Goal: Task Accomplishment & Management: Manage account settings

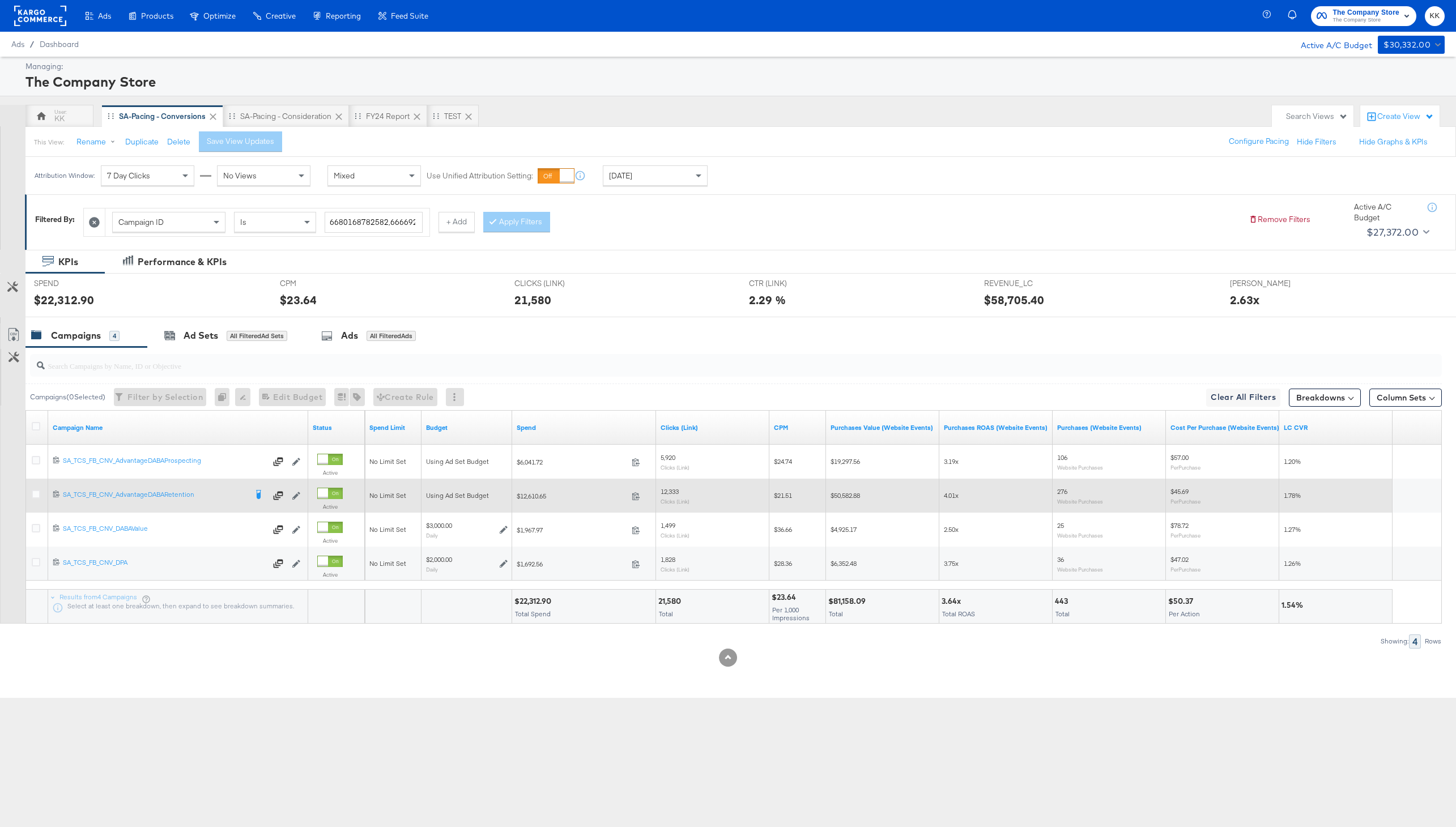
click at [36, 499] on div at bounding box center [38, 496] width 12 height 11
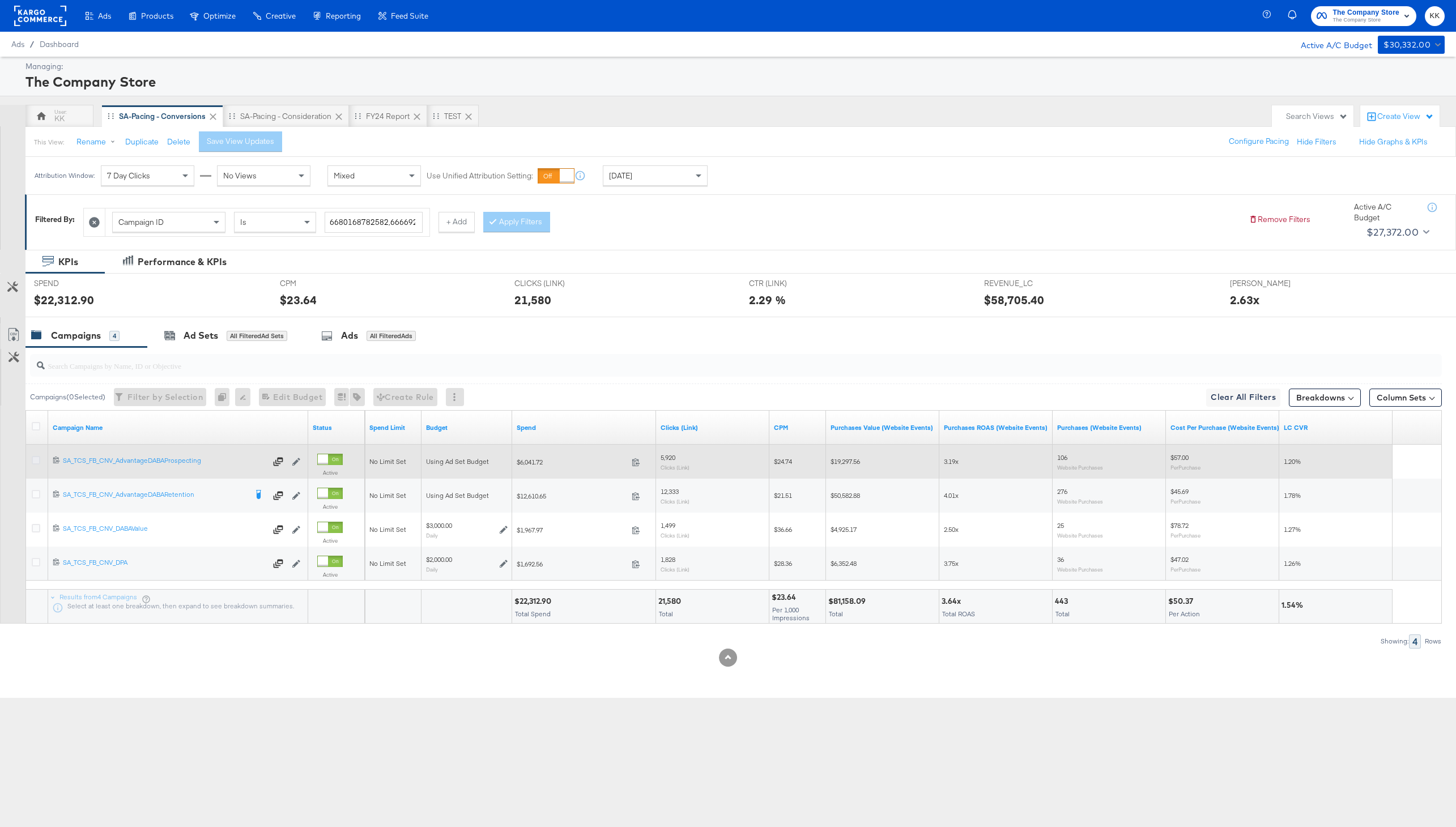
click at [35, 459] on icon at bounding box center [36, 460] width 8 height 8
click at [0, 0] on input "checkbox" at bounding box center [0, 0] width 0 height 0
click at [35, 459] on icon at bounding box center [36, 460] width 8 height 8
click at [0, 0] on input "checkbox" at bounding box center [0, 0] width 0 height 0
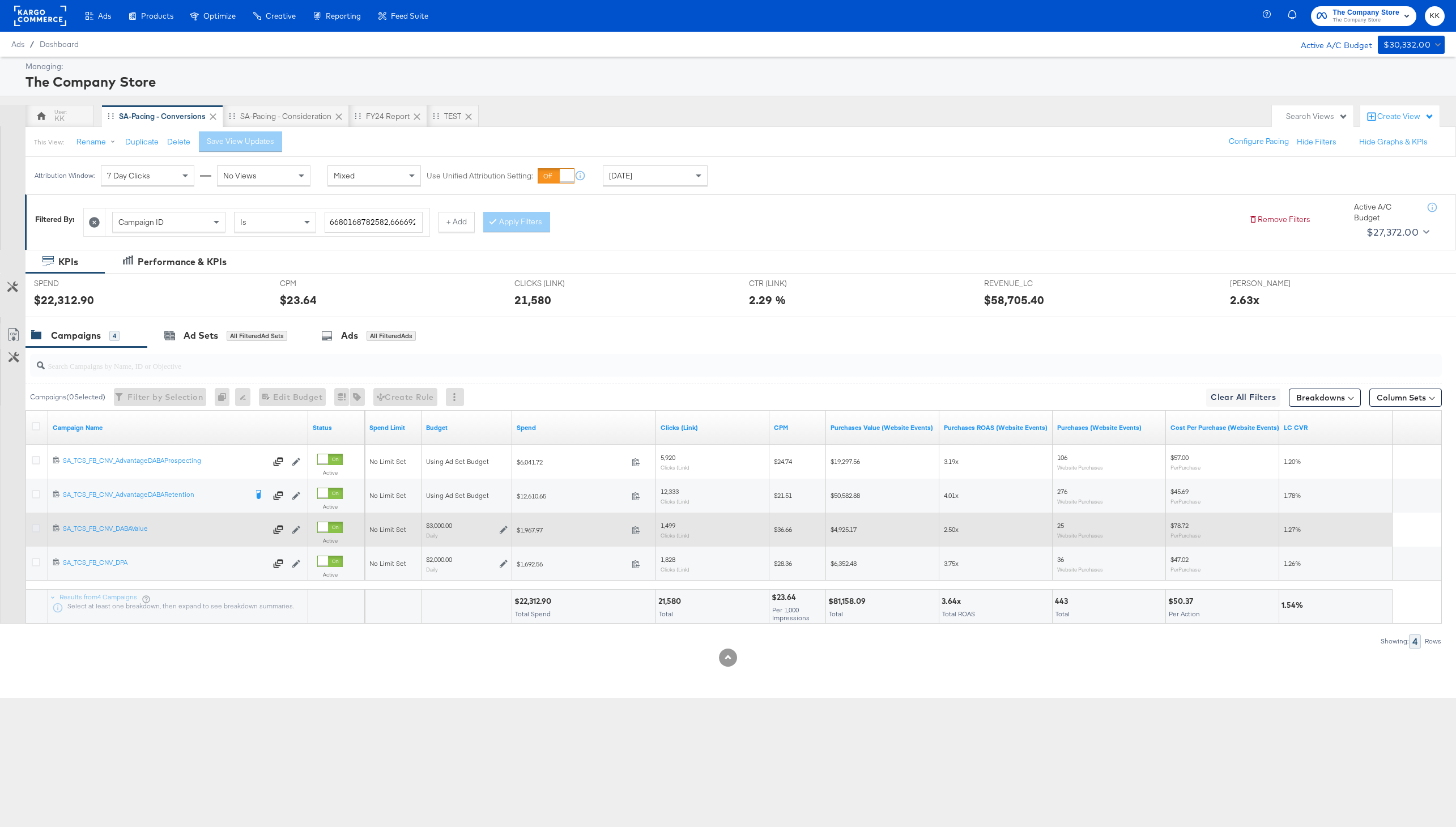
click at [39, 528] on icon at bounding box center [36, 528] width 8 height 8
click at [0, 0] on input "checkbox" at bounding box center [0, 0] width 0 height 0
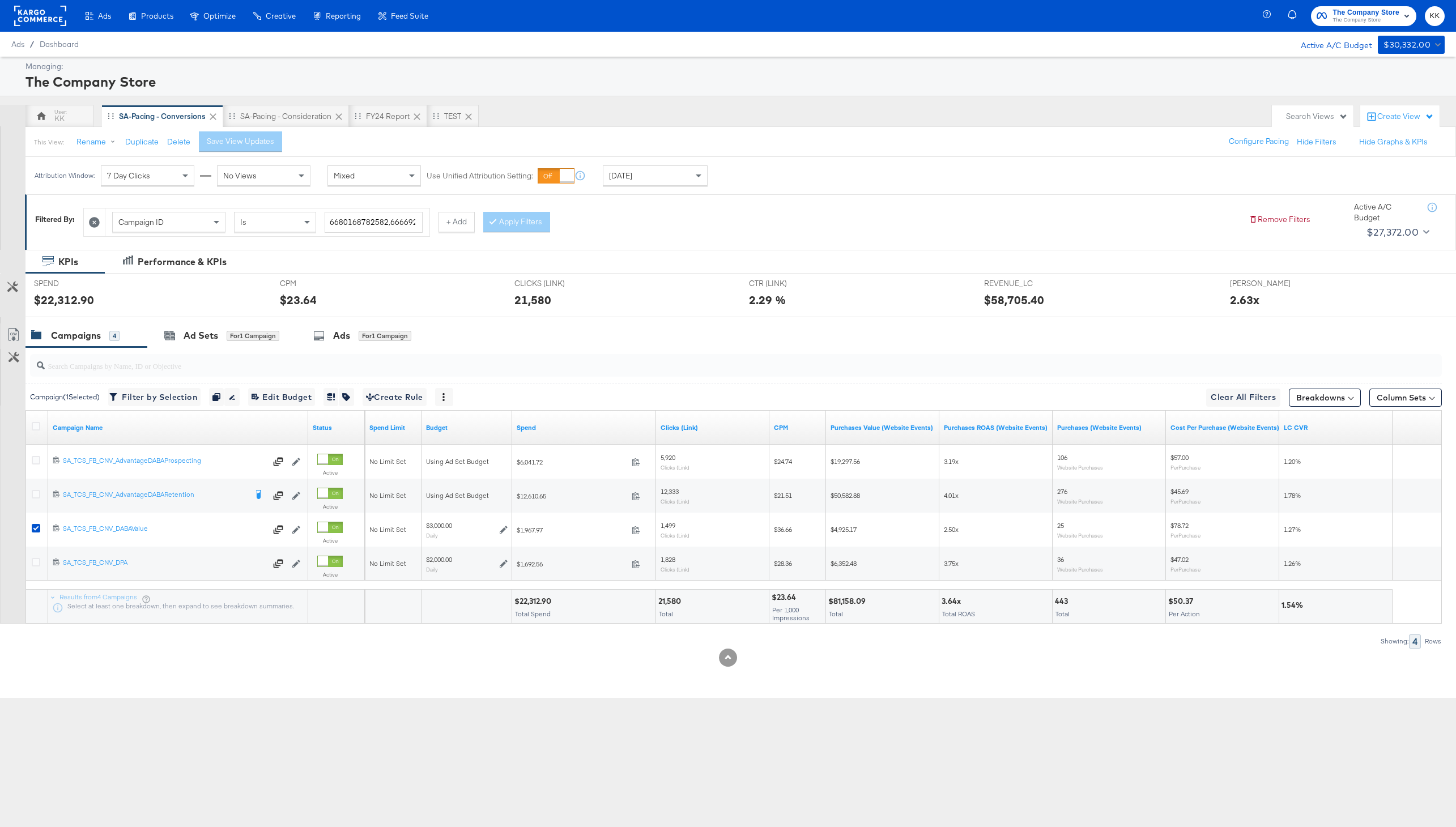
click at [256, 316] on div "SPEND SPEND $22,312.90" at bounding box center [148, 295] width 246 height 43
click at [249, 342] on div "Ad Sets for 1 Campaign" at bounding box center [221, 336] width 149 height 24
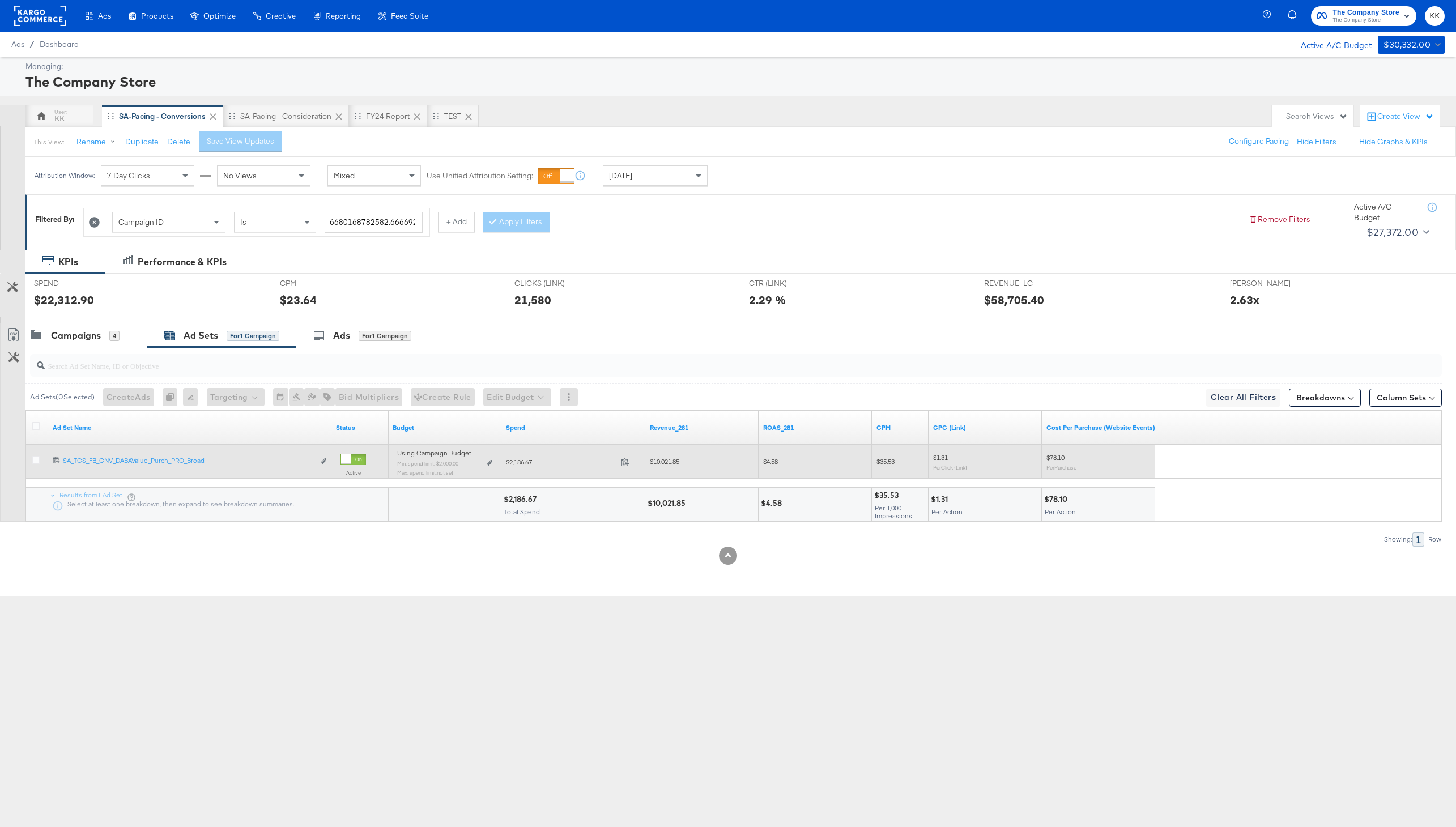
click at [493, 459] on div "Using Campaign Budget Min. spend limit: $2,000.00 Max. spend limit : not set Ed…" at bounding box center [445, 467] width 104 height 36
click at [488, 462] on icon at bounding box center [489, 464] width 6 height 7
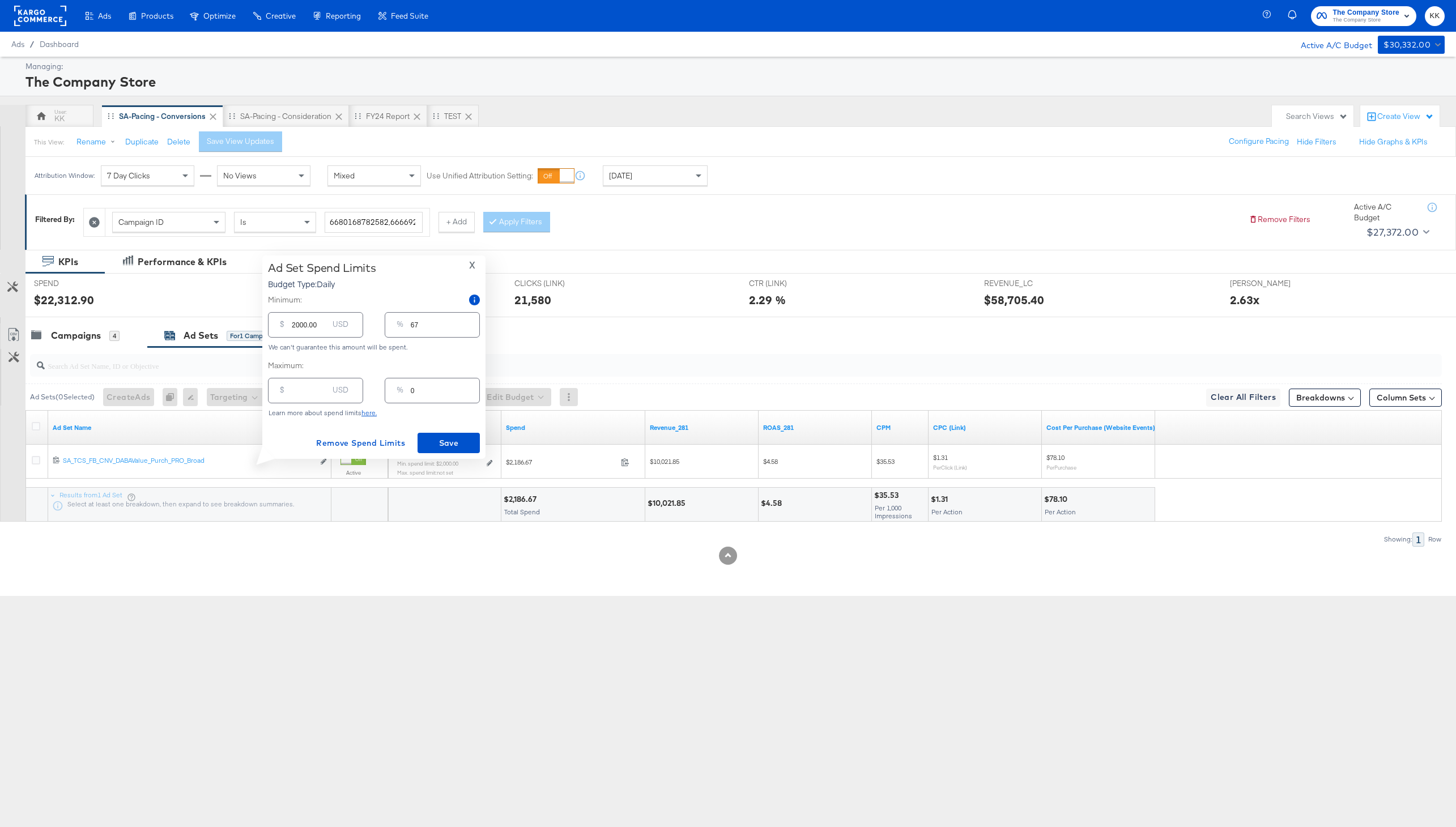
click at [309, 400] on div "$ USD" at bounding box center [315, 390] width 95 height 25
type input "40"
type input "1"
type input "400"
type input "13"
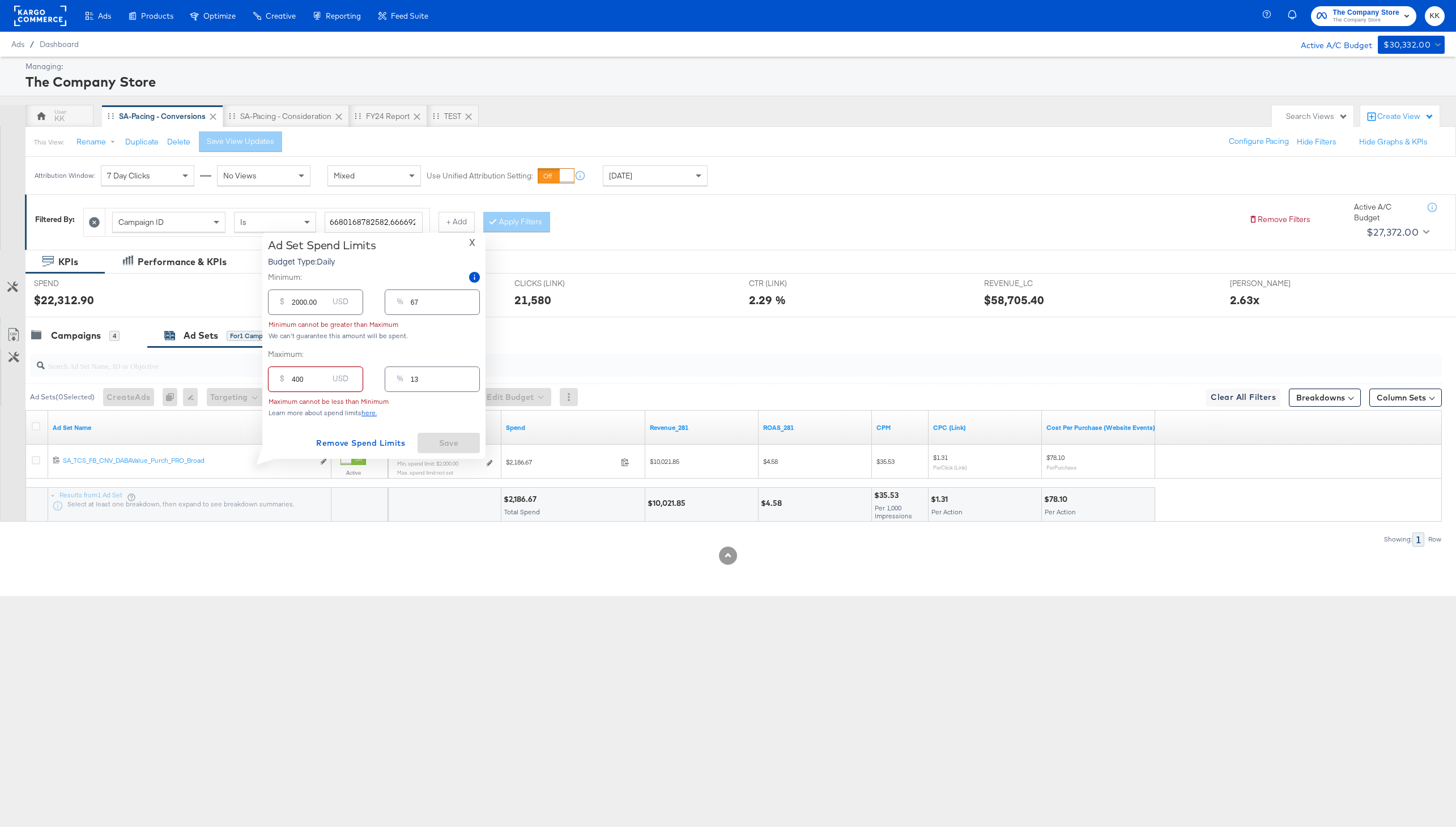
type input "4000"
type input "133"
type input "4000.00"
click at [447, 441] on span "Save" at bounding box center [448, 442] width 53 height 14
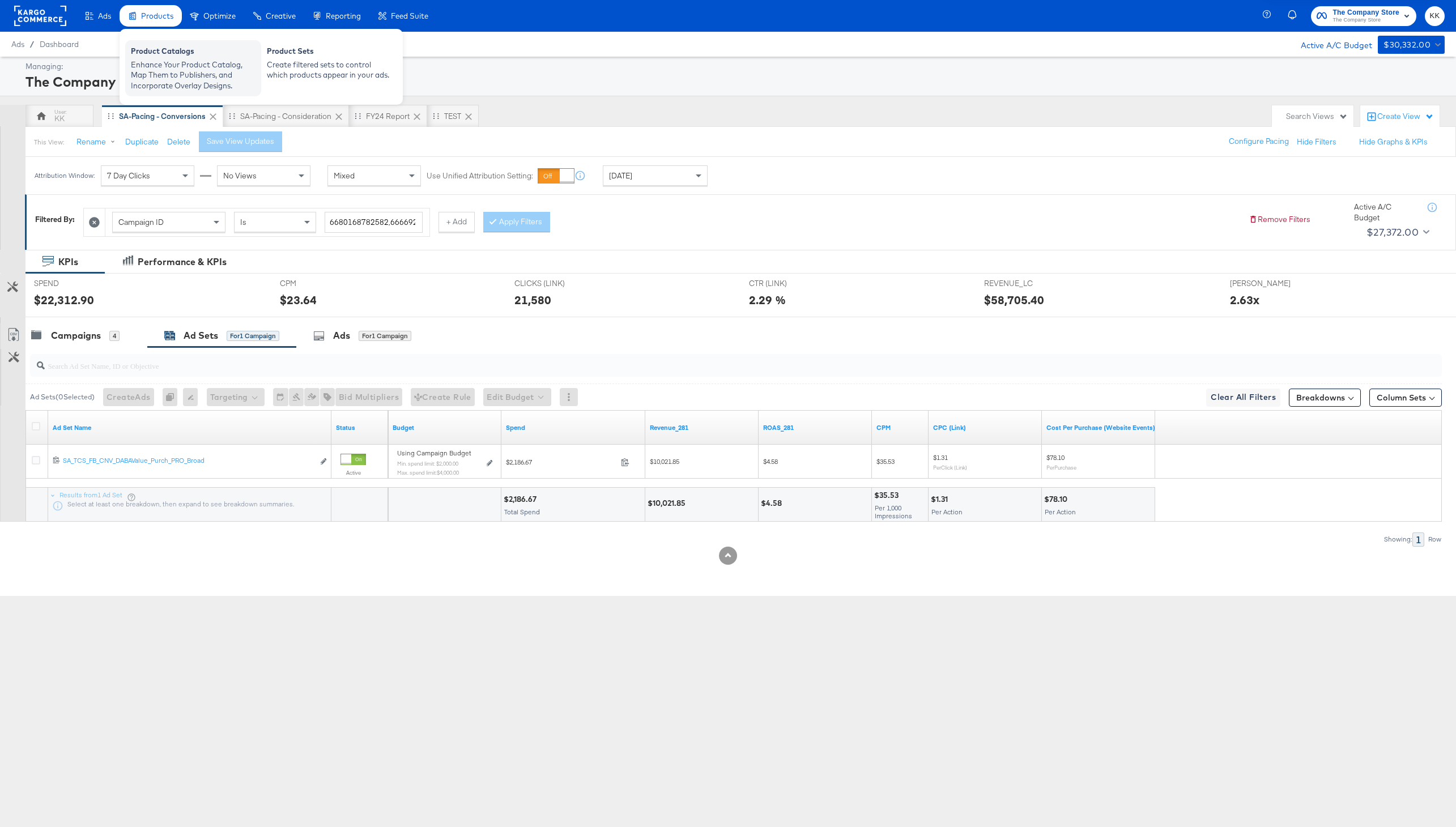
click at [159, 58] on div "Product Catalogs" at bounding box center [193, 52] width 125 height 14
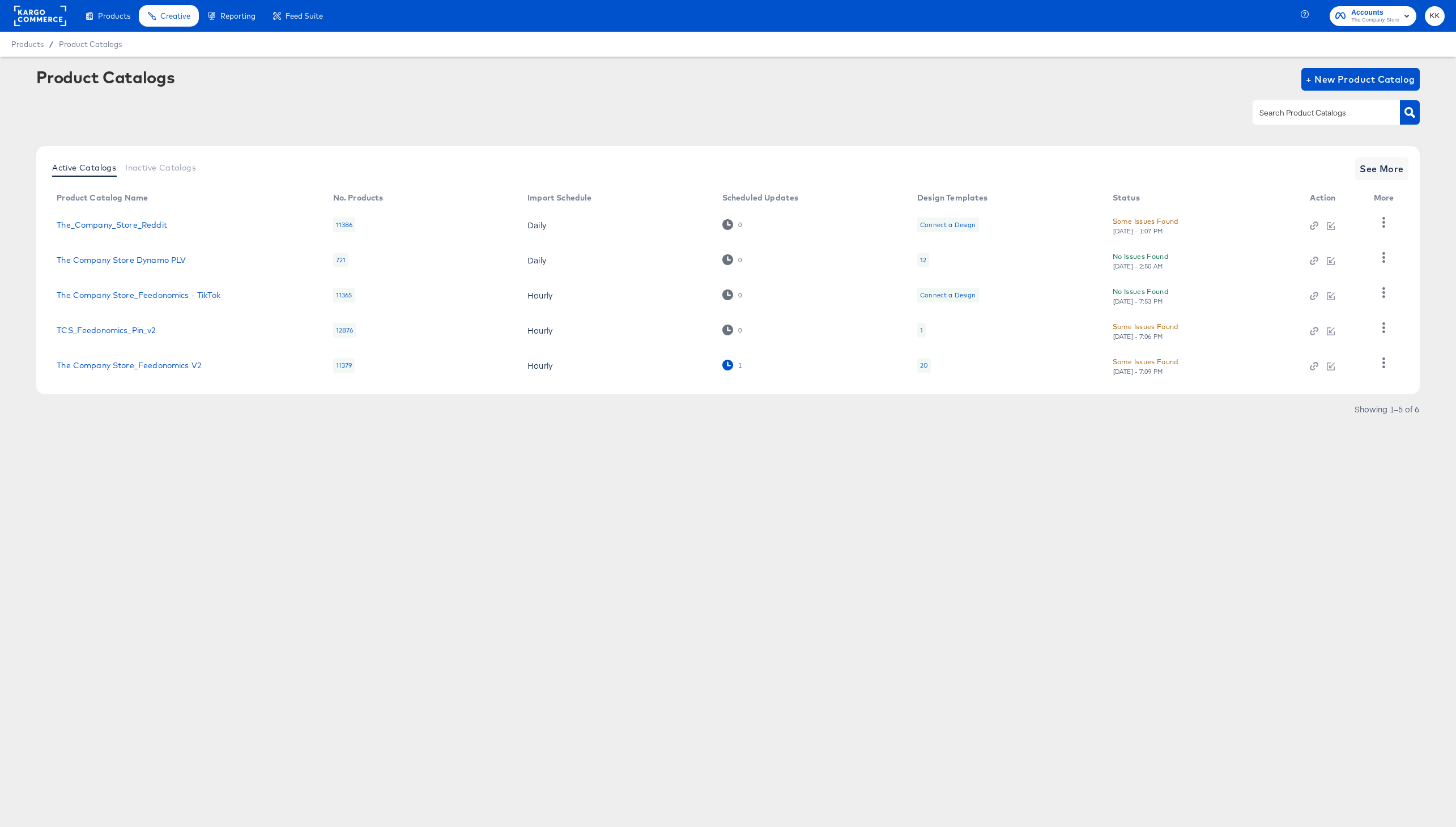
click at [728, 365] on icon at bounding box center [727, 365] width 11 height 11
click at [726, 366] on icon at bounding box center [727, 365] width 11 height 11
click at [729, 366] on icon at bounding box center [727, 365] width 11 height 11
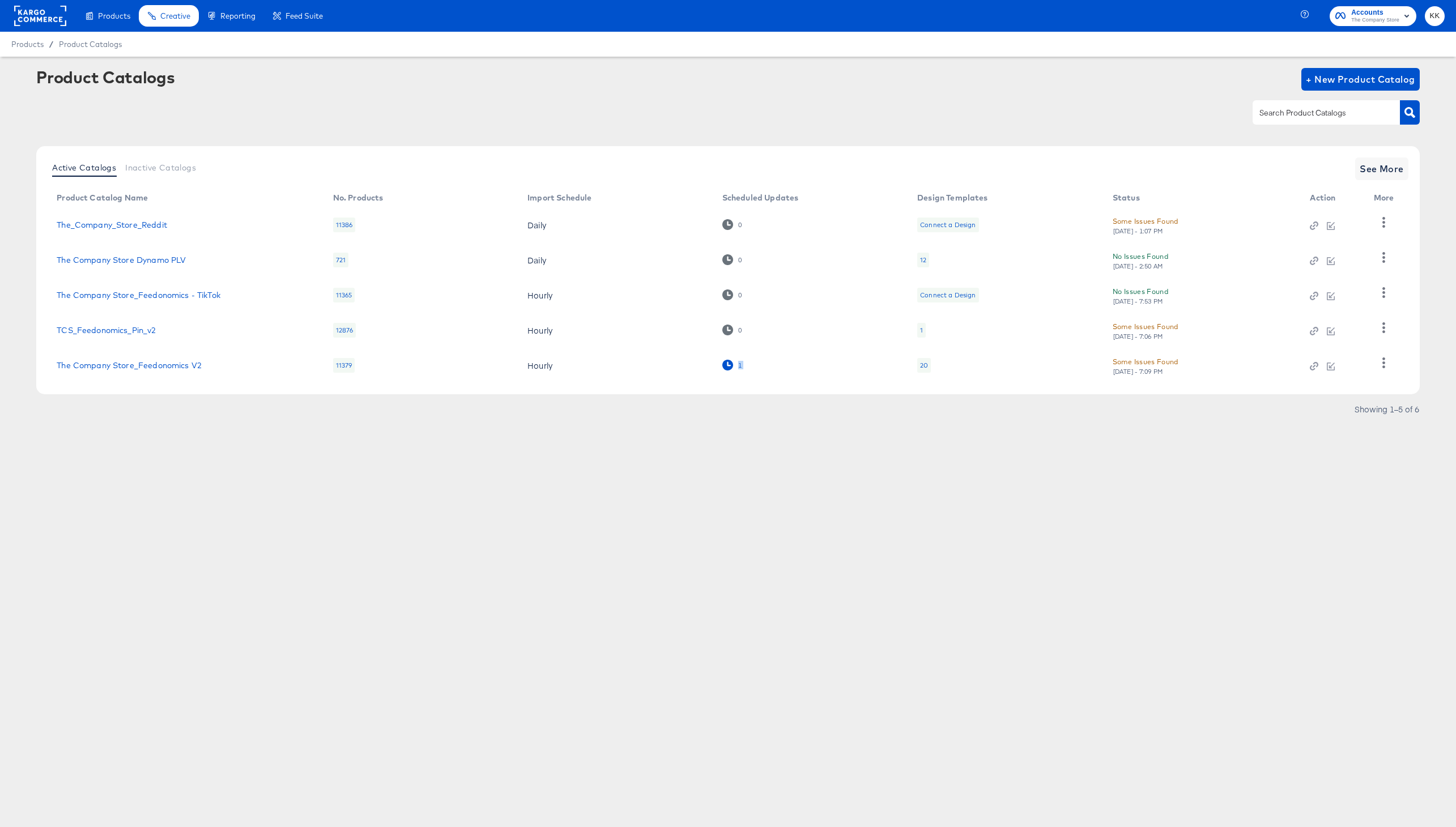
click at [729, 366] on icon at bounding box center [727, 365] width 11 height 11
click at [724, 364] on icon at bounding box center [727, 365] width 11 height 11
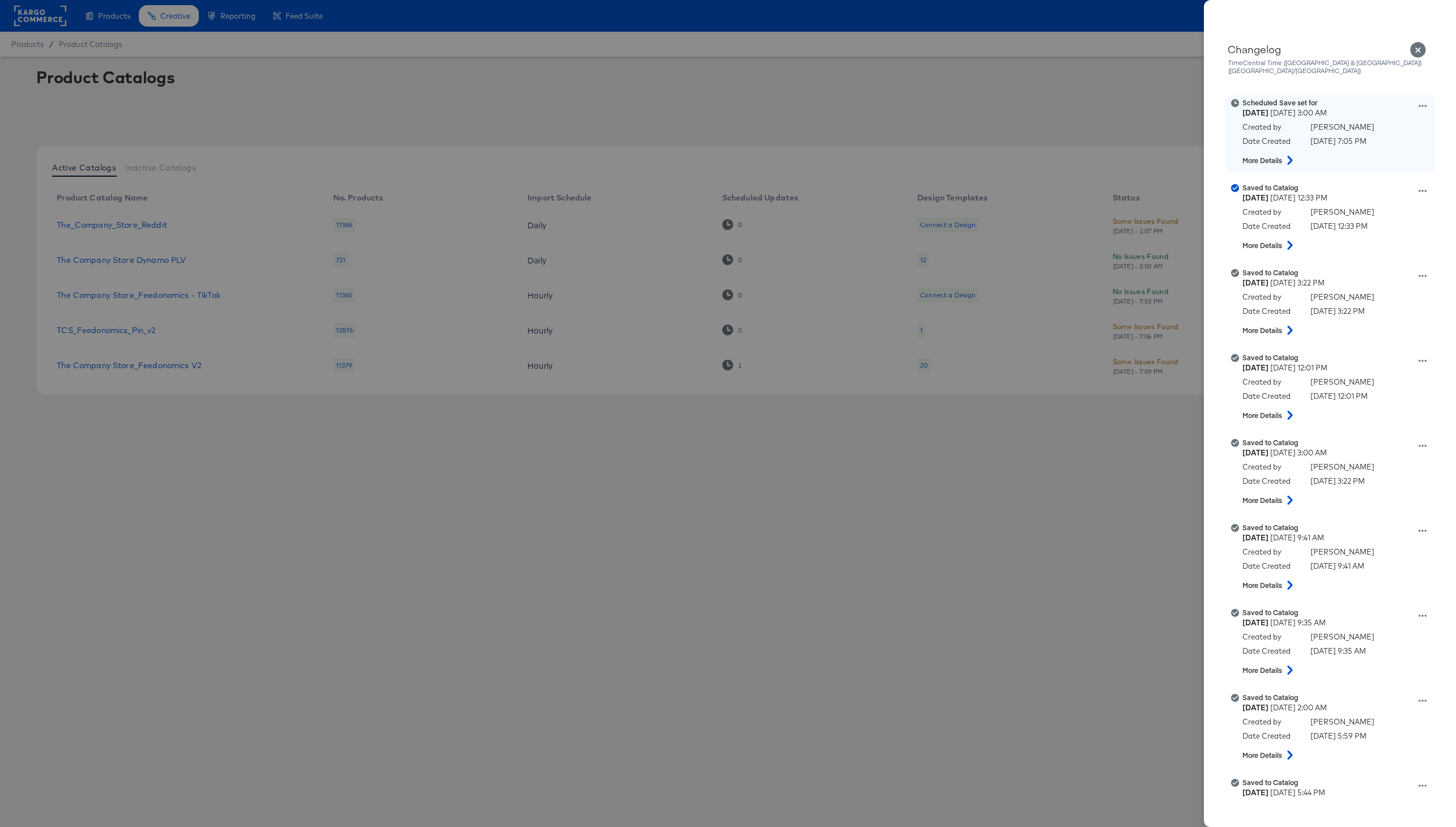
click at [1422, 102] on icon at bounding box center [1423, 106] width 8 height 8
click at [1359, 142] on button "Remove schedule" at bounding box center [1369, 150] width 113 height 16
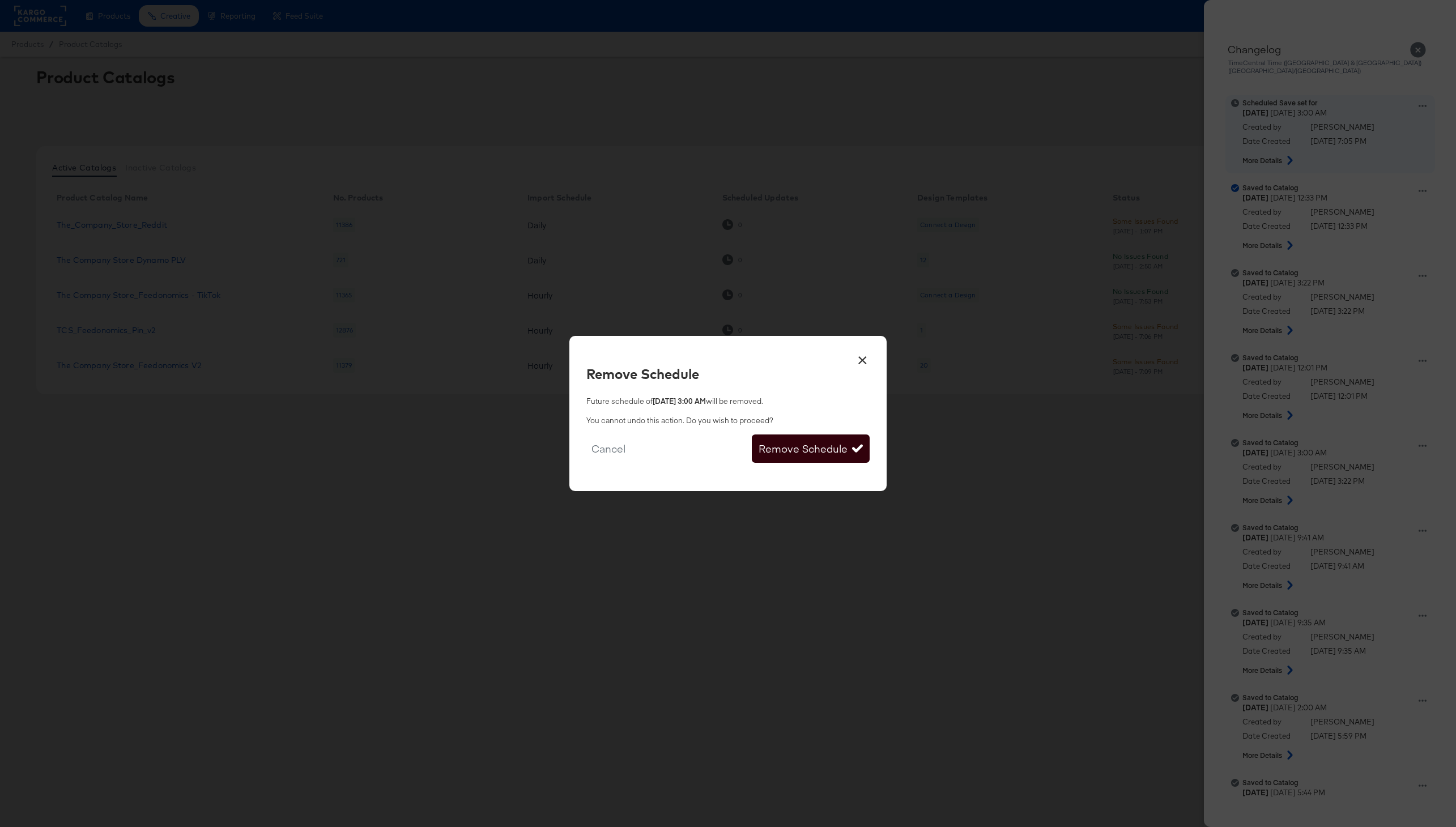
click at [846, 447] on button "Remove Schedule" at bounding box center [810, 448] width 118 height 29
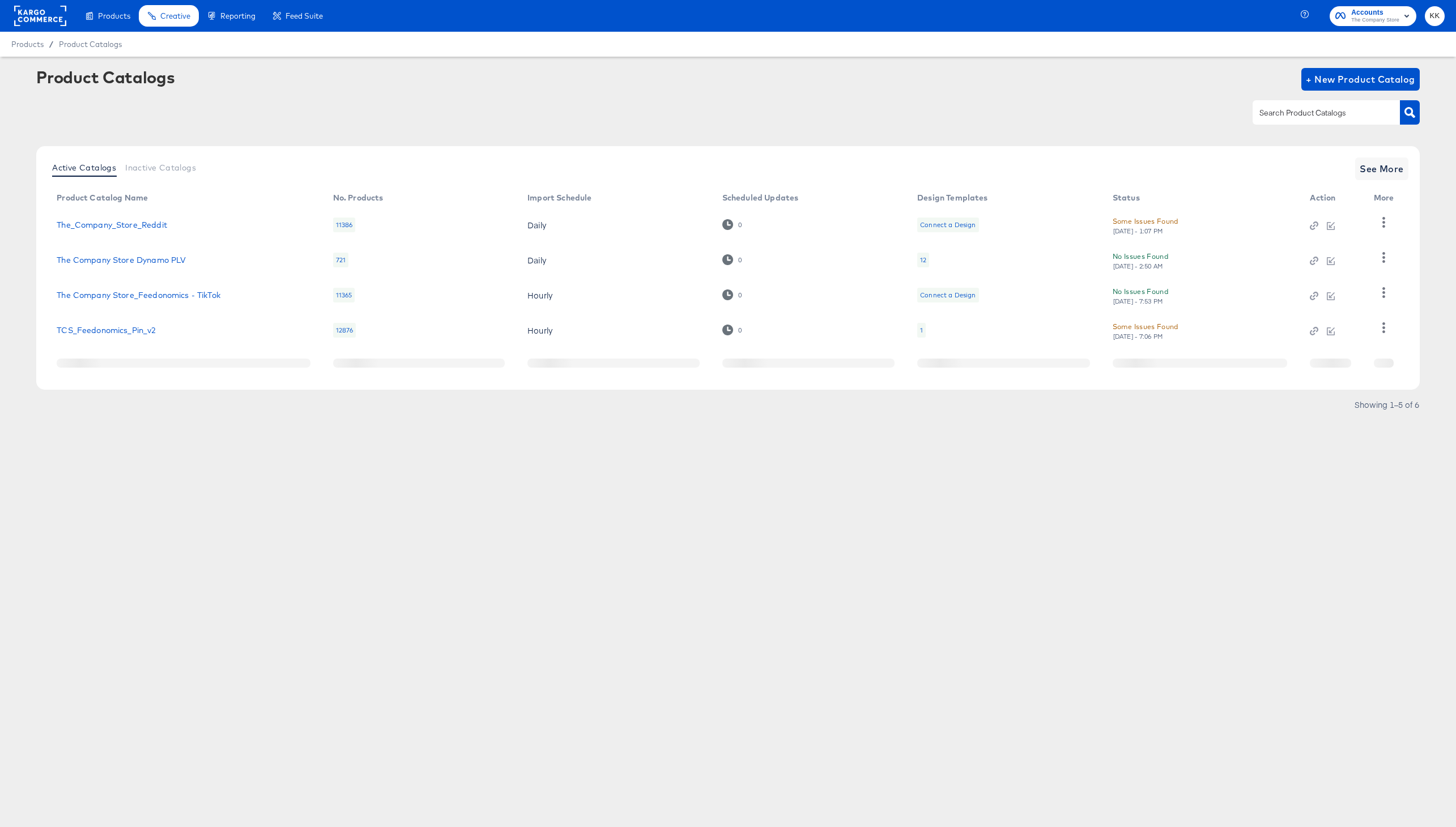
click at [1157, 220] on div "Some Issues Found" at bounding box center [1145, 221] width 66 height 12
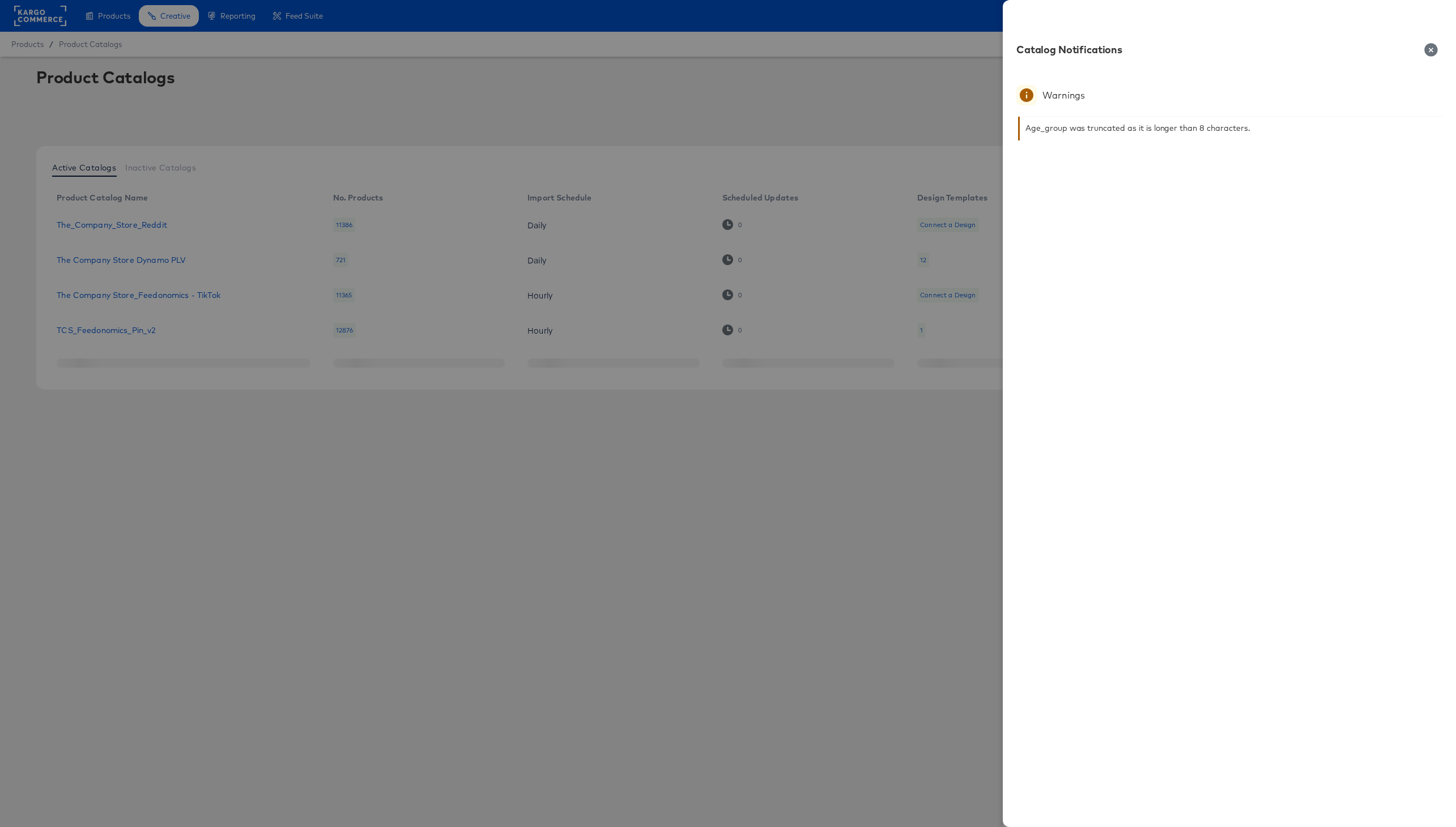
click at [1435, 47] on icon "button" at bounding box center [1431, 50] width 13 height 13
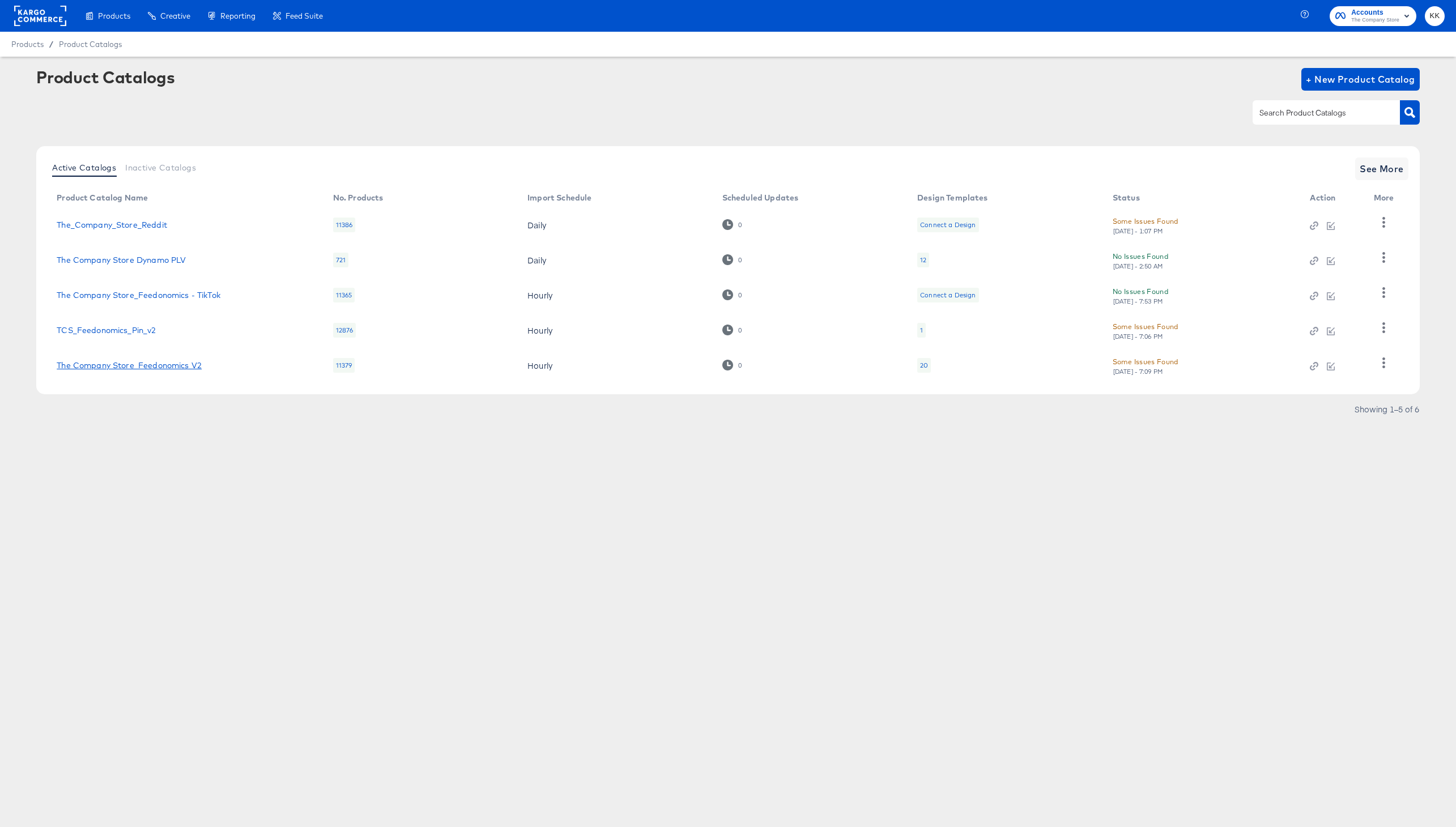
click at [170, 369] on link "The Company Store_Feedonomics V2" at bounding box center [129, 365] width 145 height 9
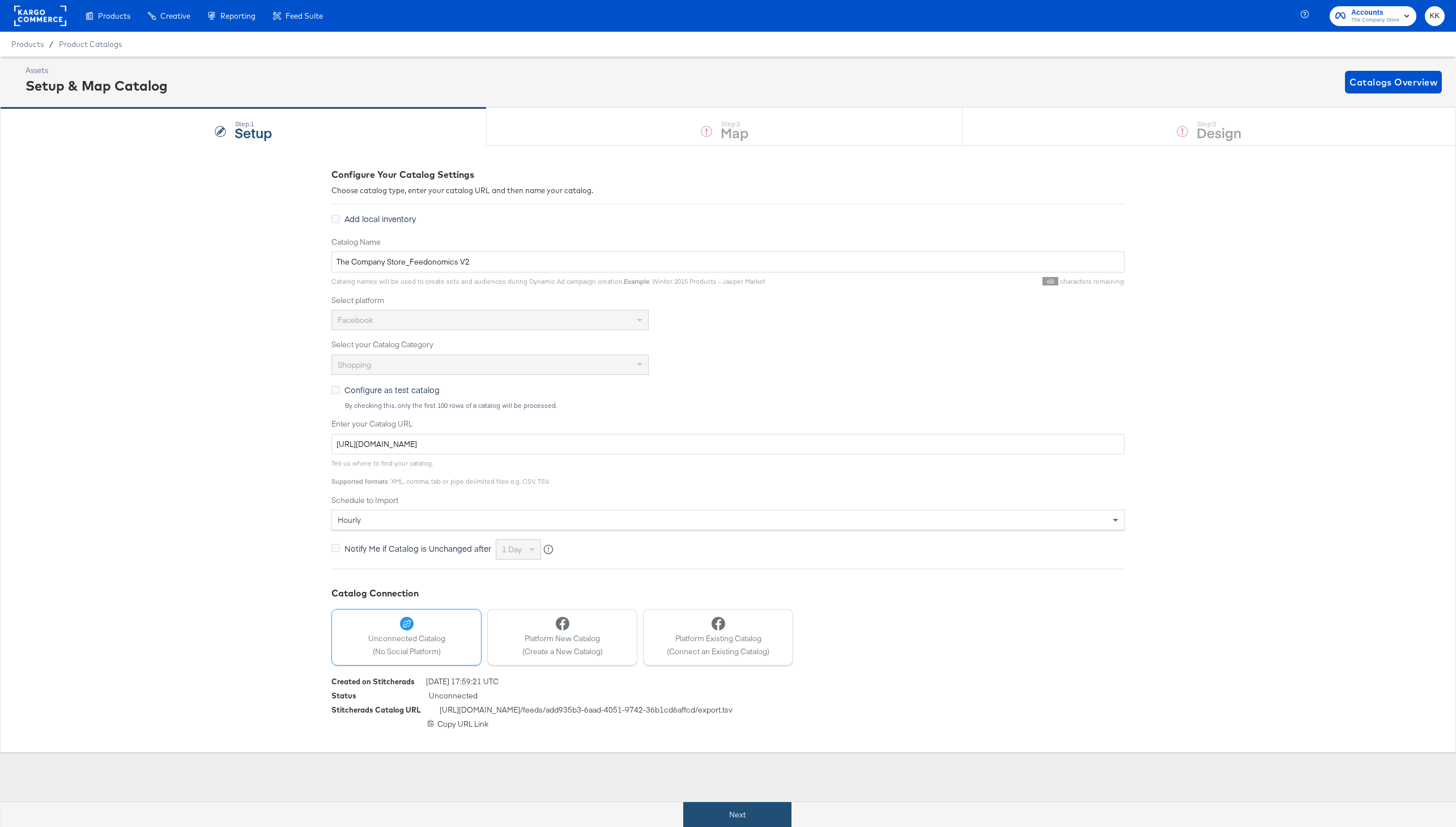
click at [734, 816] on button "Next" at bounding box center [737, 815] width 109 height 25
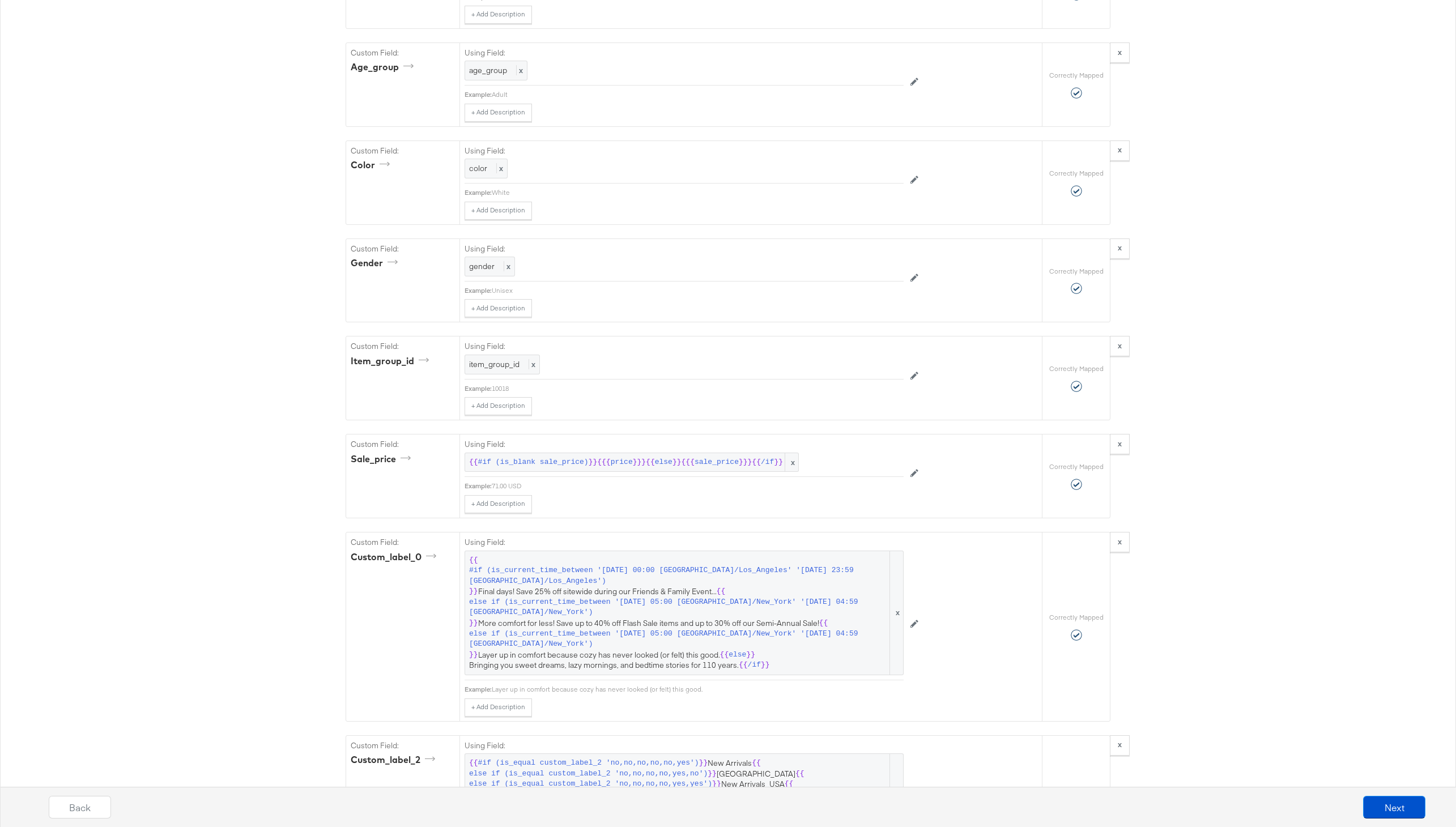
scroll to position [1917, 0]
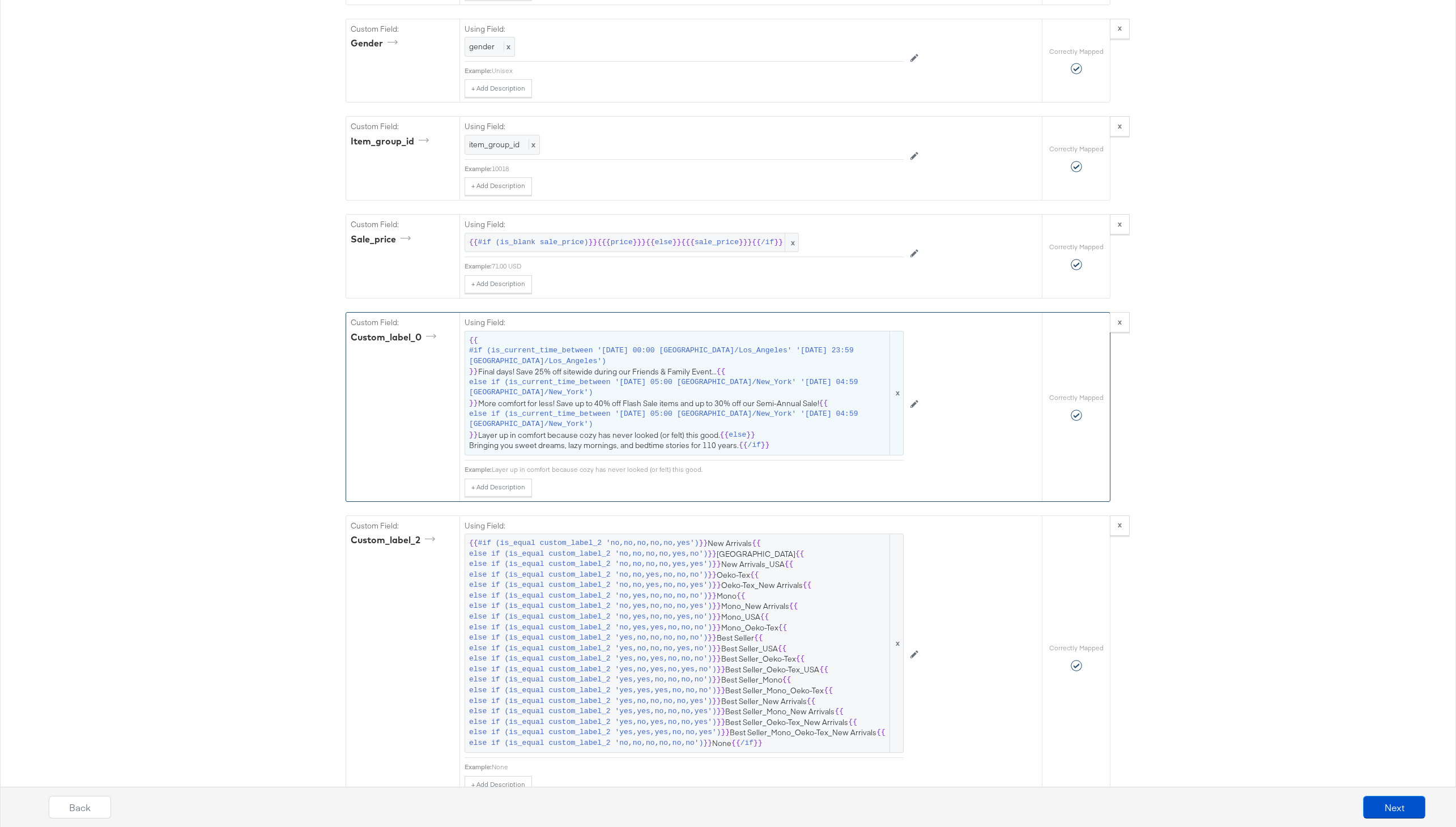
click at [768, 398] on span "else if (is_current_time_between '[DATE] 05:00 [GEOGRAPHIC_DATA]/New_York' '[DA…" at bounding box center [678, 388] width 419 height 21
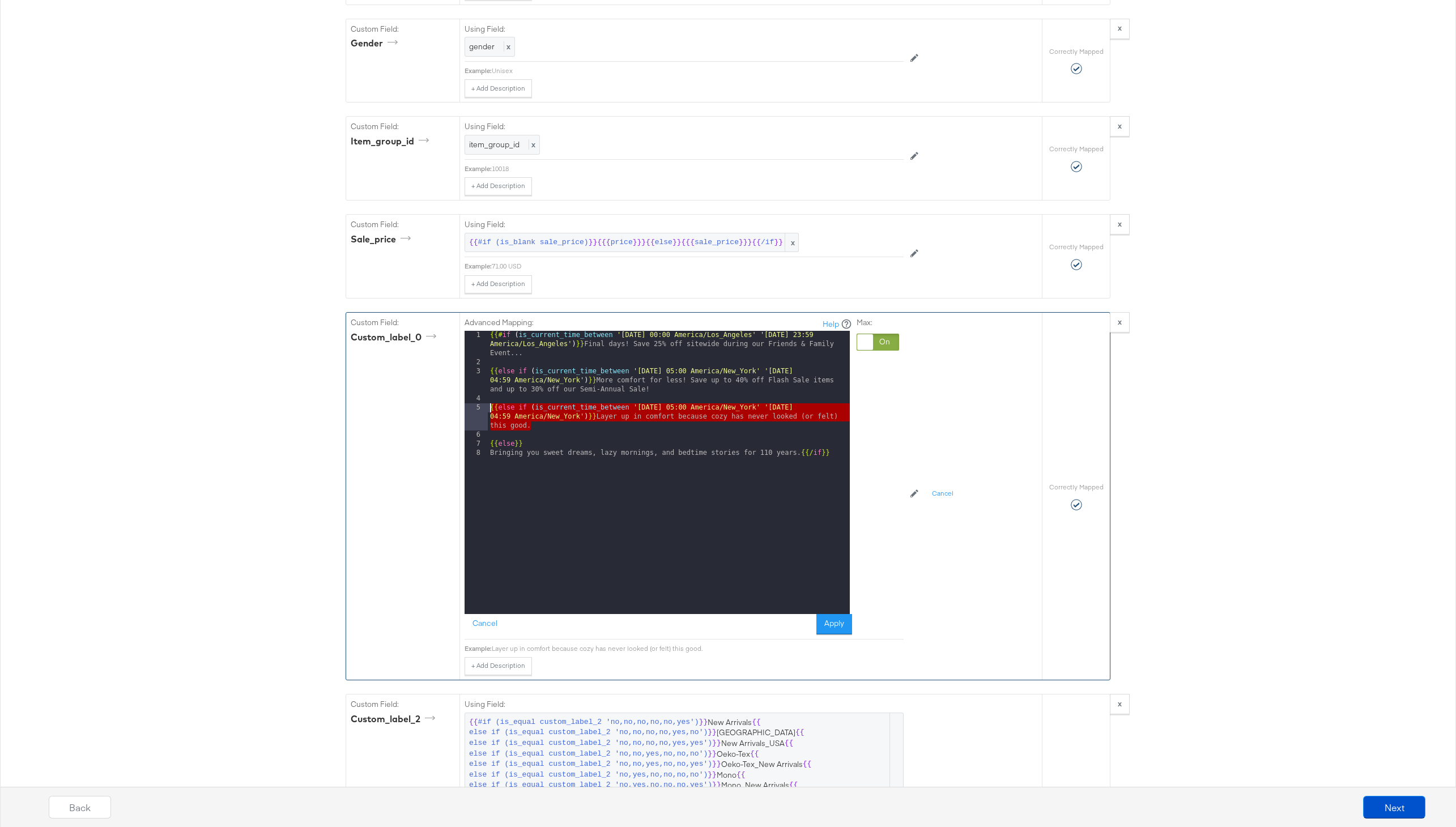
drag, startPoint x: 539, startPoint y: 424, endPoint x: 468, endPoint y: 411, distance: 72.2
click at [468, 411] on div "1 2 3 4 5 6 7 8 {{# if ( is_current_time_between '[DATE] 00:00 America/Los_Ange…" at bounding box center [657, 472] width 385 height 283
click at [553, 429] on div "{{# if ( is_current_time_between '[DATE] 00:00 America/Los_Angeles' '[DATE] 23:…" at bounding box center [669, 490] width 362 height 319
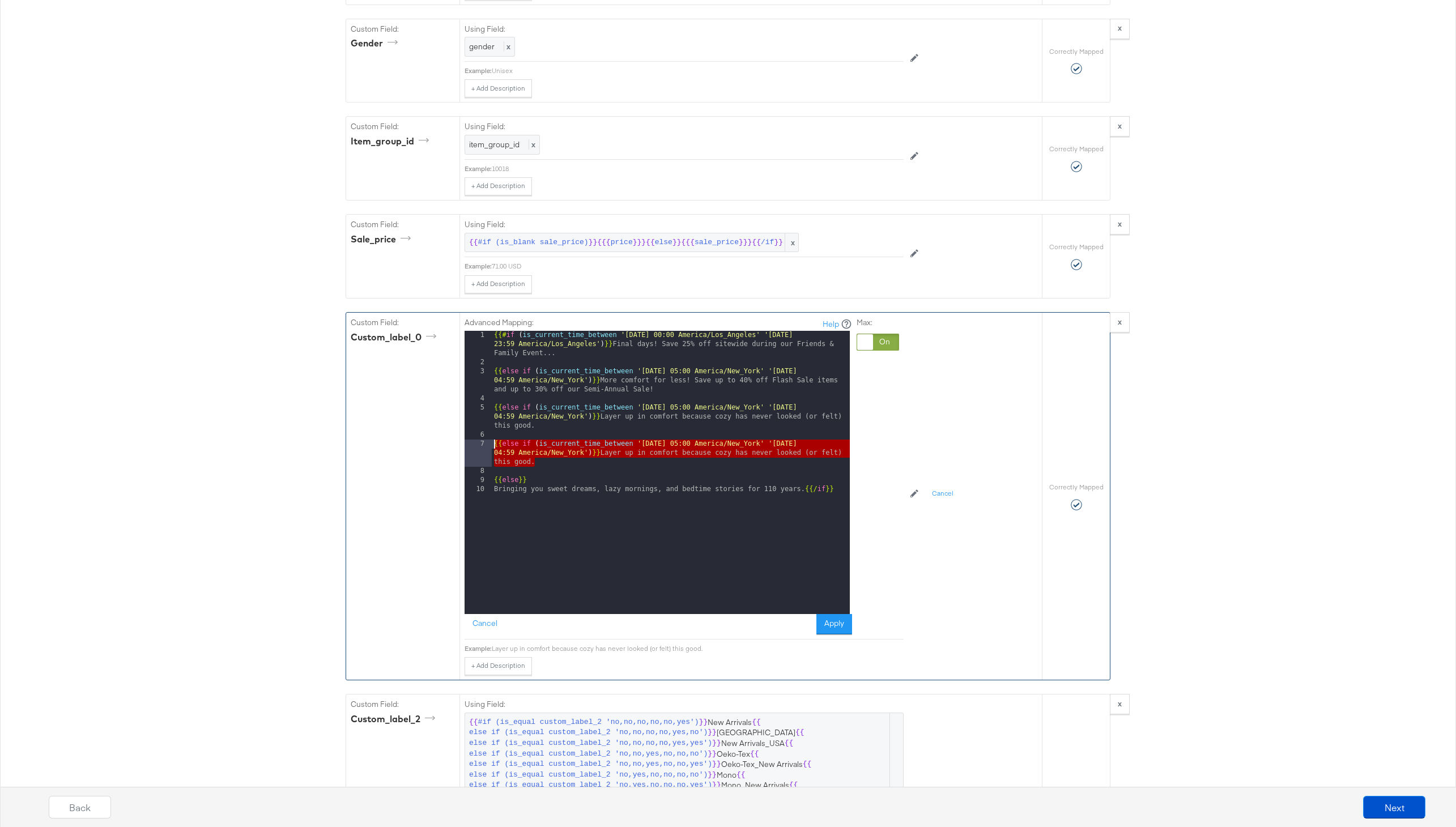
drag, startPoint x: 542, startPoint y: 465, endPoint x: 453, endPoint y: 447, distance: 90.8
click at [453, 447] on div "Custom Field: custom_label_0 Advanced Mapping: Help 1 2 3 4 5 6 7 8 9 10 {{# if…" at bounding box center [694, 496] width 695 height 367
click at [680, 444] on div "{{# if ( is_current_time_between '[DATE] 00:00 America/Los_Angeles' '[DATE] 23:…" at bounding box center [671, 490] width 358 height 319
drag, startPoint x: 613, startPoint y: 460, endPoint x: 615, endPoint y: 455, distance: 5.4
click at [615, 455] on div "{{# if ( is_current_time_between '[DATE] 00:00 America/Los_Angeles' '[DATE] 23:…" at bounding box center [671, 490] width 358 height 319
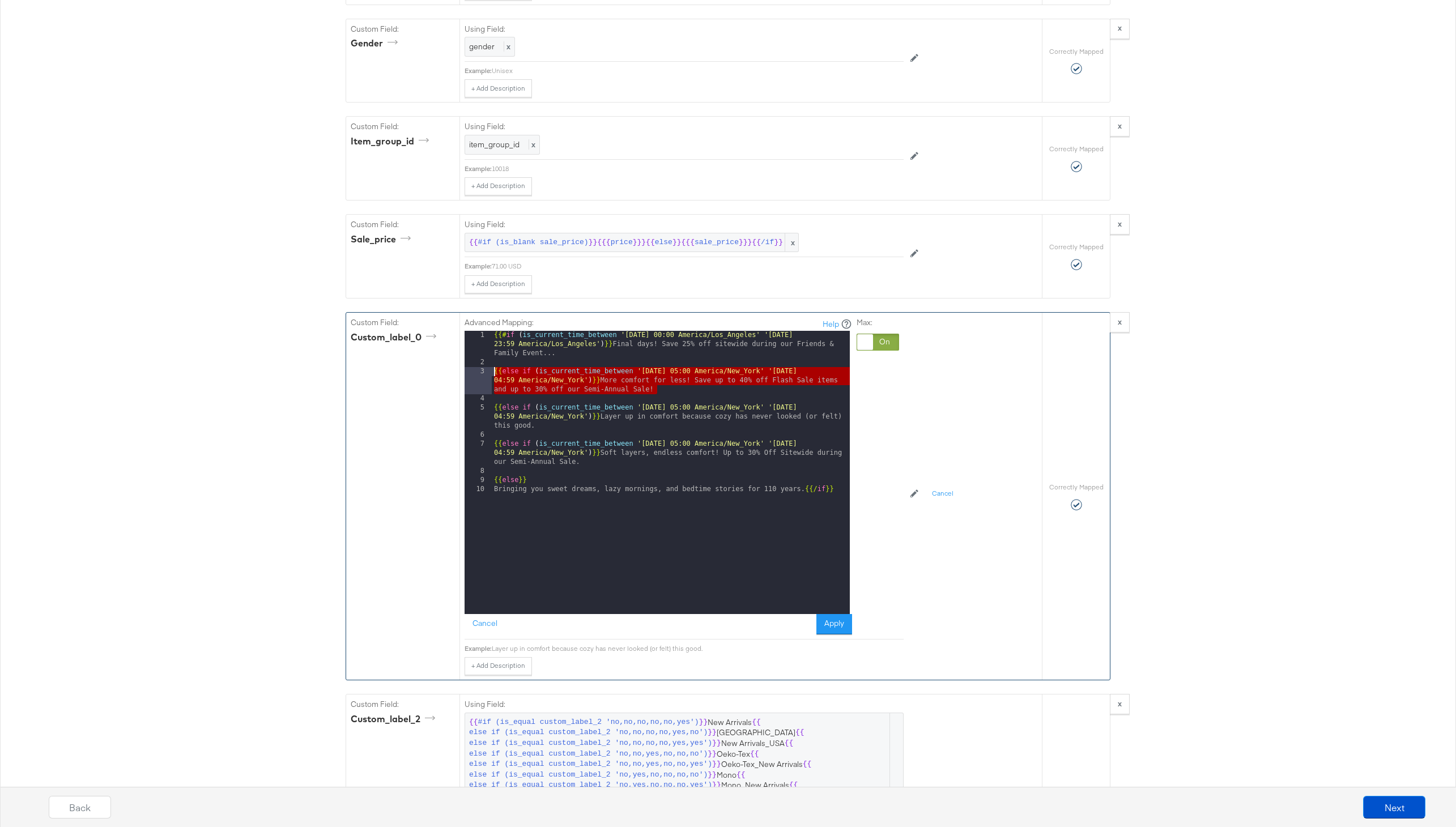
drag, startPoint x: 659, startPoint y: 391, endPoint x: 462, endPoint y: 370, distance: 198.1
click at [462, 370] on div "Advanced Mapping: Help 1 2 3 4 5 6 7 8 9 10 {{# if ( is_current_time_between '[…" at bounding box center [751, 496] width 583 height 367
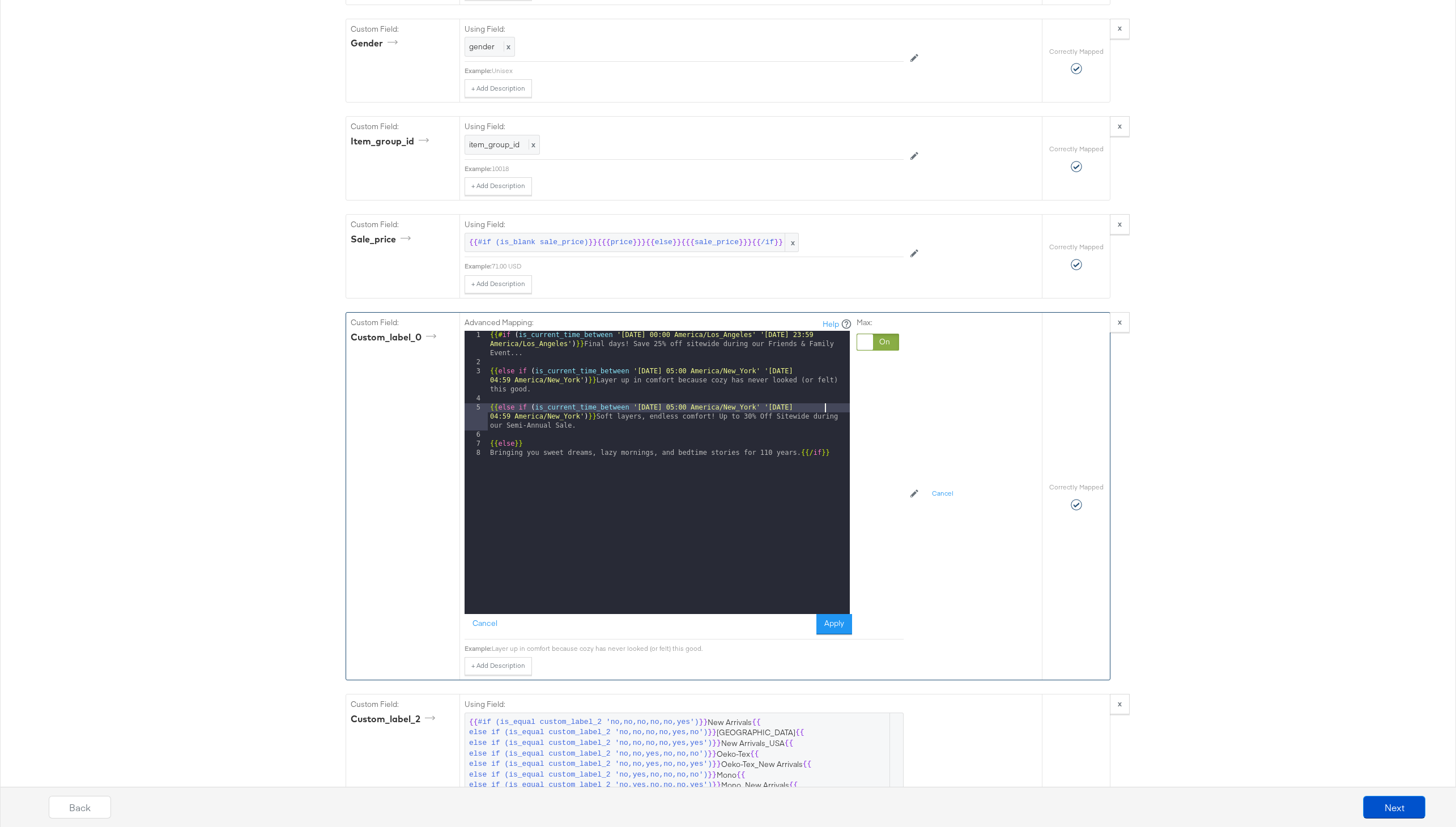
click at [824, 410] on div "{{# if ( is_current_time_between '[DATE] 00:00 America/Los_Angeles' '[DATE] 23:…" at bounding box center [669, 490] width 362 height 319
click at [828, 624] on button "Apply" at bounding box center [834, 624] width 36 height 20
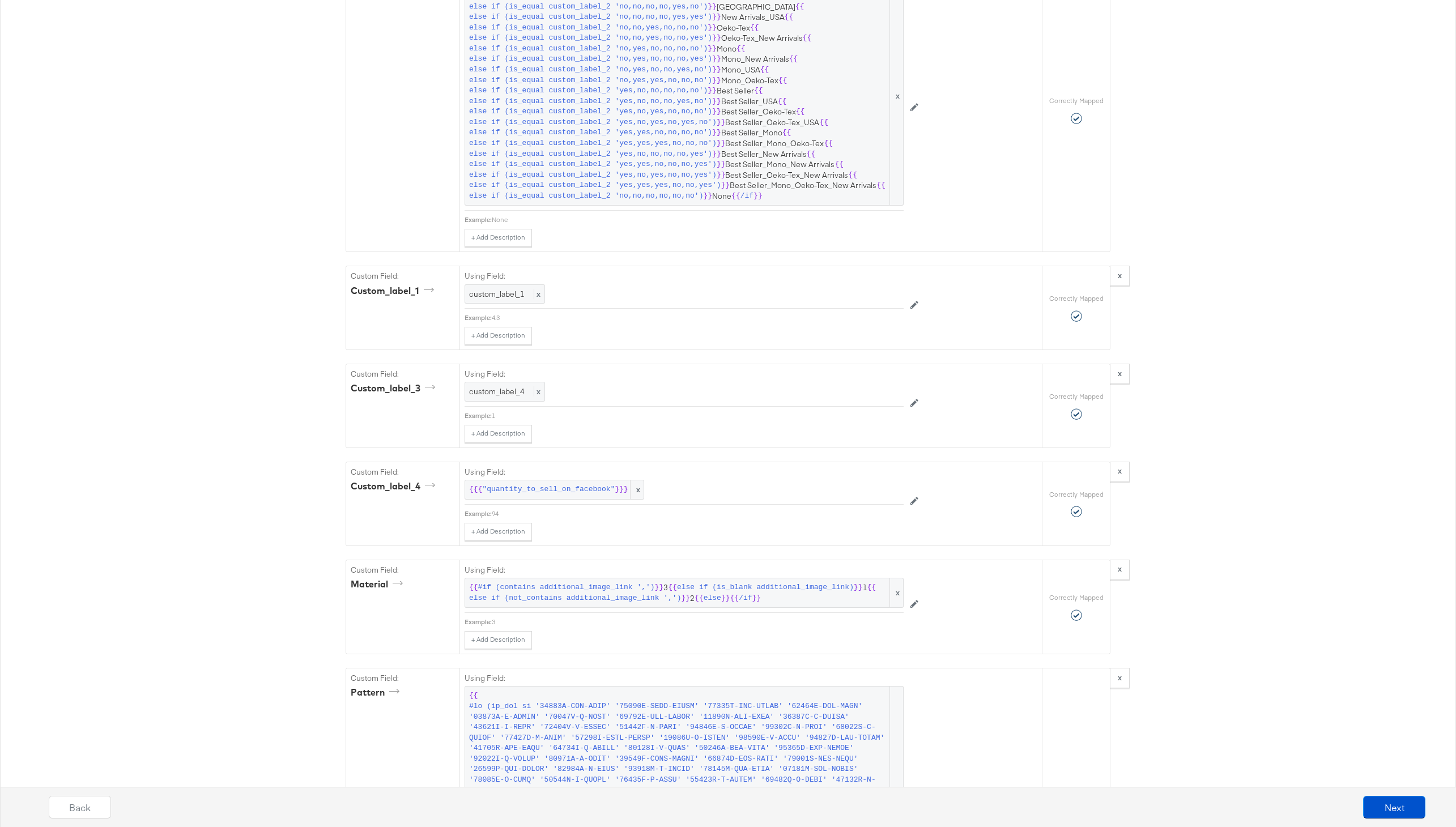
scroll to position [2508, 0]
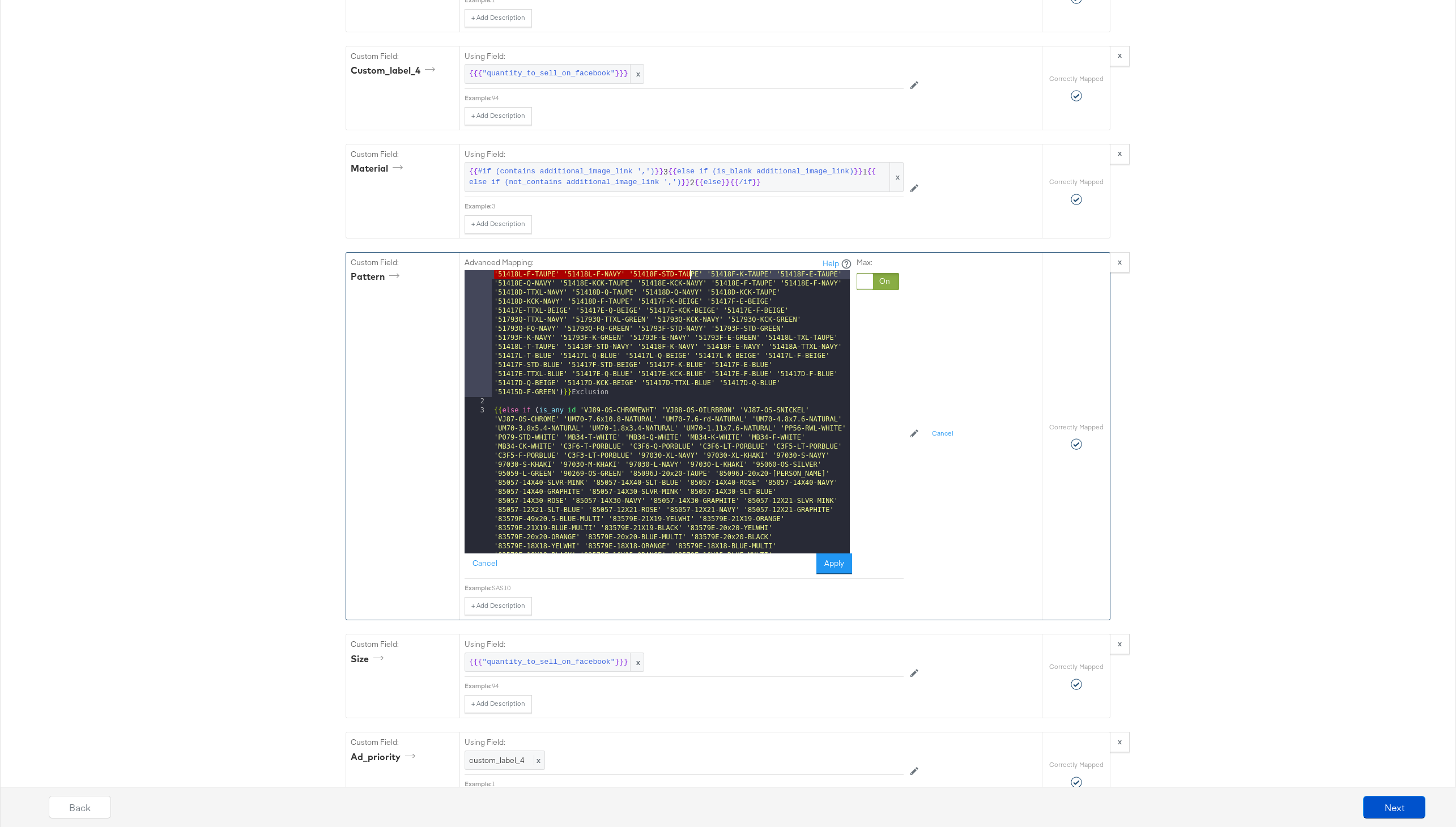
scroll to position [627, 0]
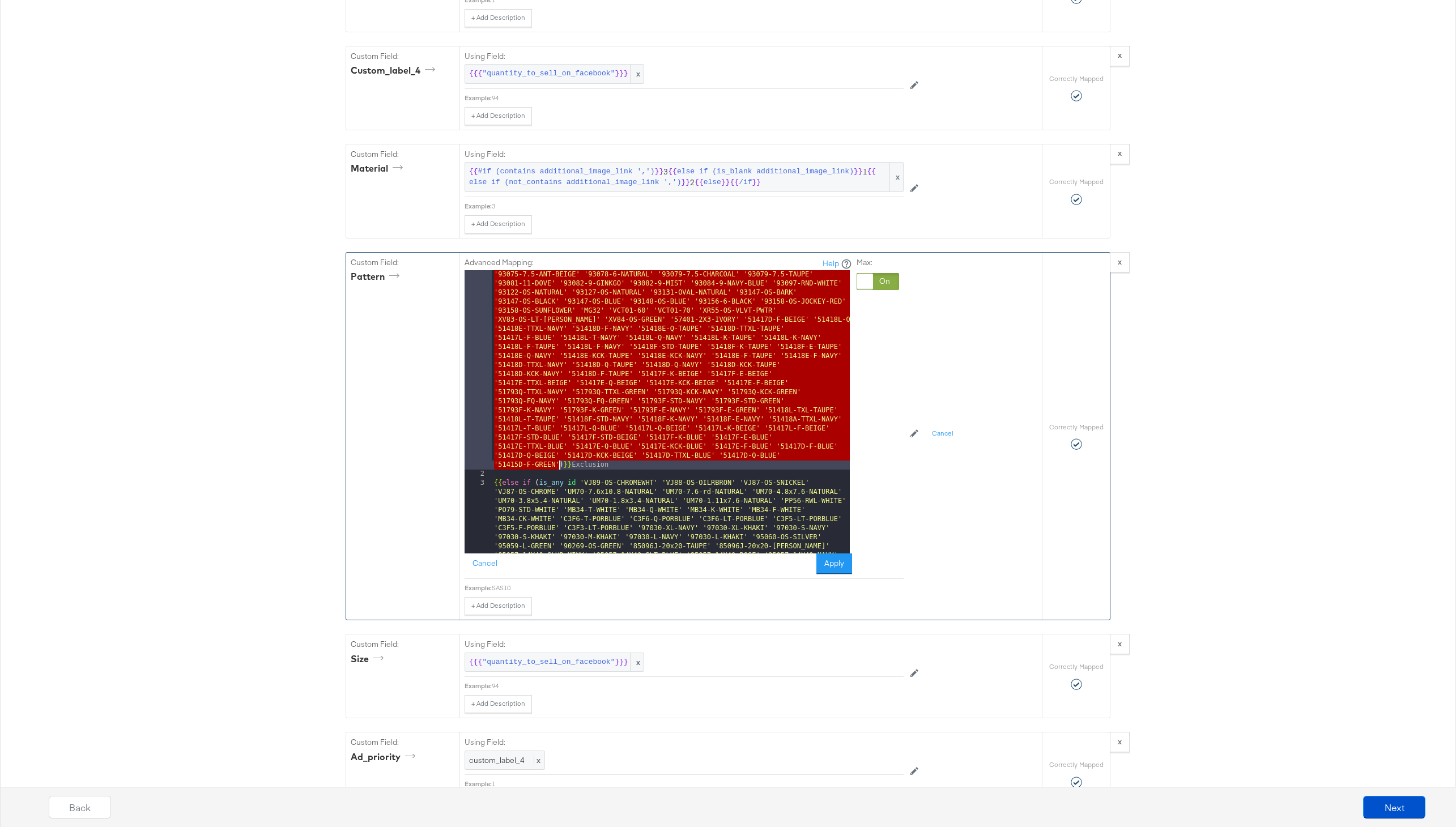
drag, startPoint x: 563, startPoint y: 277, endPoint x: 558, endPoint y: 462, distance: 185.1
click at [558, 463] on div "{{# if ( is_any id '51418L-TXL-NAVY' '51418E-TTXL-TAUPE' '51418C-STD-TAUPE' '51…" at bounding box center [671, 688] width 358 height 2505
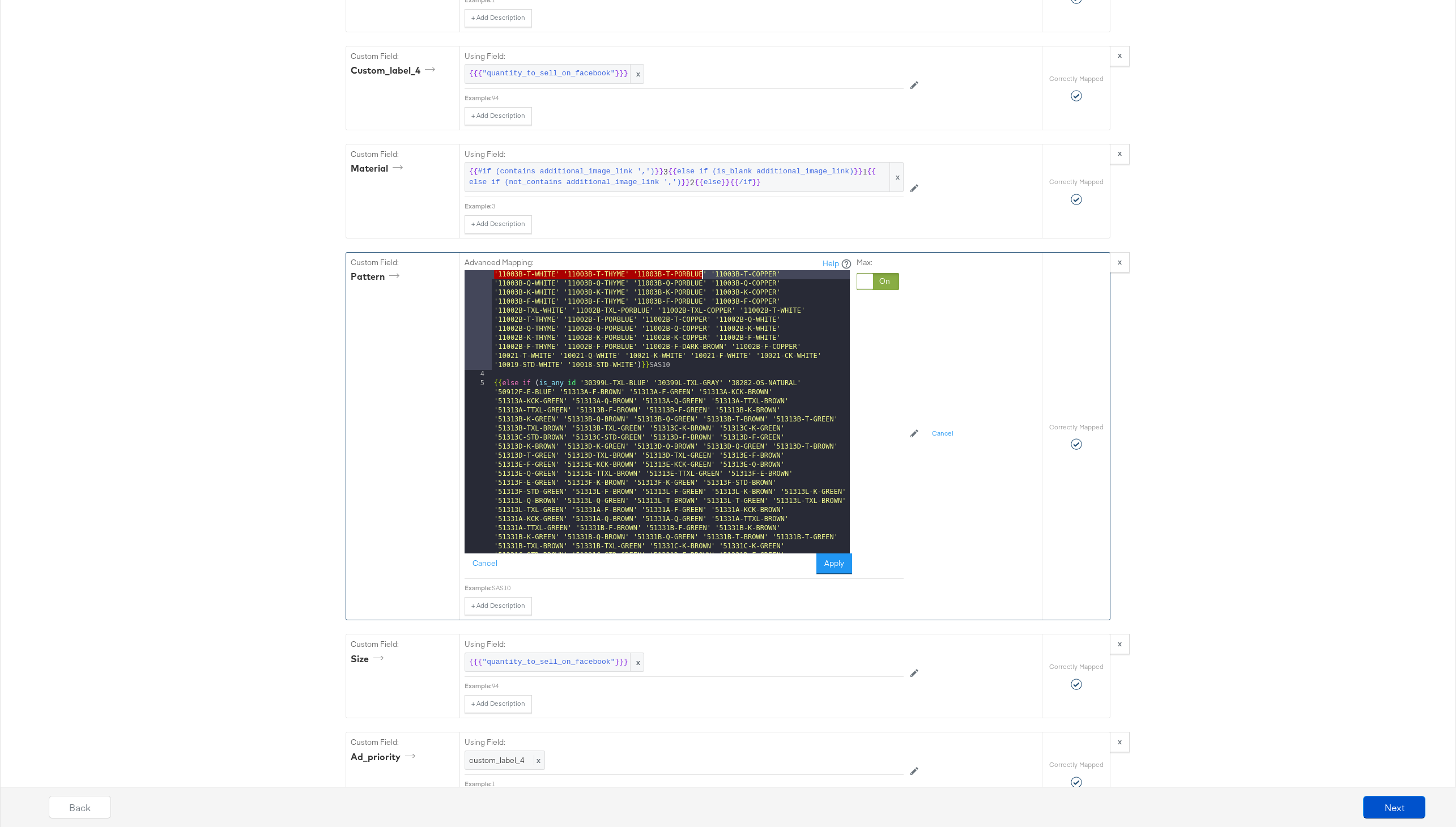
scroll to position [8908, 0]
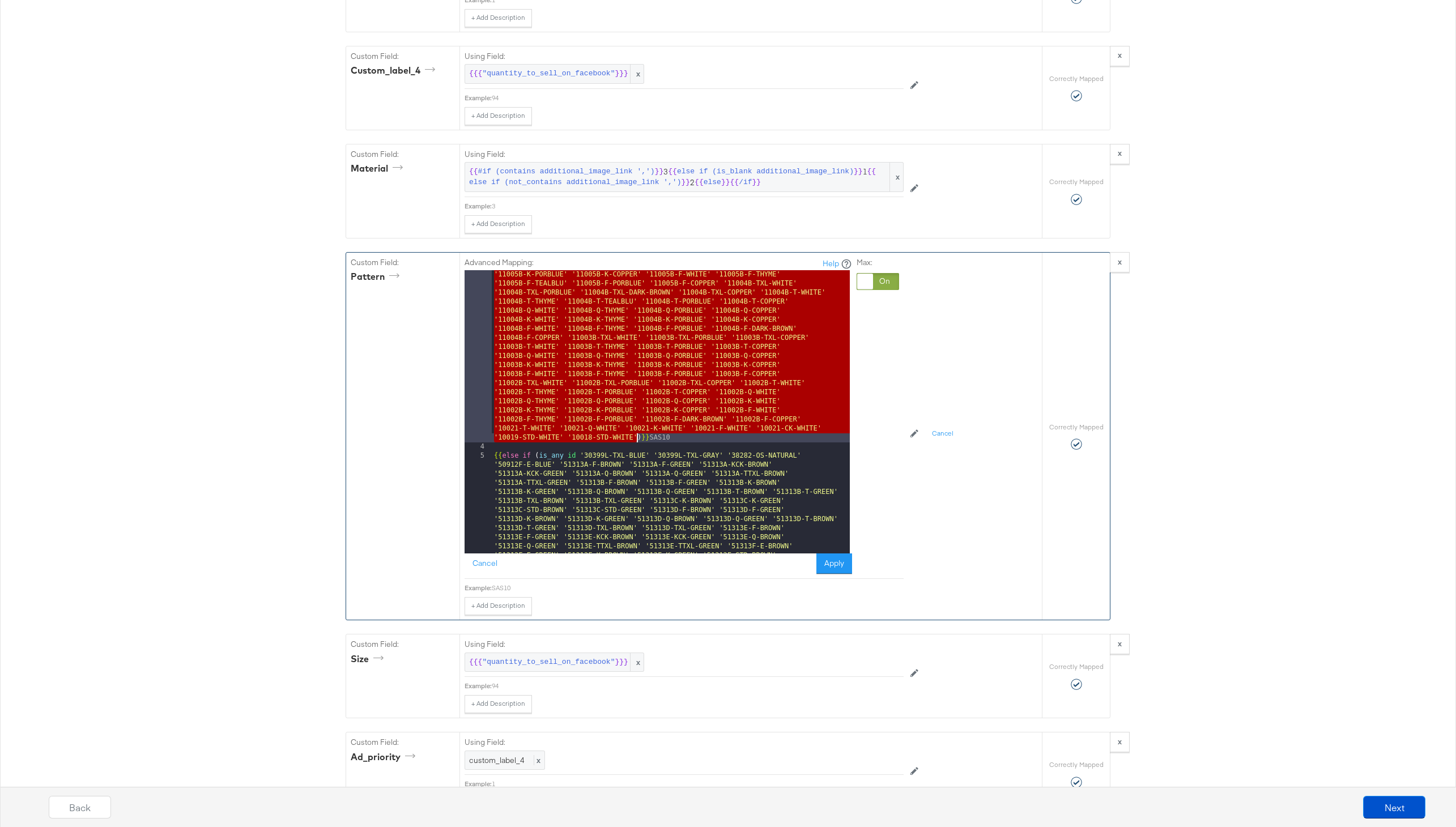
drag, startPoint x: 580, startPoint y: 449, endPoint x: 636, endPoint y: 436, distance: 57.5
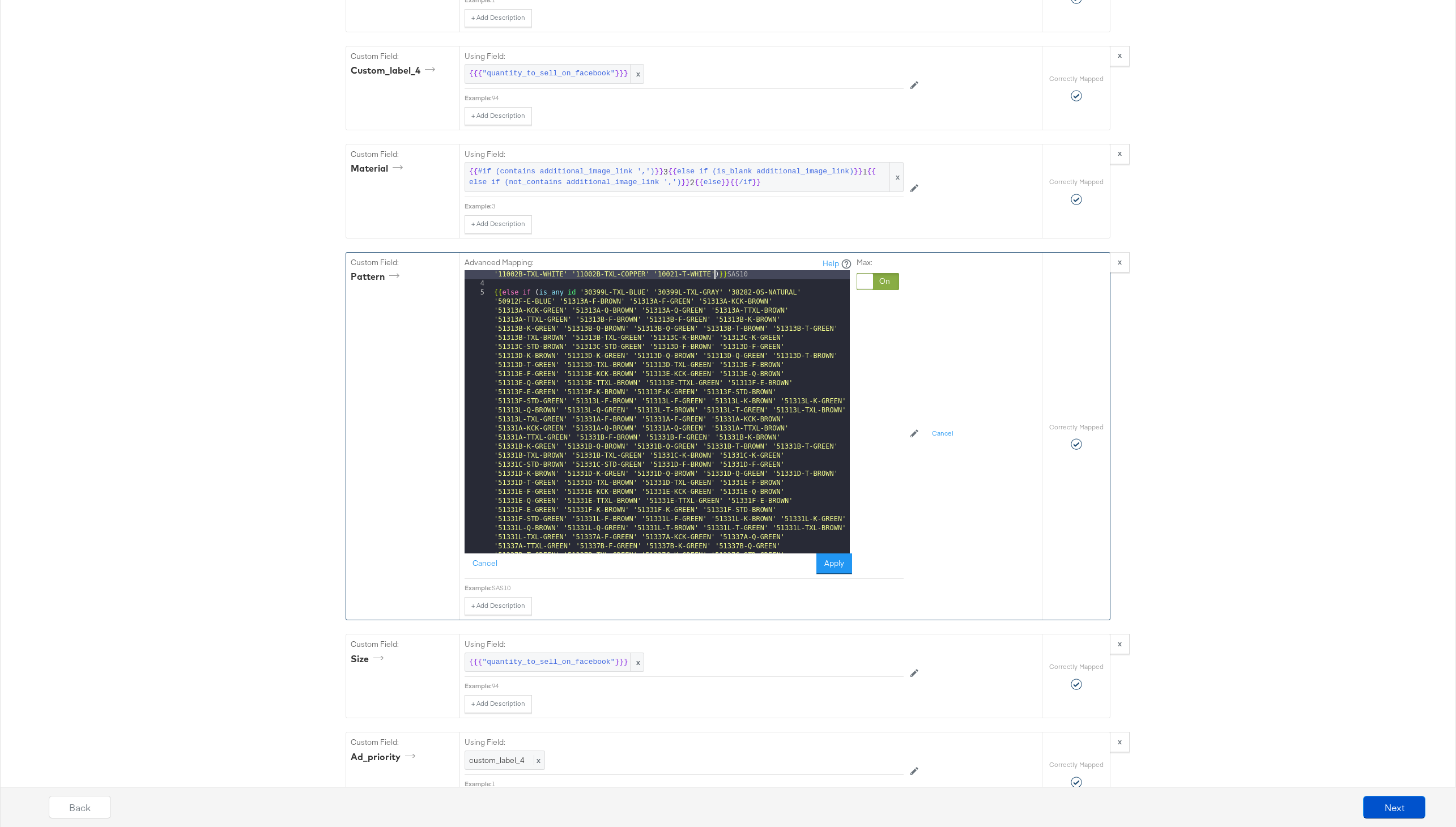
scroll to position [8786, 0]
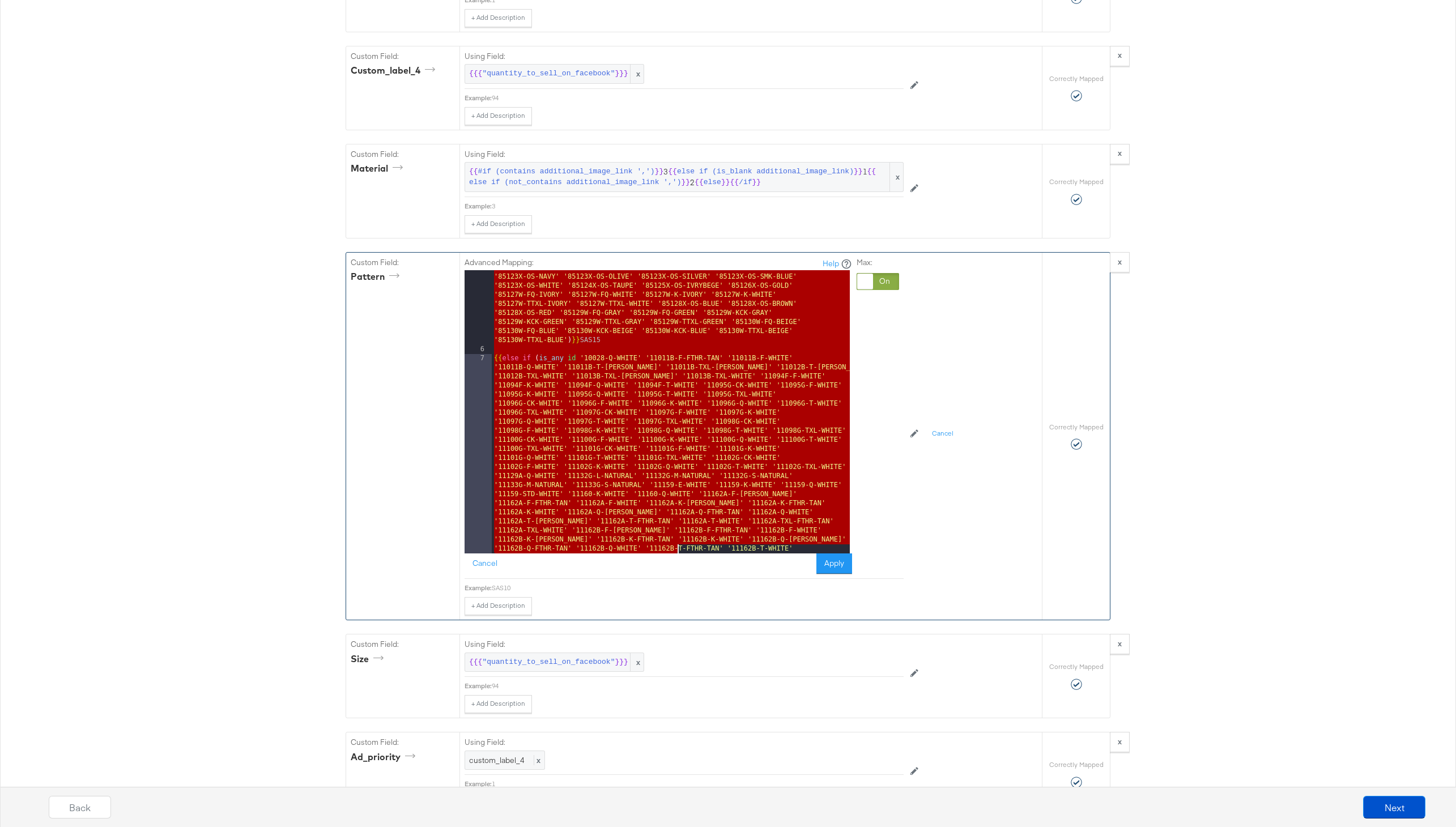
scroll to position [9637, 0]
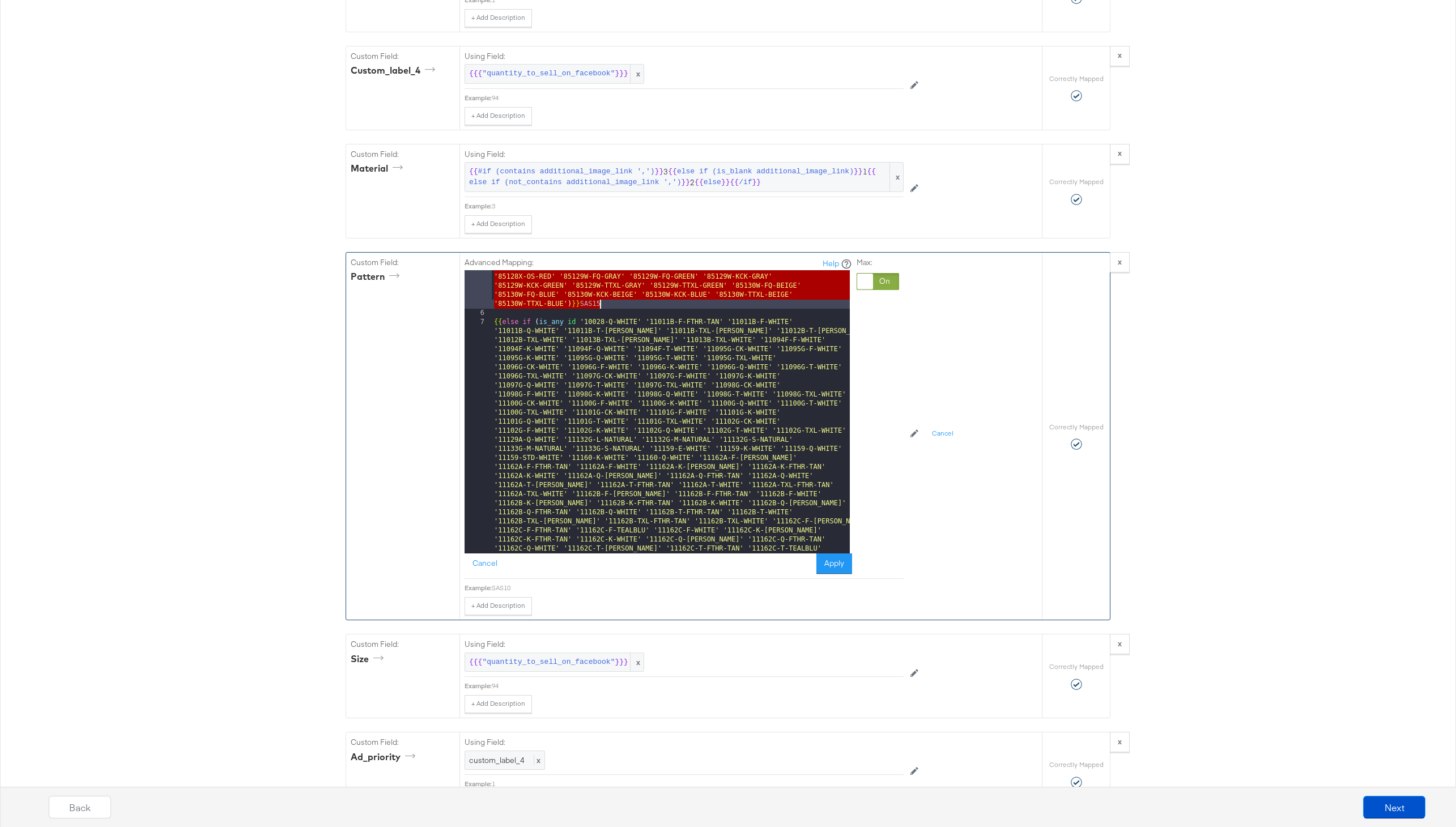
drag, startPoint x: 580, startPoint y: 292, endPoint x: 614, endPoint y: 303, distance: 35.7
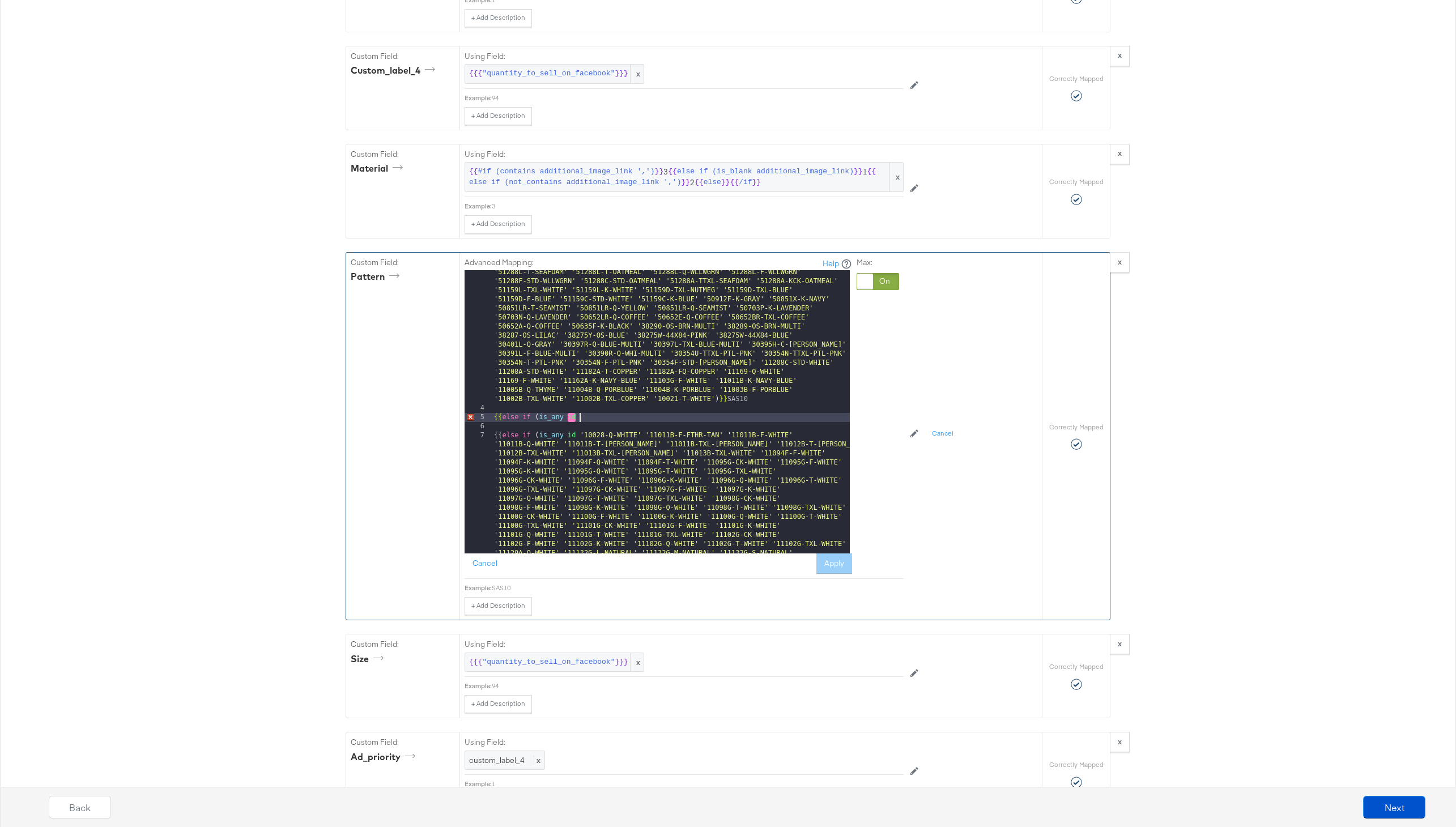
scroll to position [9153, 0]
drag, startPoint x: 587, startPoint y: 416, endPoint x: 470, endPoint y: 416, distance: 117.0
click at [470, 416] on div "3 4 5 6 7 8 9 10 11 12 13 14 15 16 17 18 19 20 21 22 23 24 25 {{ else if ( is_a…" at bounding box center [657, 411] width 385 height 283
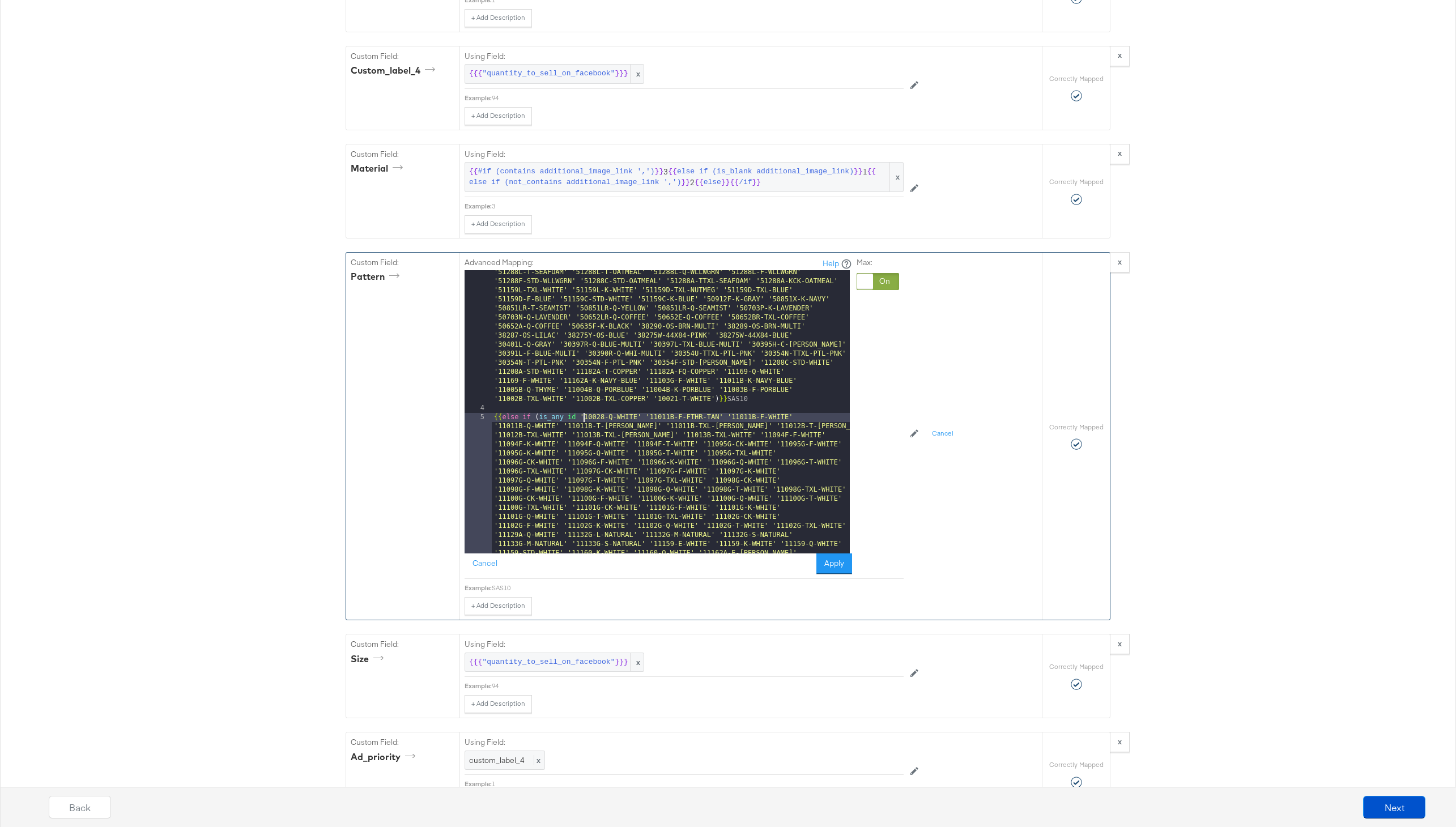
drag, startPoint x: 582, startPoint y: 420, endPoint x: 621, endPoint y: 454, distance: 51.7
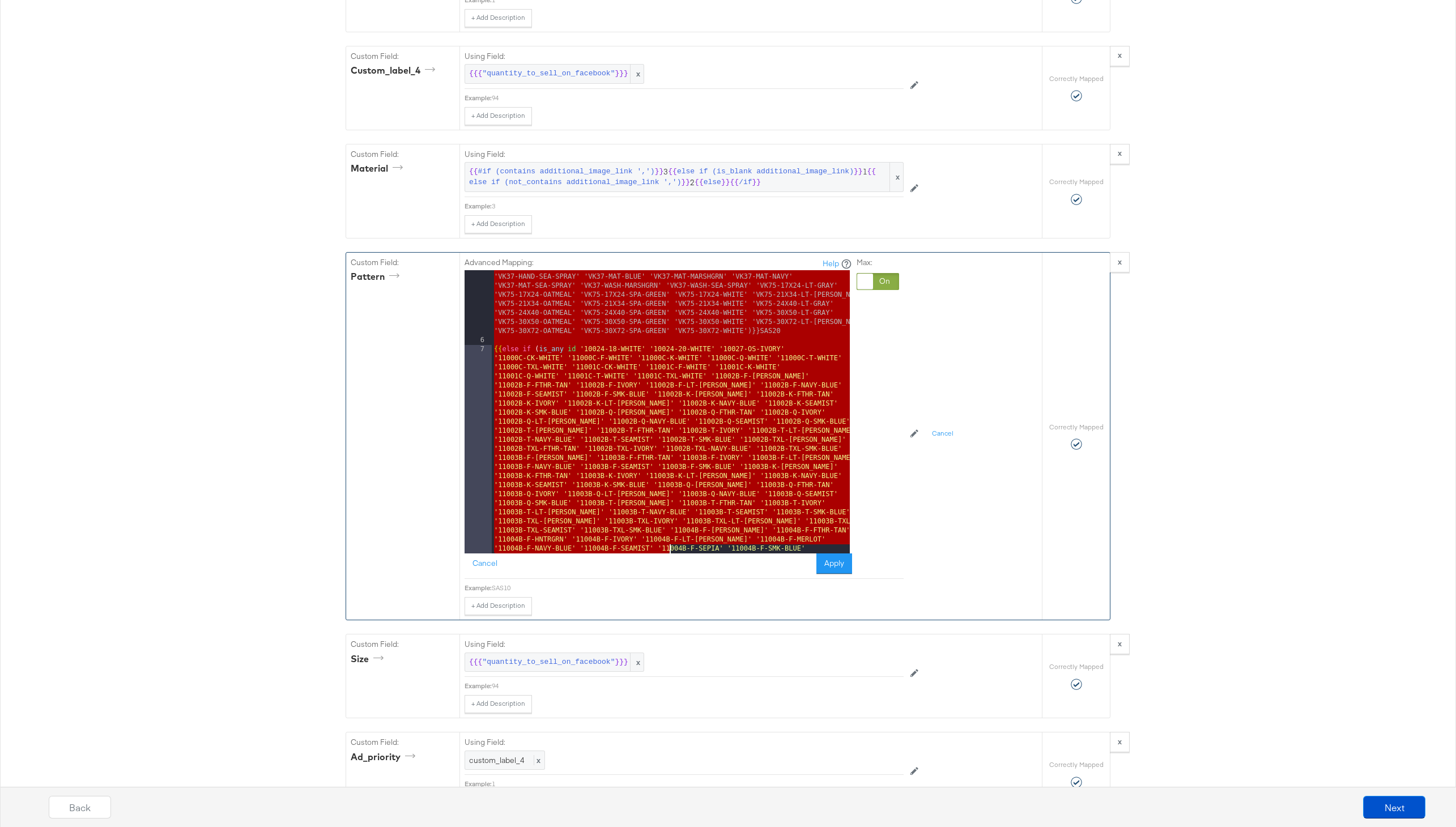
scroll to position [11136, 0]
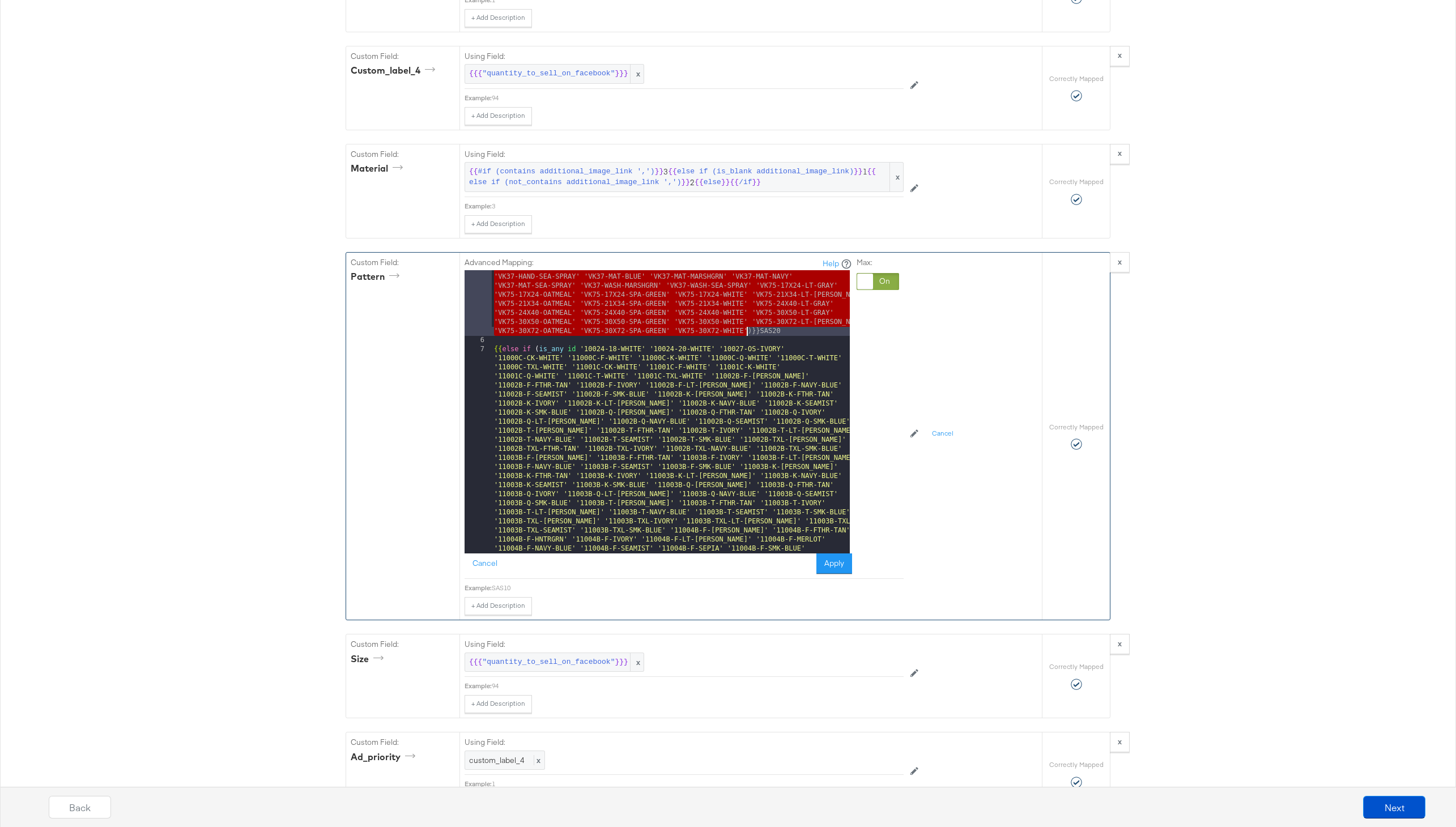
drag, startPoint x: 580, startPoint y: 418, endPoint x: 747, endPoint y: 329, distance: 189.2
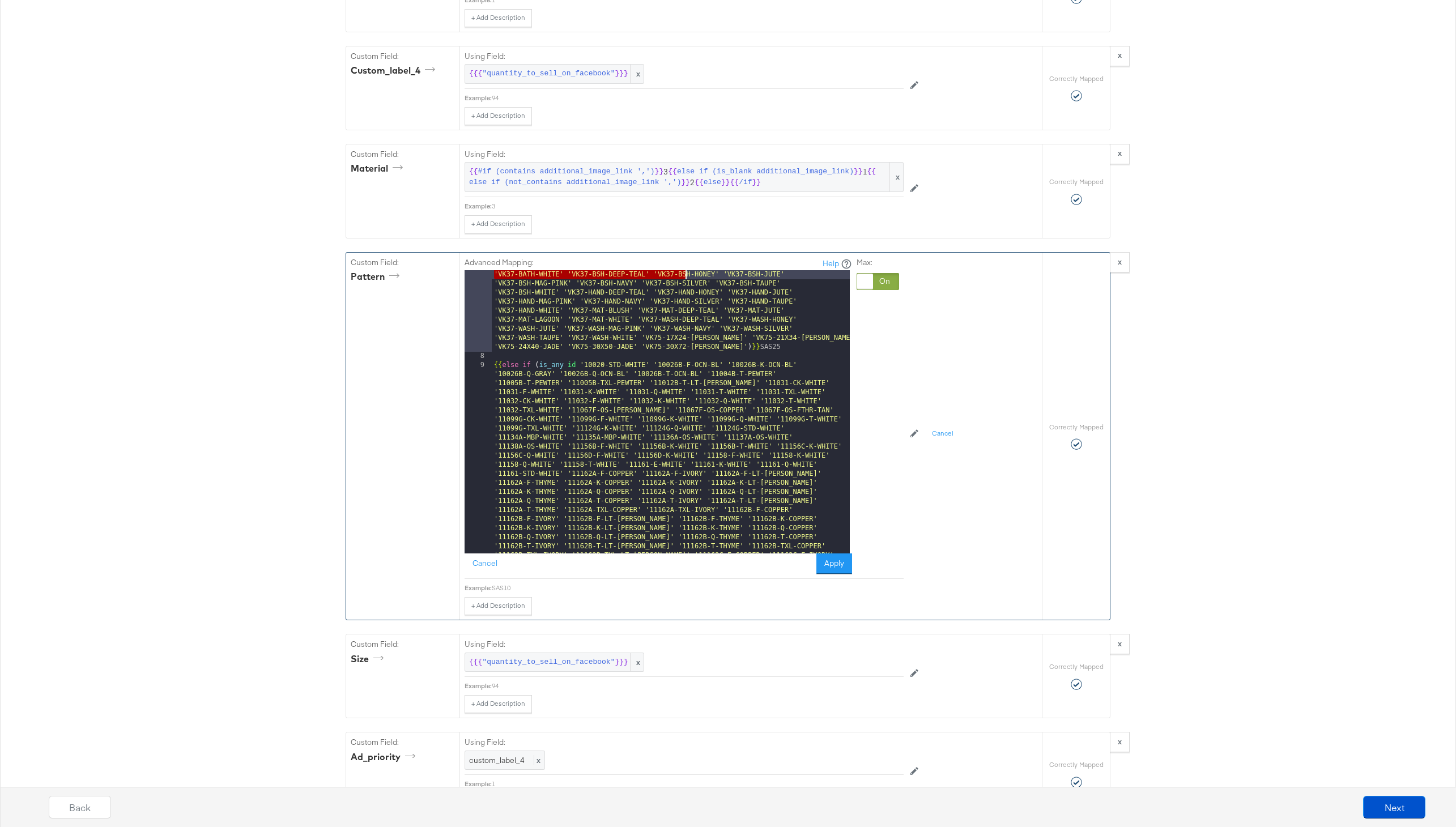
scroll to position [11081, 0]
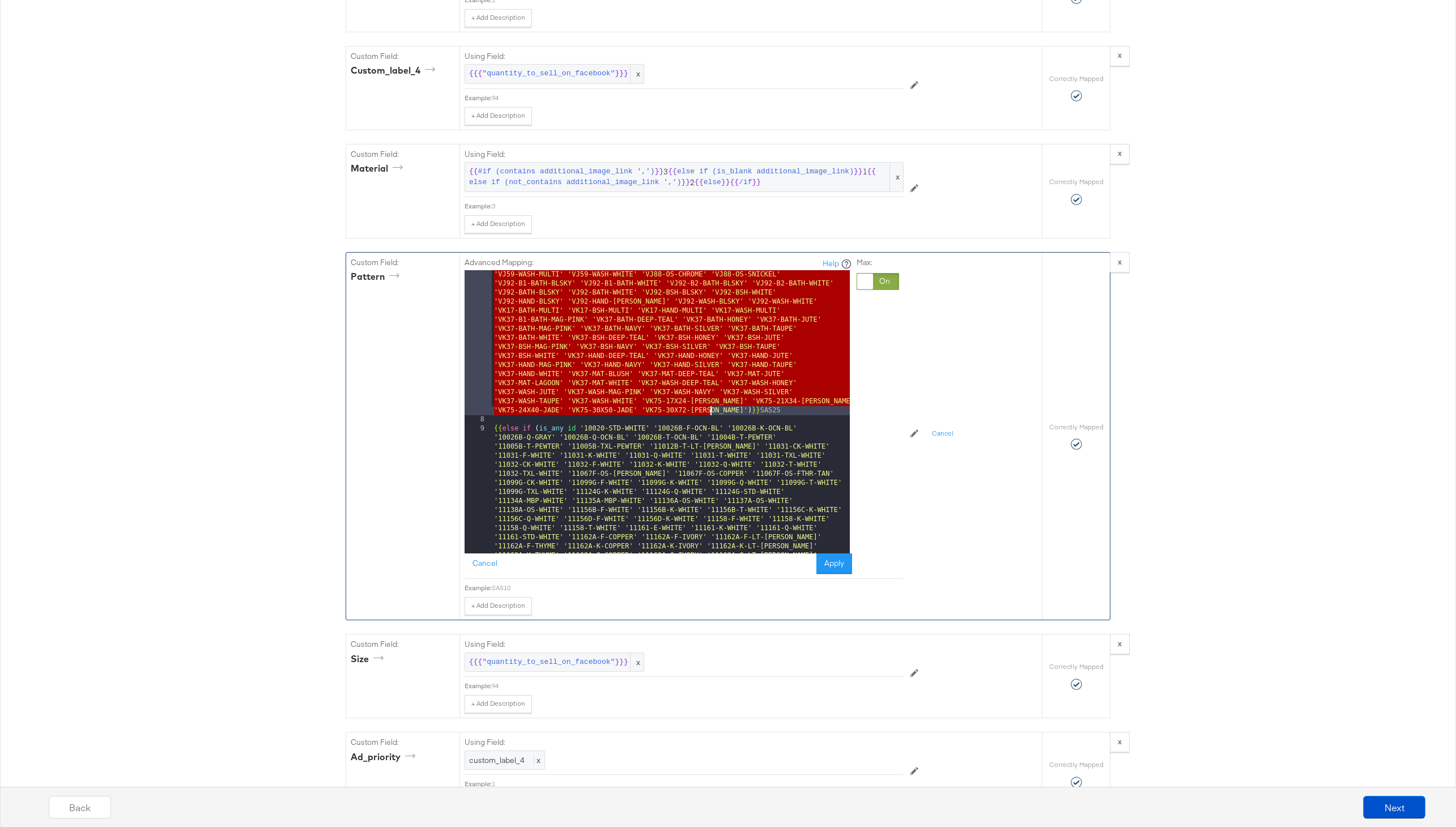
drag, startPoint x: 580, startPoint y: 295, endPoint x: 712, endPoint y: 408, distance: 173.8
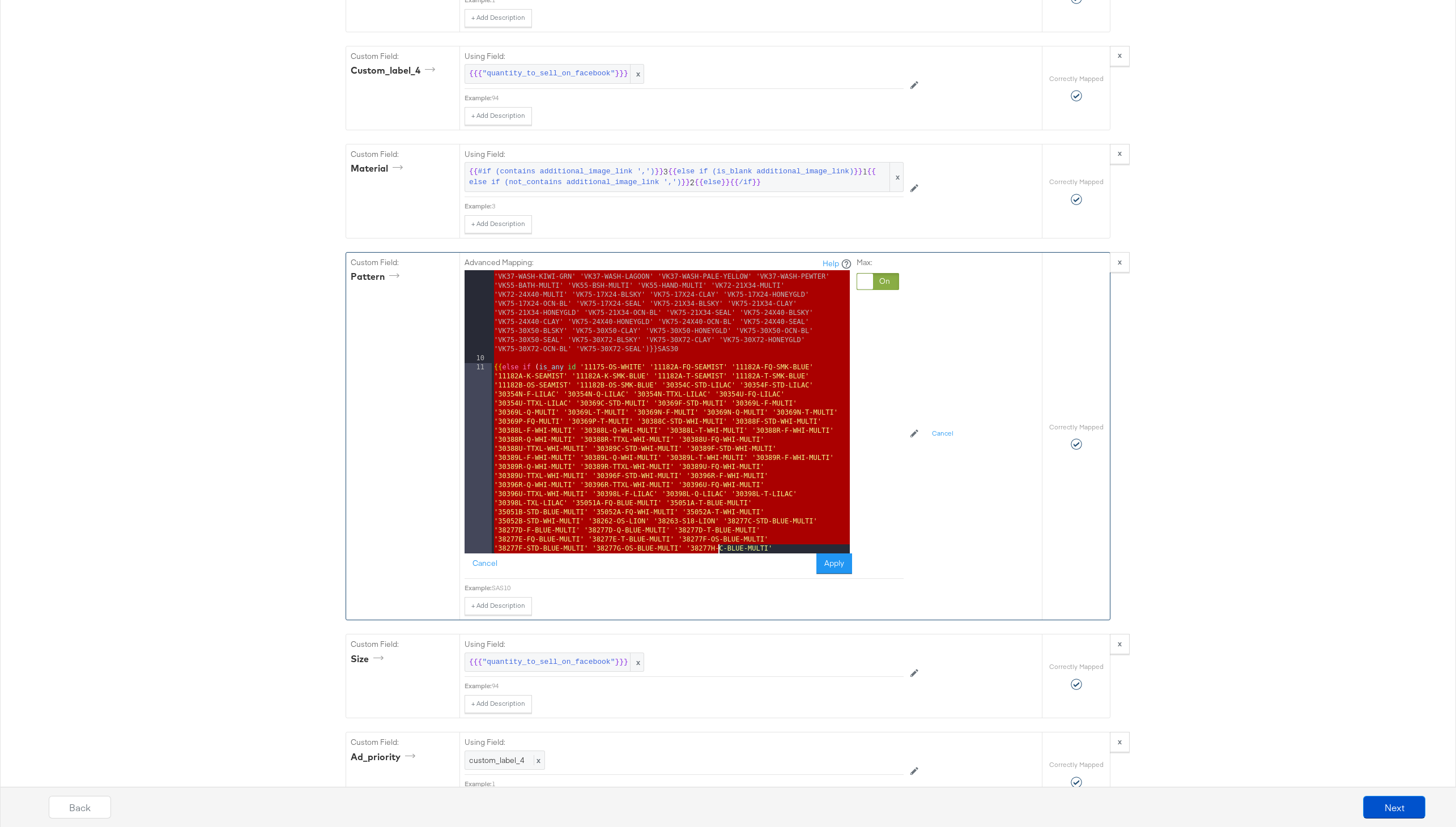
scroll to position [14384, 0]
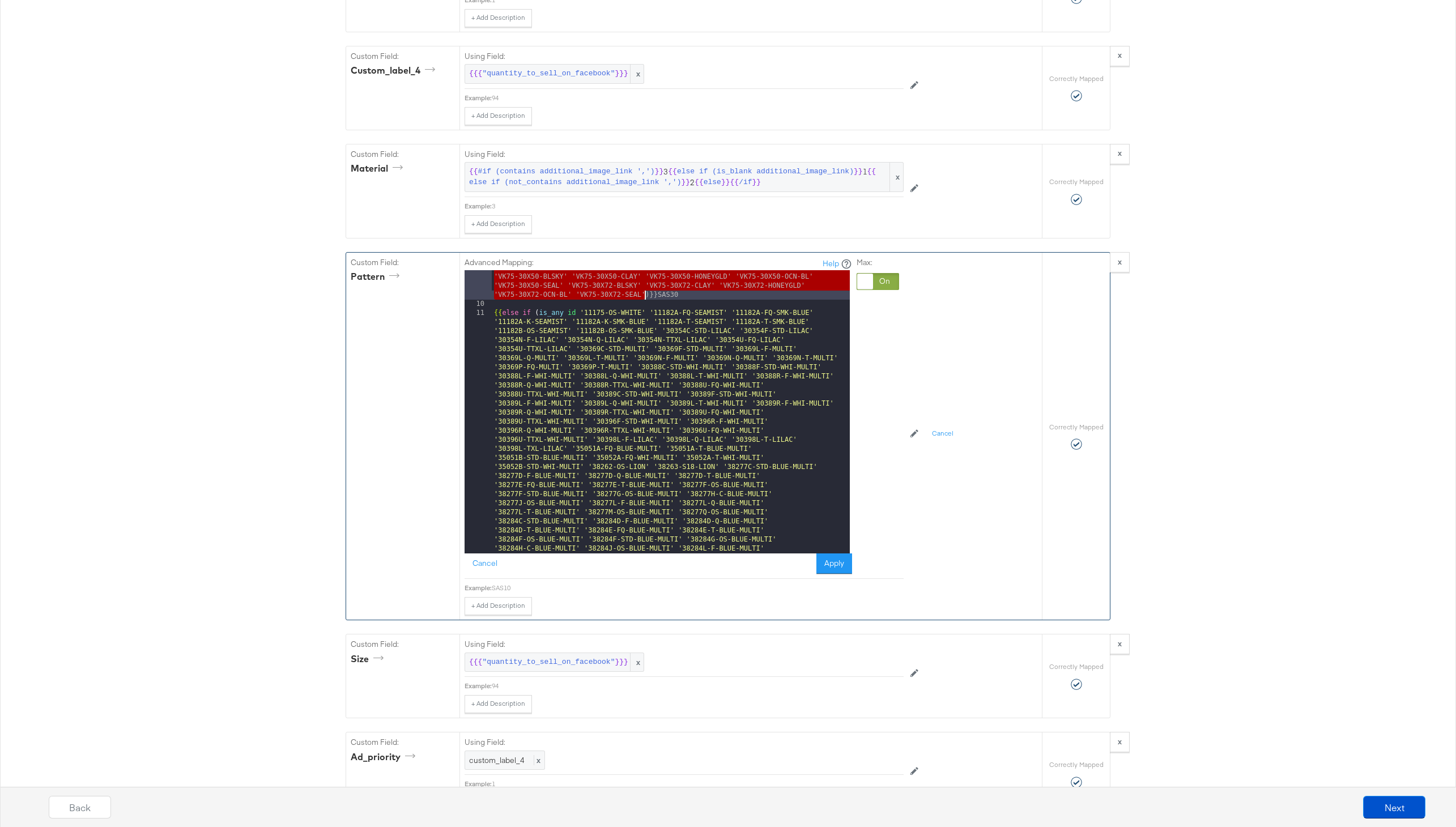
drag, startPoint x: 579, startPoint y: 294, endPoint x: 646, endPoint y: 291, distance: 67.1
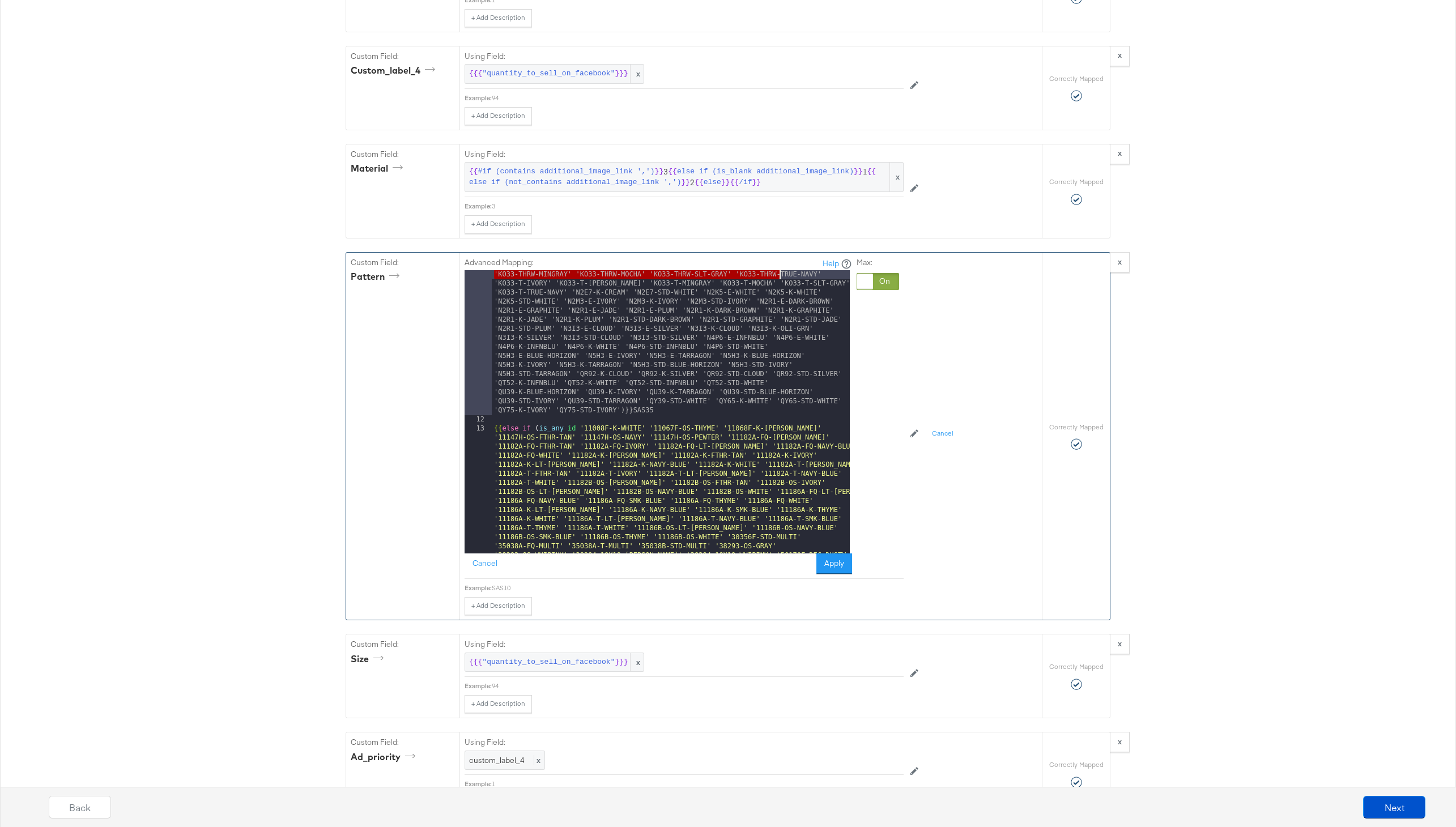
scroll to position [15233, 0]
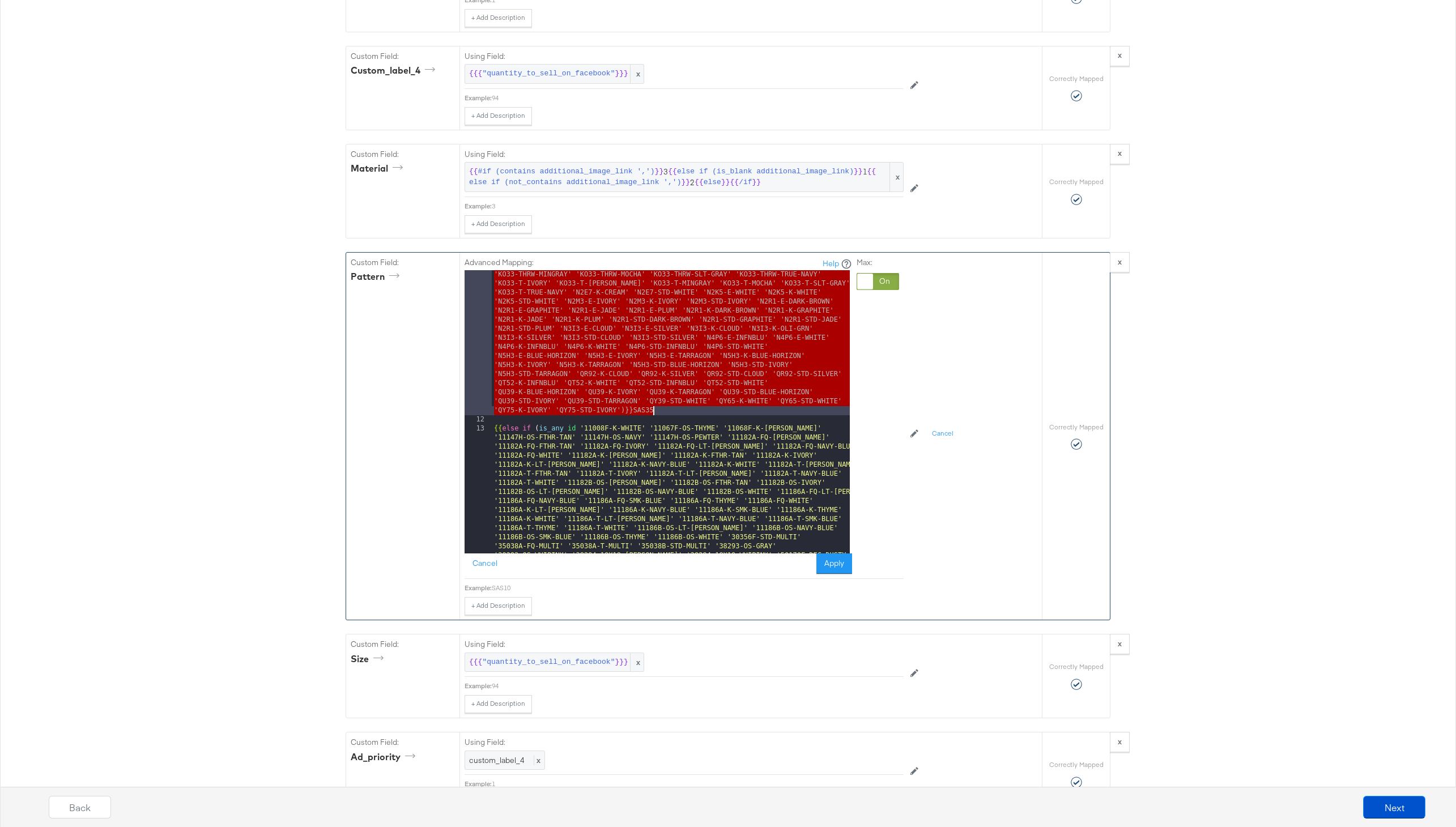
drag, startPoint x: 494, startPoint y: 317, endPoint x: 744, endPoint y: 411, distance: 267.1
click at [744, 411] on div "{{ else if ( is_any id '11175-OS-WHITE' '11182A-FQ-SEAMIST' '11182A-FQ-SMK-BLUE…" at bounding box center [671, 761] width 358 height 6422
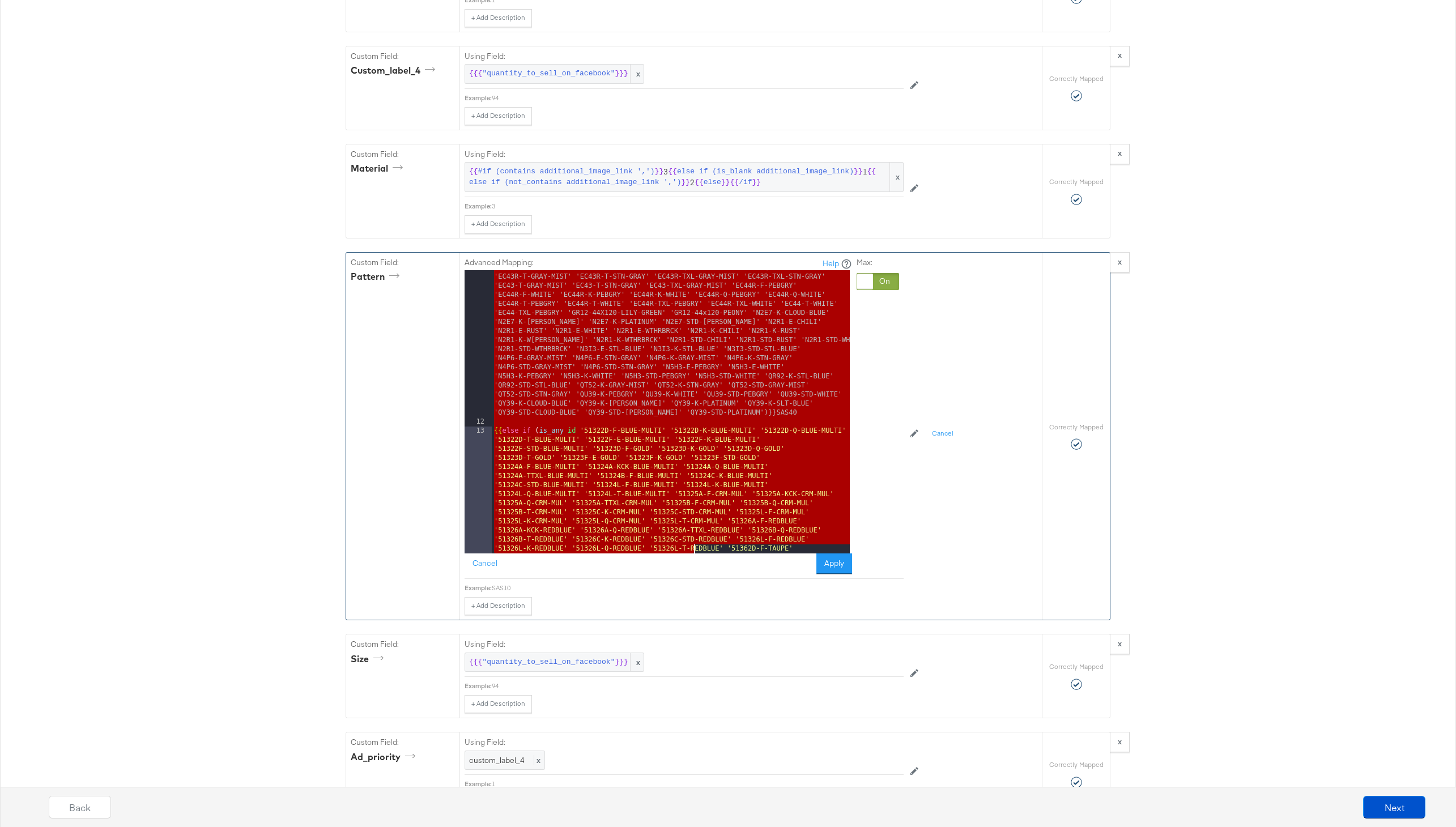
scroll to position [17192, 0]
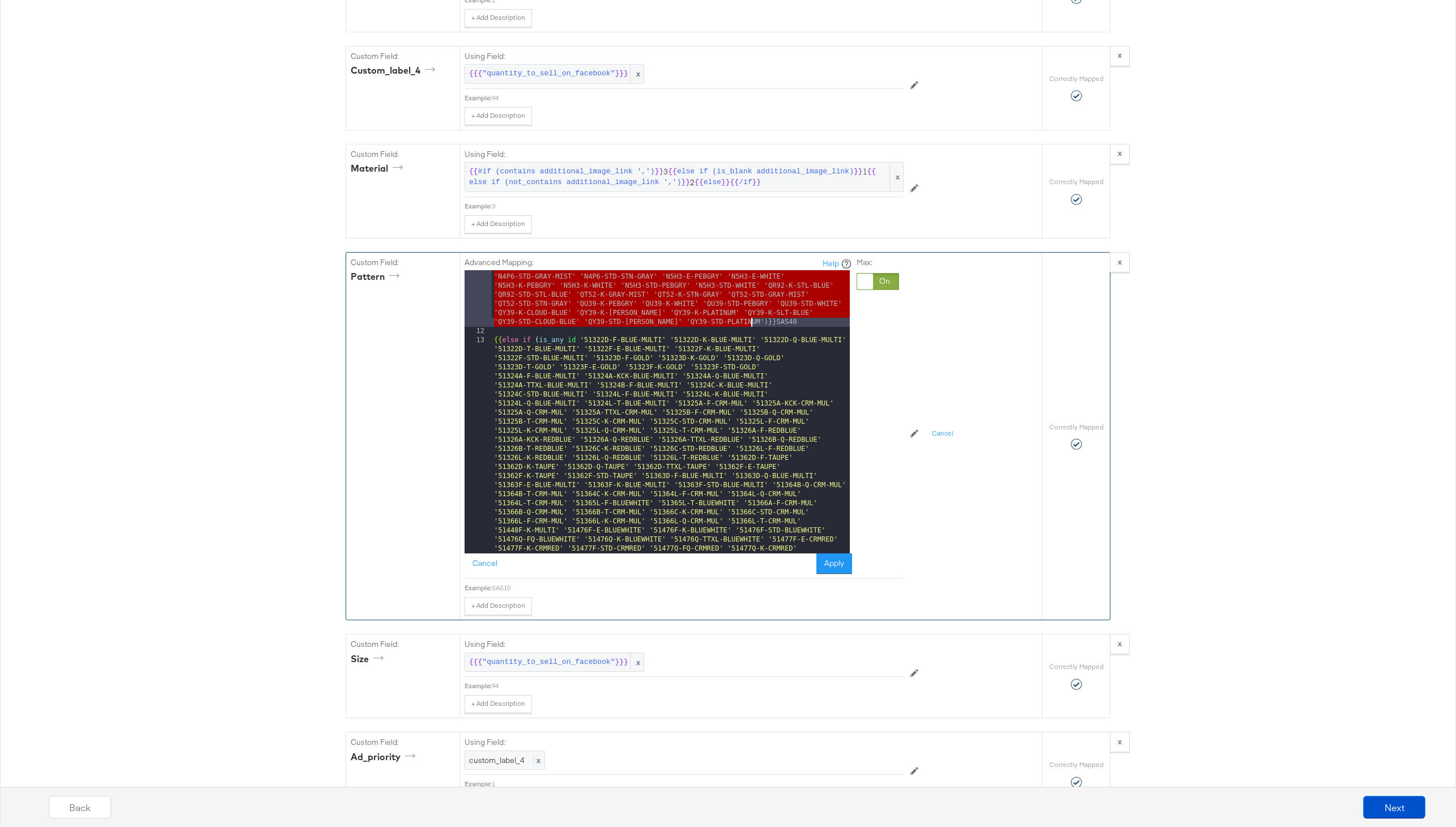
drag, startPoint x: 579, startPoint y: 309, endPoint x: 751, endPoint y: 320, distance: 172.4
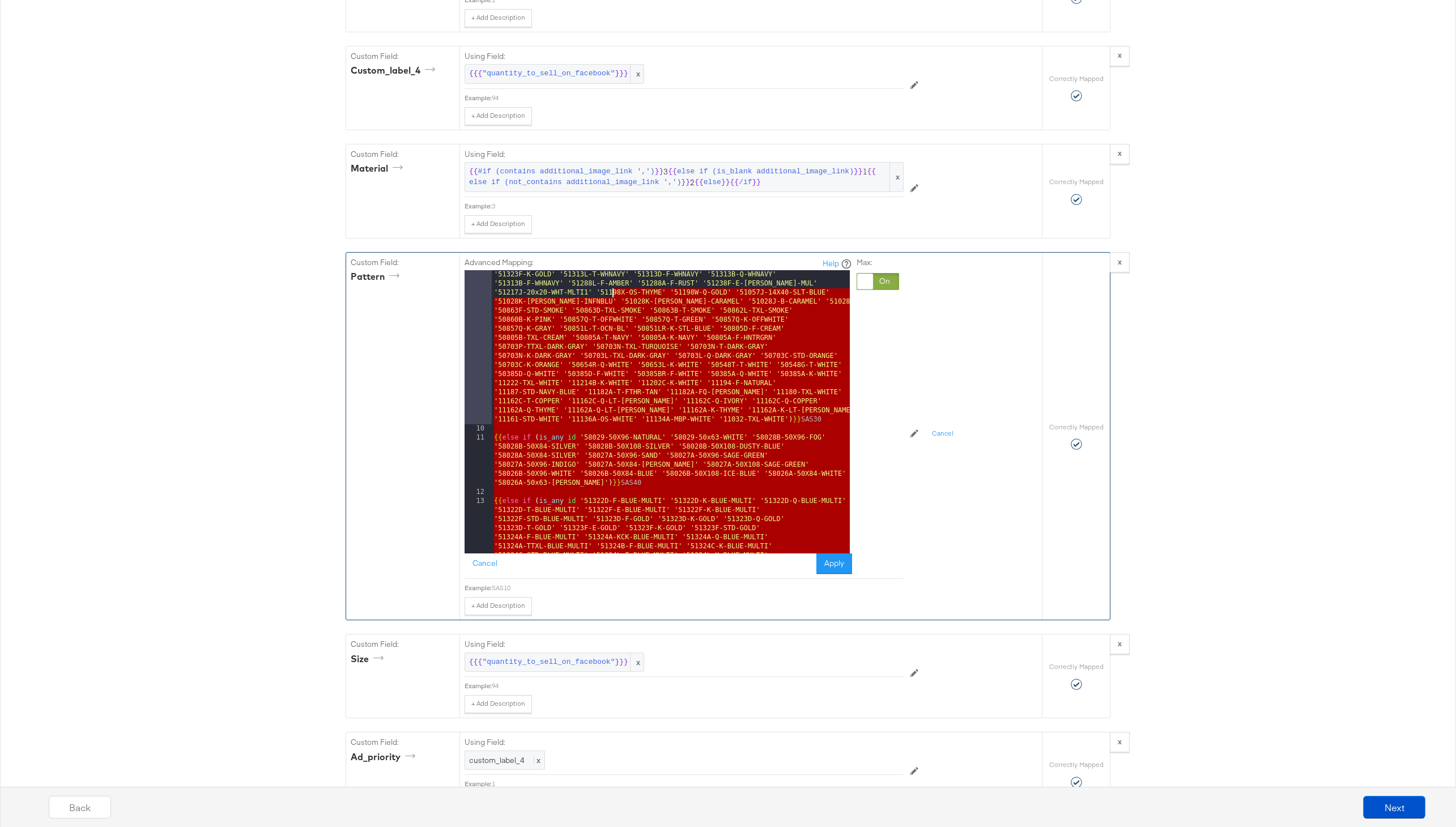
scroll to position [16880, 0]
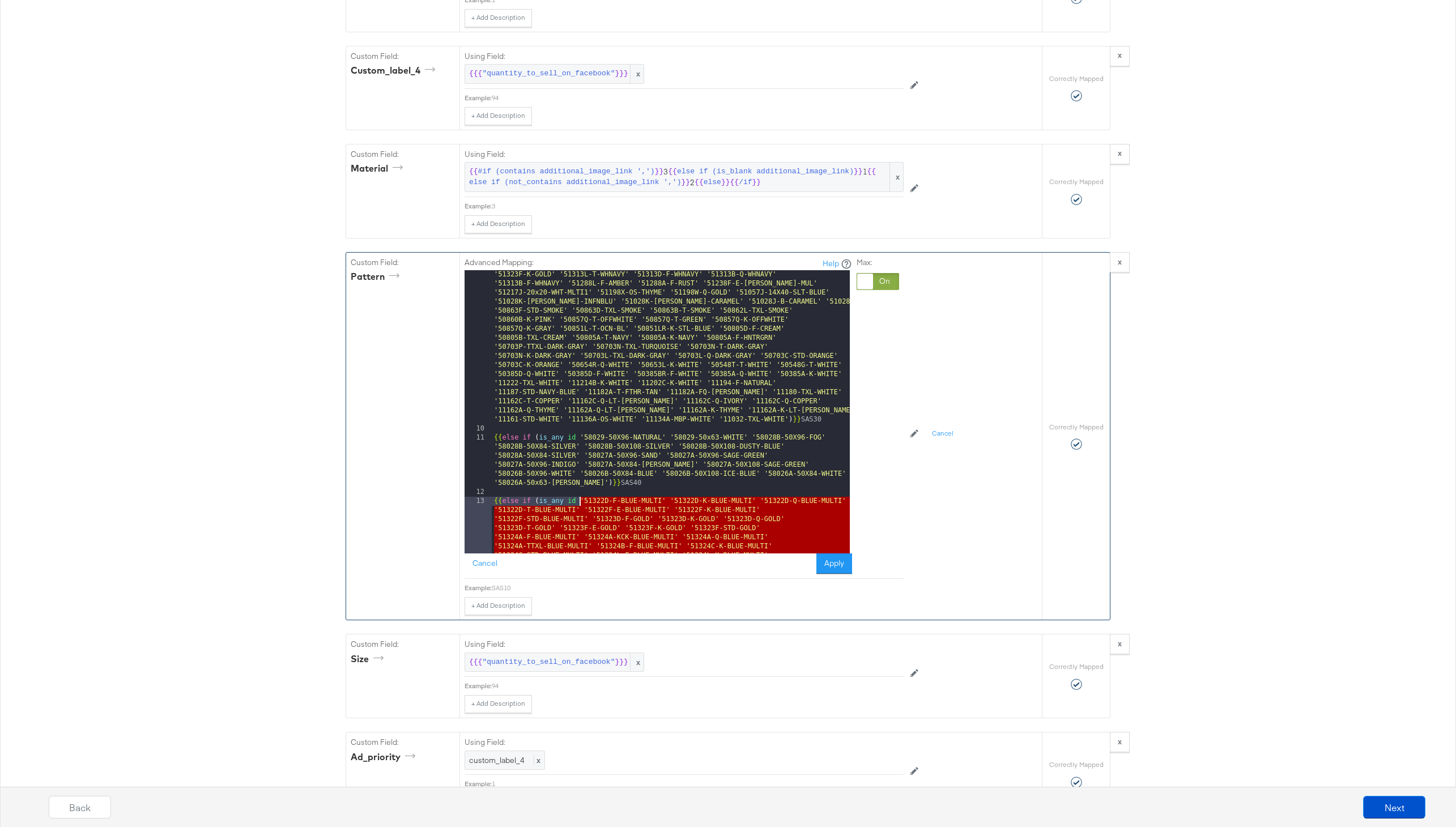
drag, startPoint x: 592, startPoint y: 398, endPoint x: 578, endPoint y: 503, distance: 105.9
click at [578, 503] on div "{{ else if ( is_any id 'VK75-24X40-OCN-BL' 'VK75-21X34-SEAL' 'VK37-WASH-PEWTER'…" at bounding box center [671, 512] width 358 height 1208
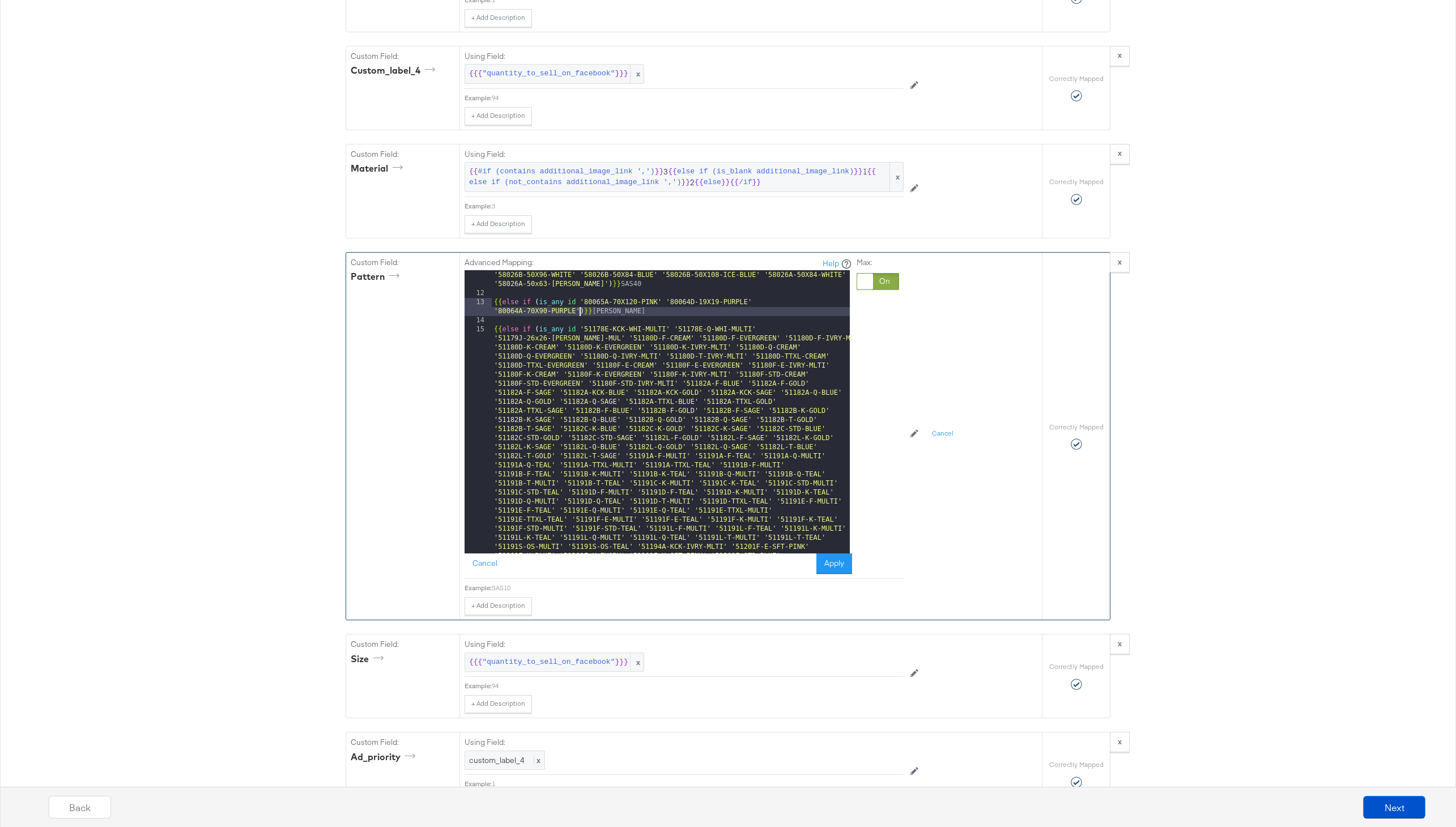
scroll to position [17319, 0]
click at [827, 564] on button "Apply" at bounding box center [834, 563] width 36 height 20
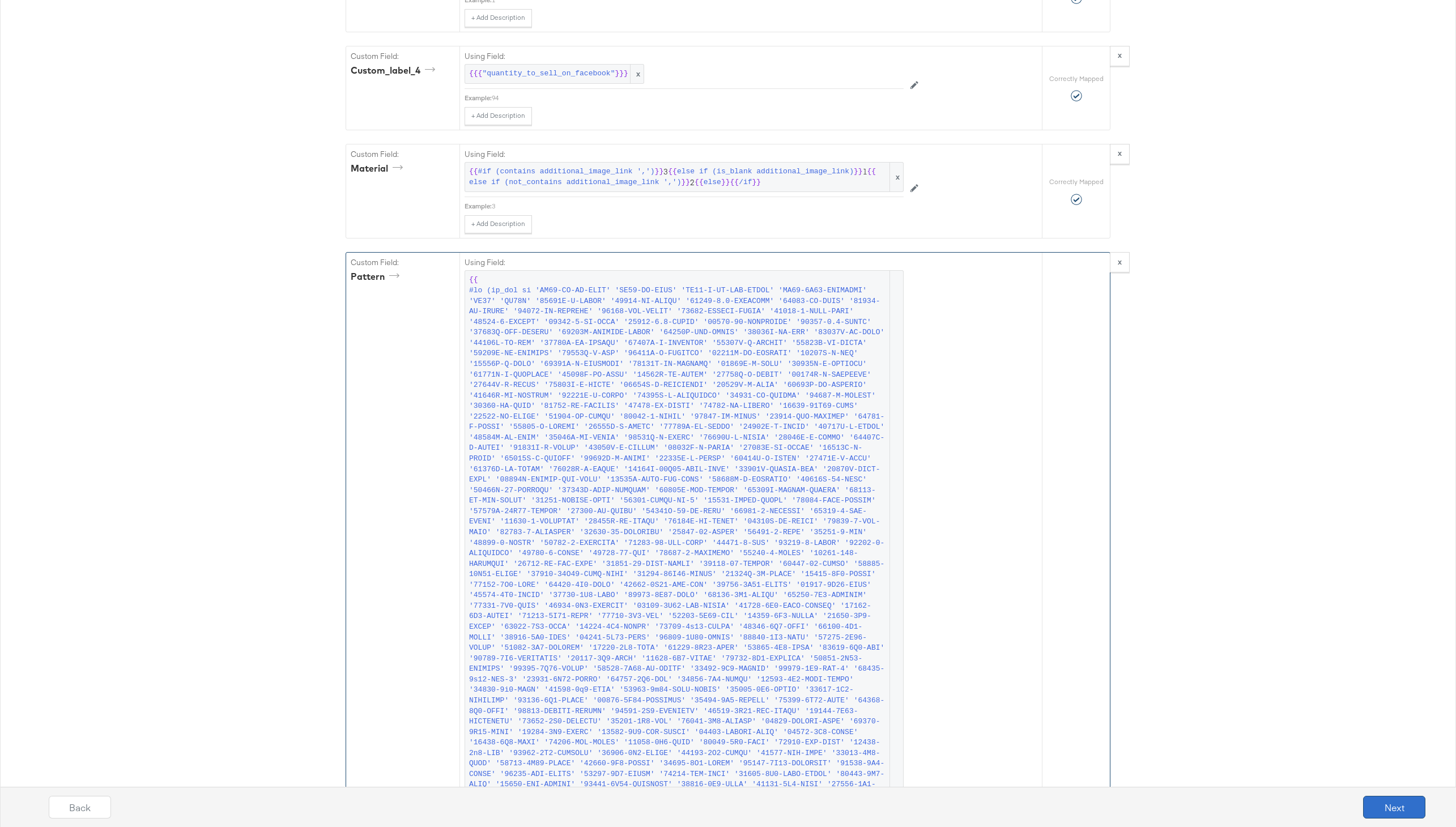
click at [1392, 804] on button "Next" at bounding box center [1394, 807] width 62 height 23
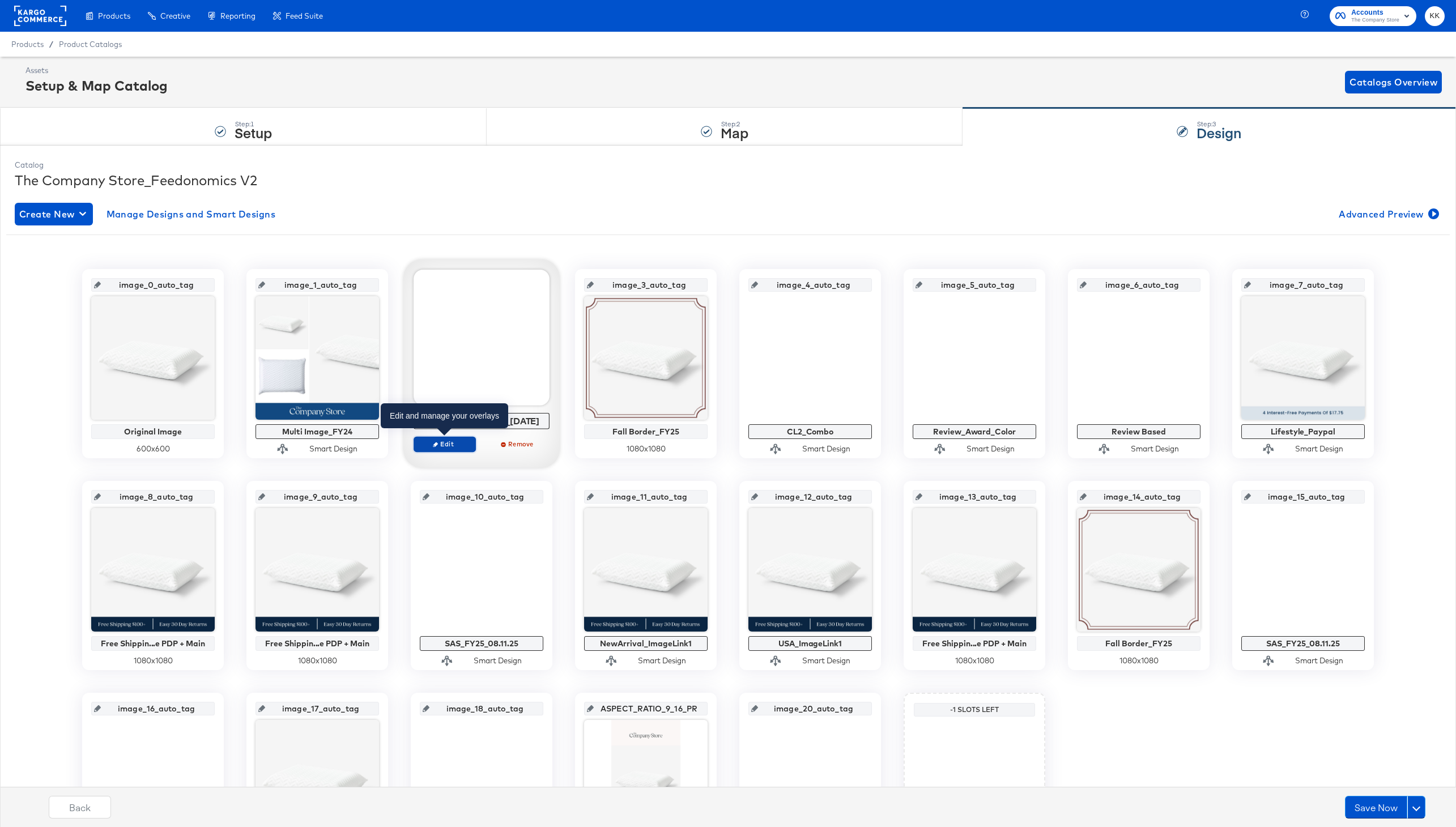
click at [448, 449] on button "Edit" at bounding box center [445, 443] width 62 height 16
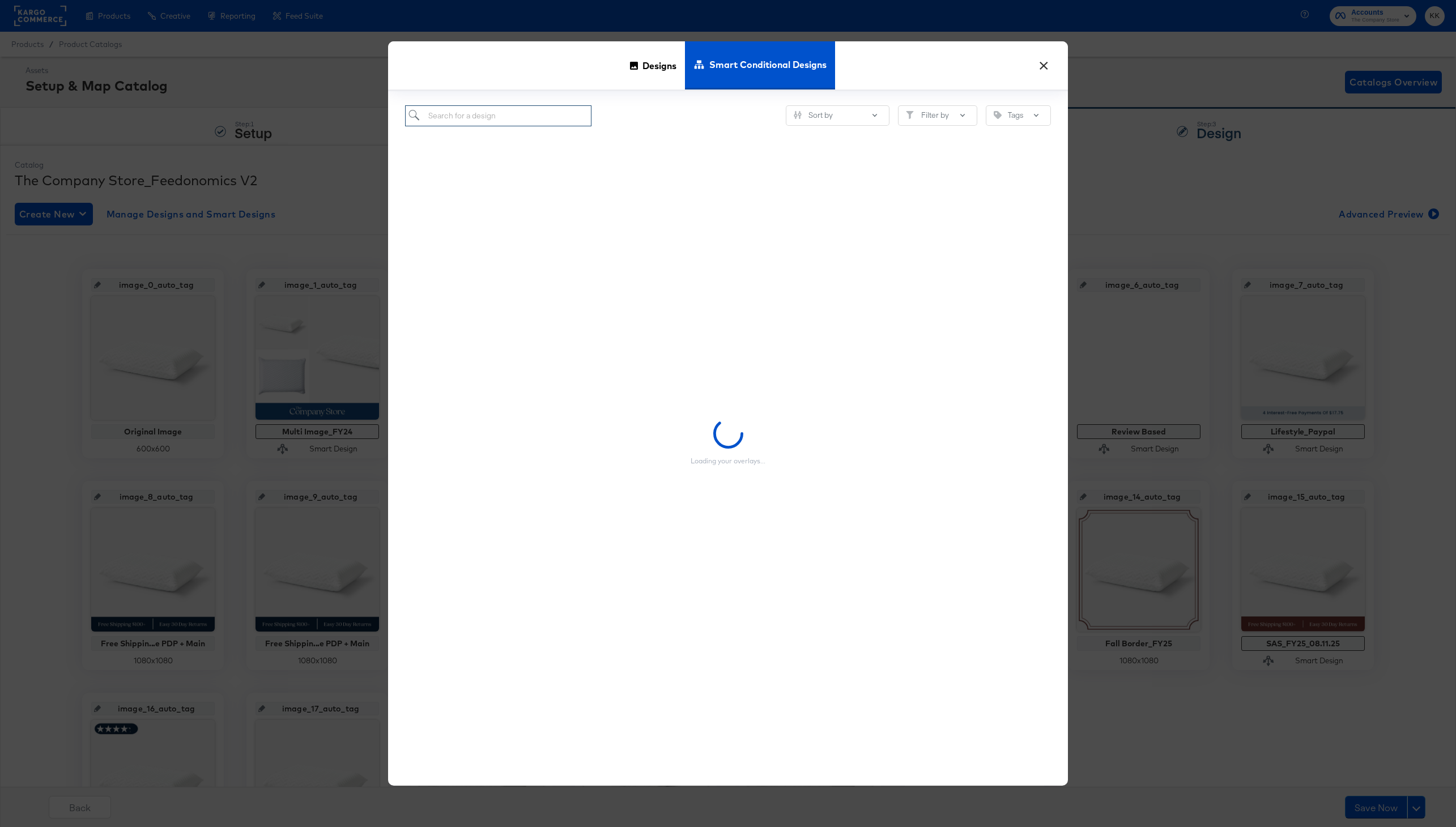
click at [530, 116] on input "search" at bounding box center [498, 116] width 186 height 21
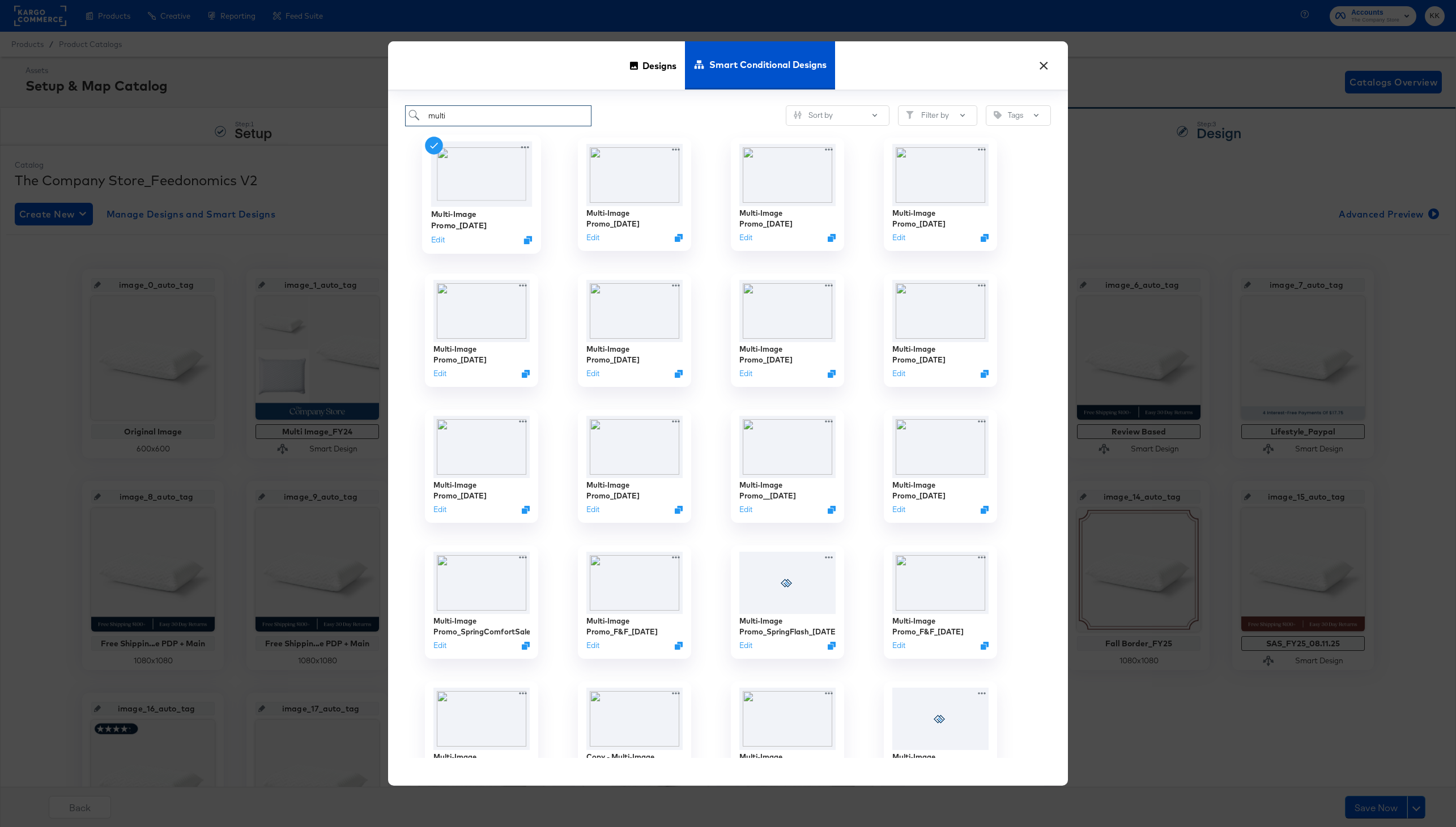
type input "multi"
click at [466, 223] on div "Multi-Image Promo_[DATE]" at bounding box center [482, 219] width 101 height 22
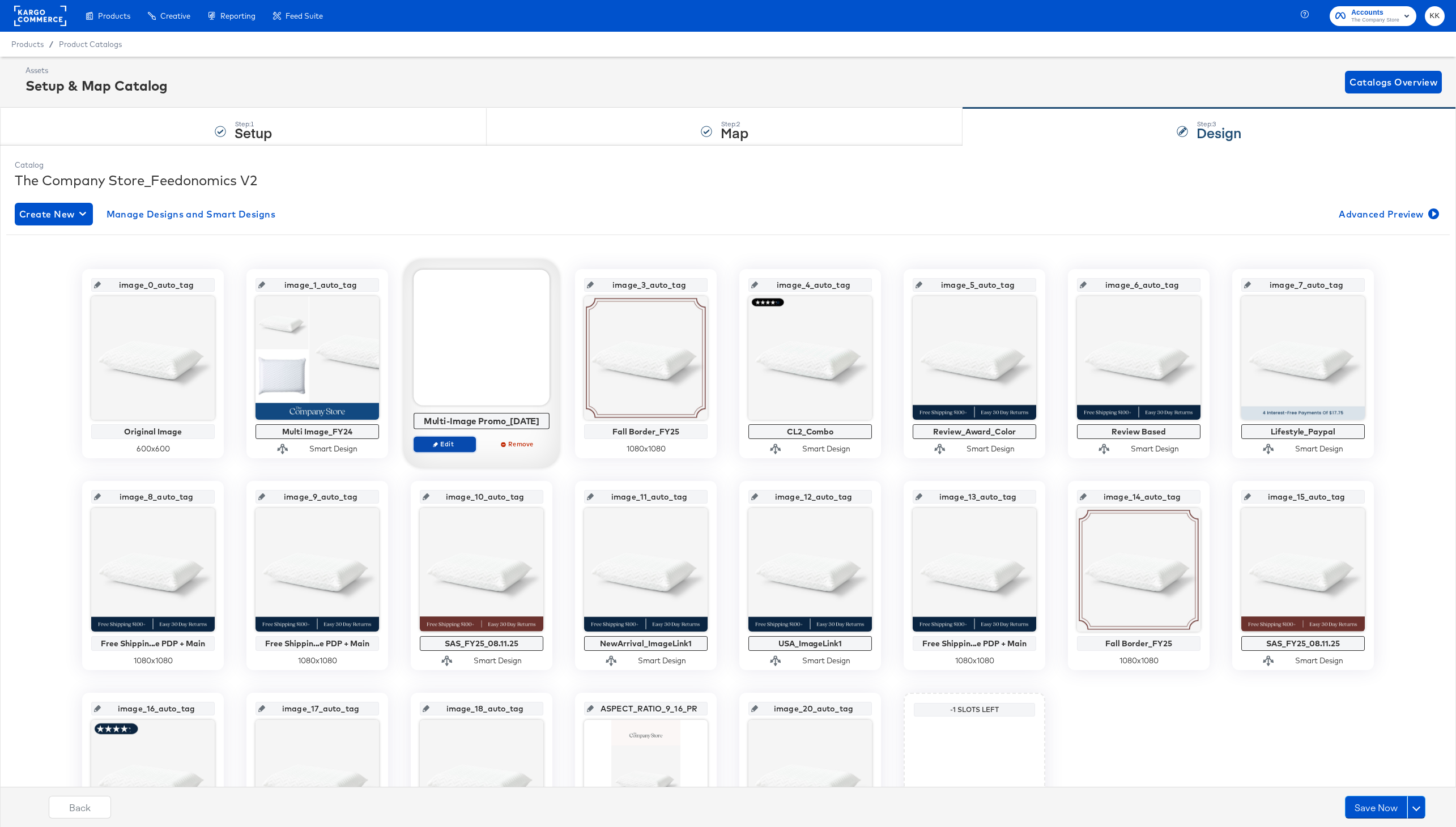
click at [451, 444] on span "Edit" at bounding box center [445, 444] width 52 height 8
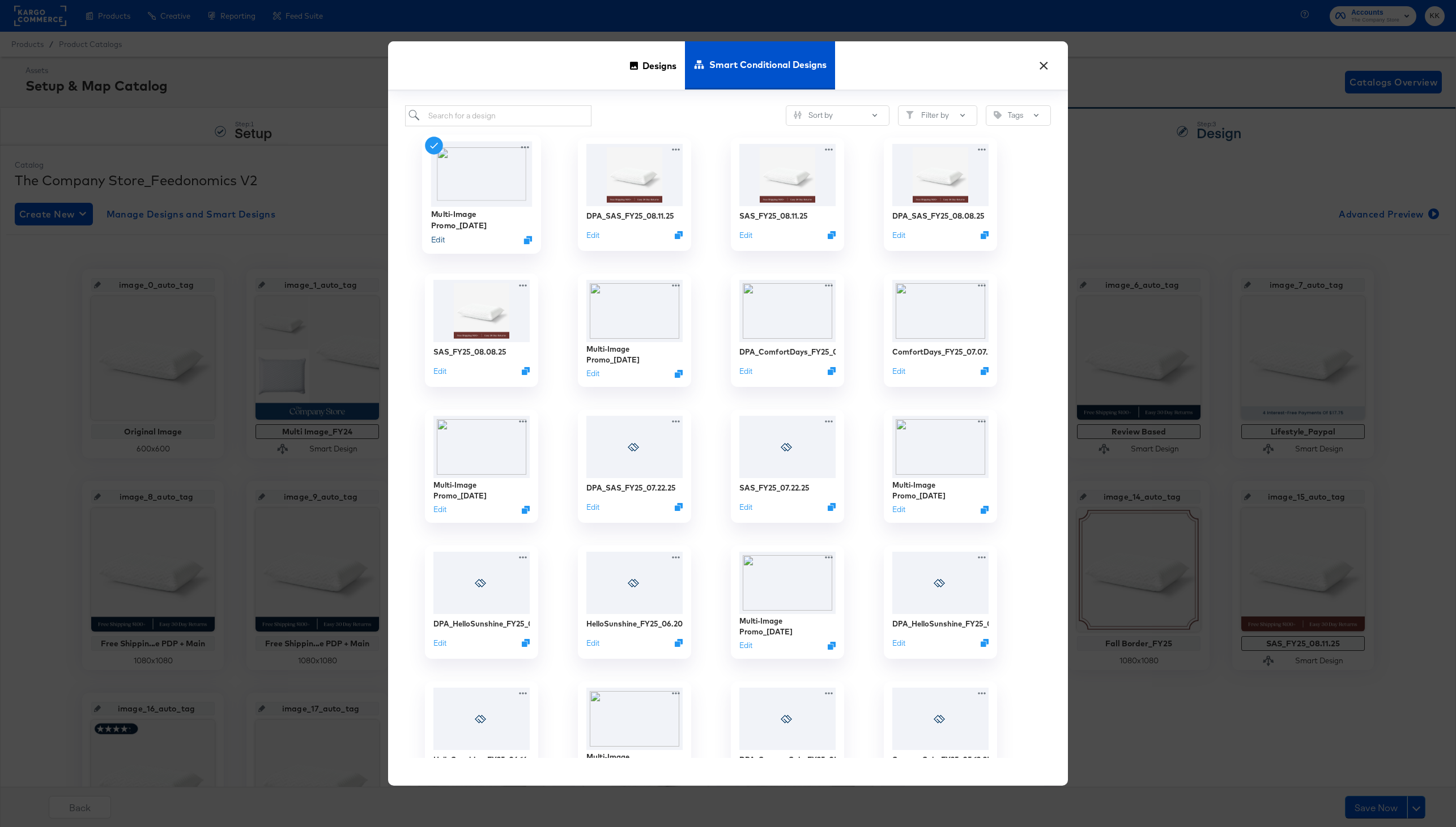
click at [440, 240] on button "Edit" at bounding box center [437, 239] width 14 height 11
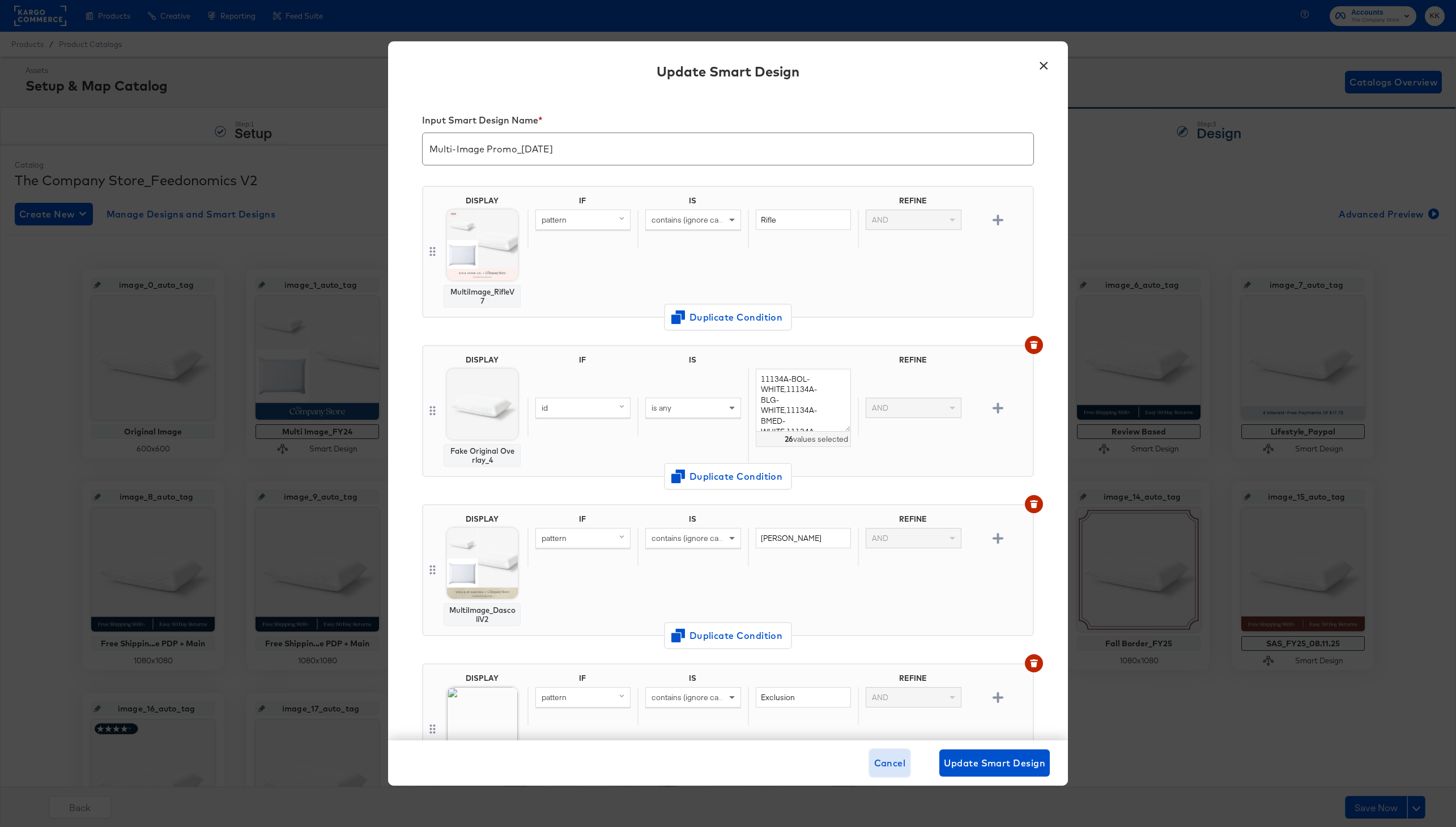
click at [886, 764] on span "Cancel" at bounding box center [890, 763] width 32 height 16
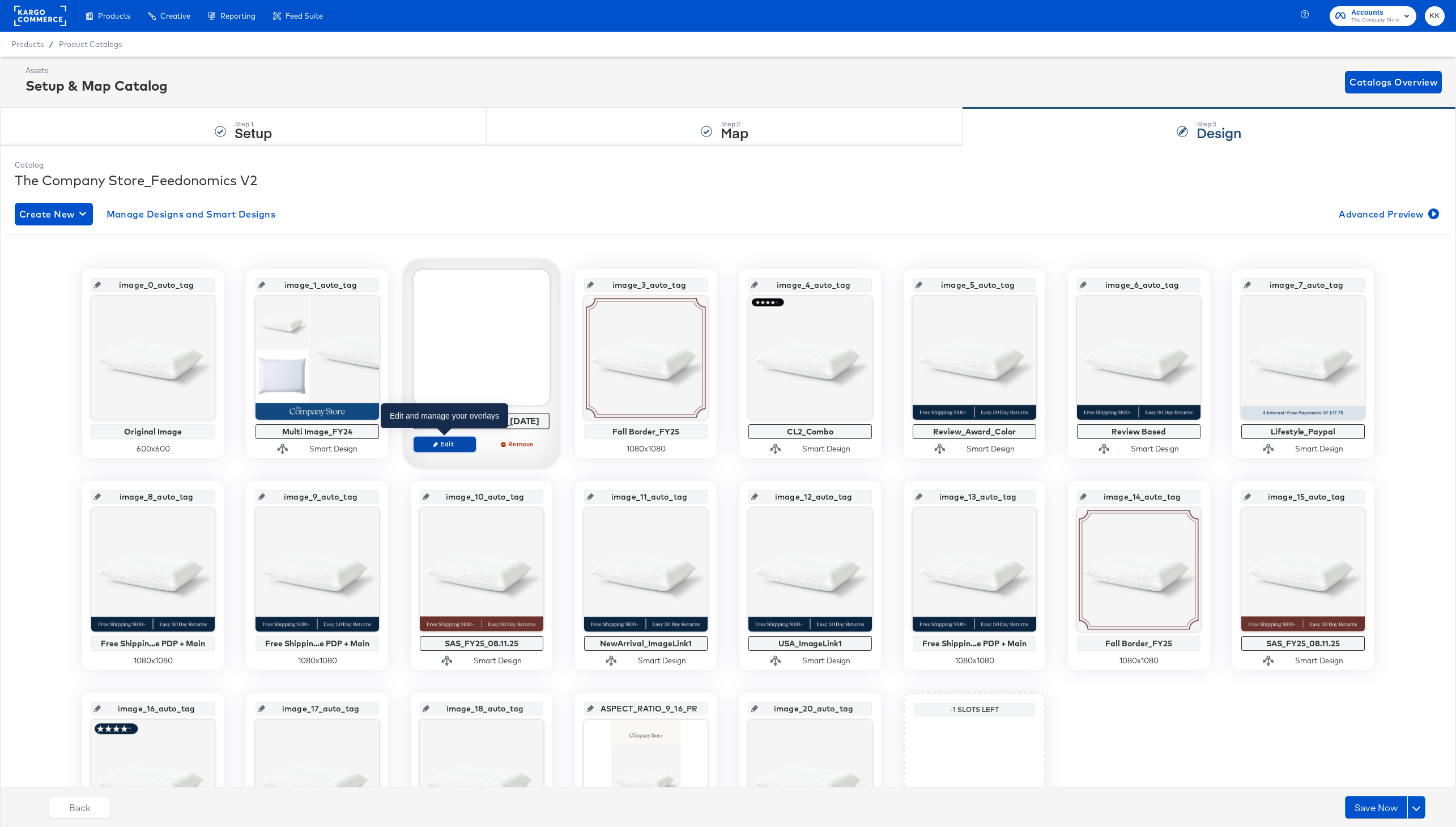
click at [453, 441] on span "Edit" at bounding box center [445, 444] width 52 height 8
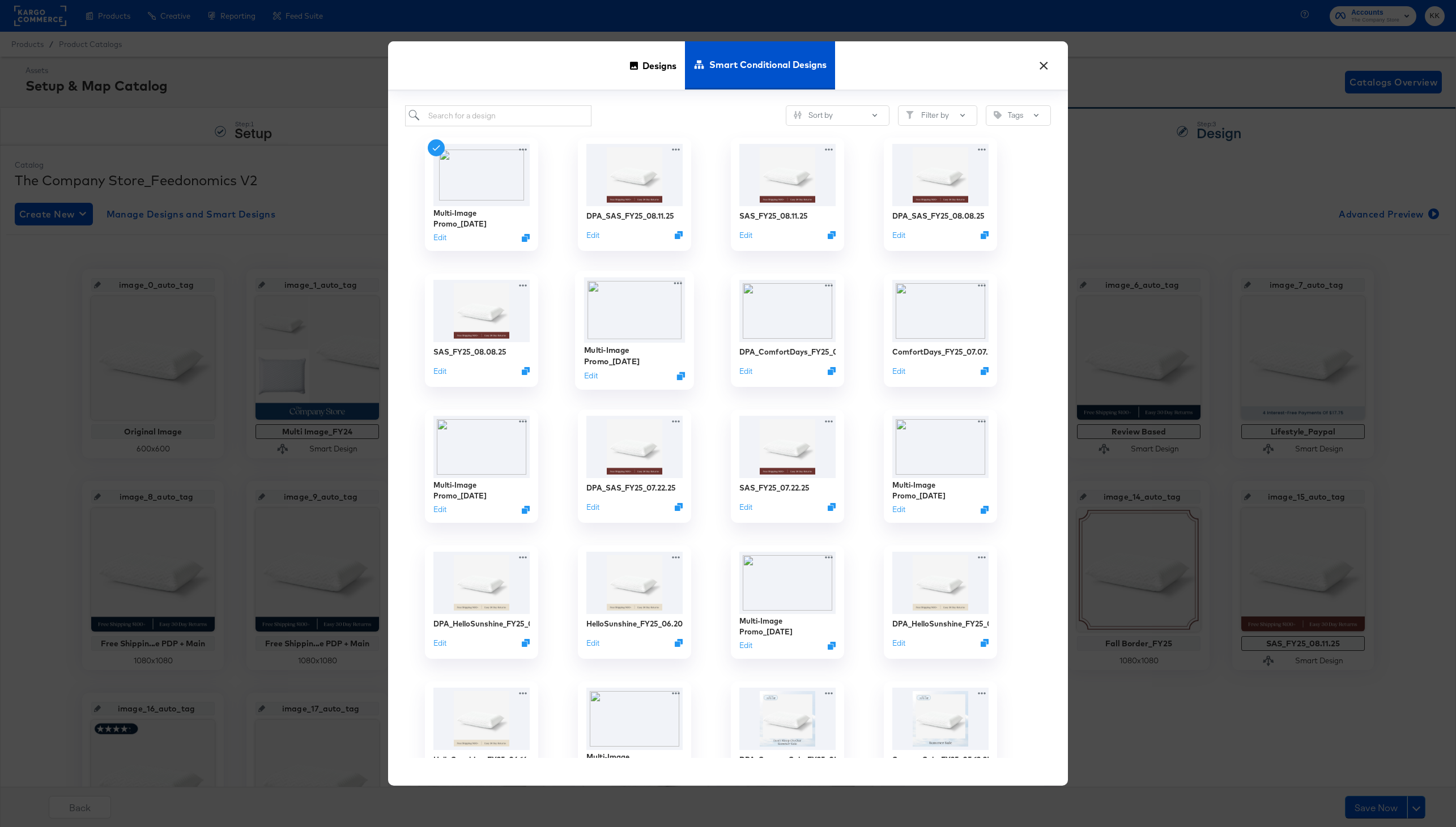
click at [635, 342] on img at bounding box center [635, 309] width 101 height 65
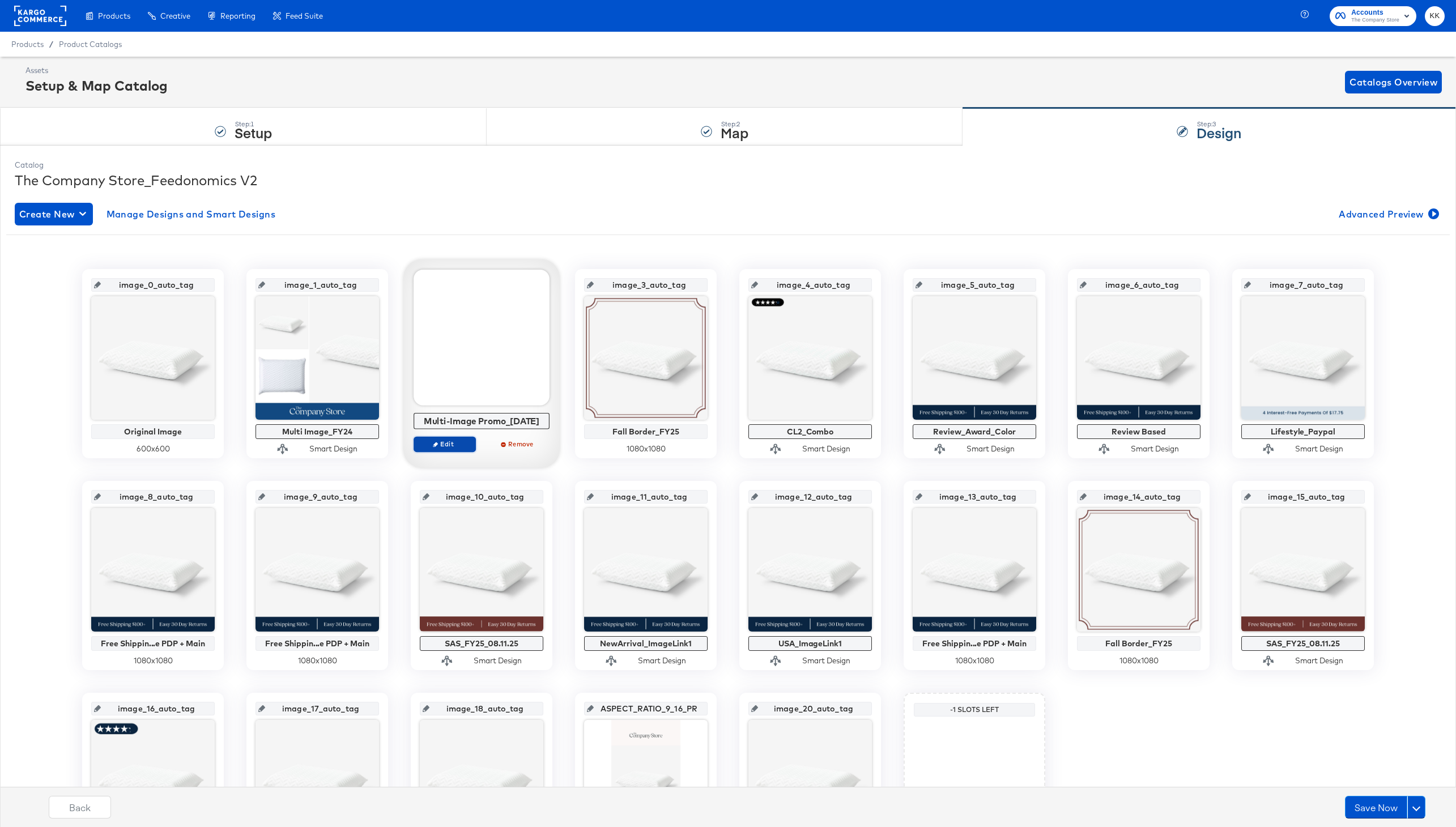
click at [454, 440] on span "Edit" at bounding box center [445, 444] width 52 height 8
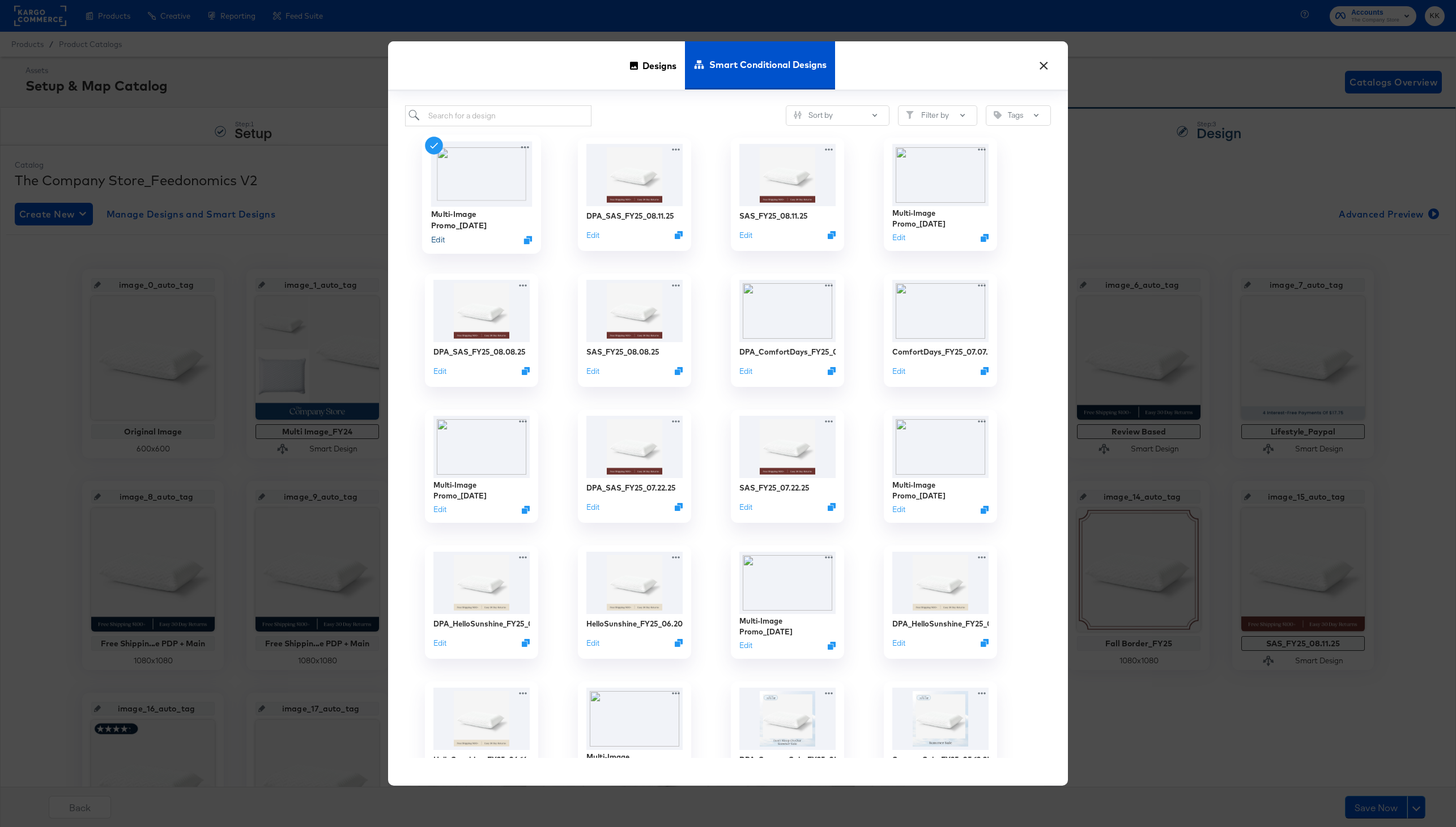
click at [440, 235] on button "Edit" at bounding box center [437, 239] width 14 height 11
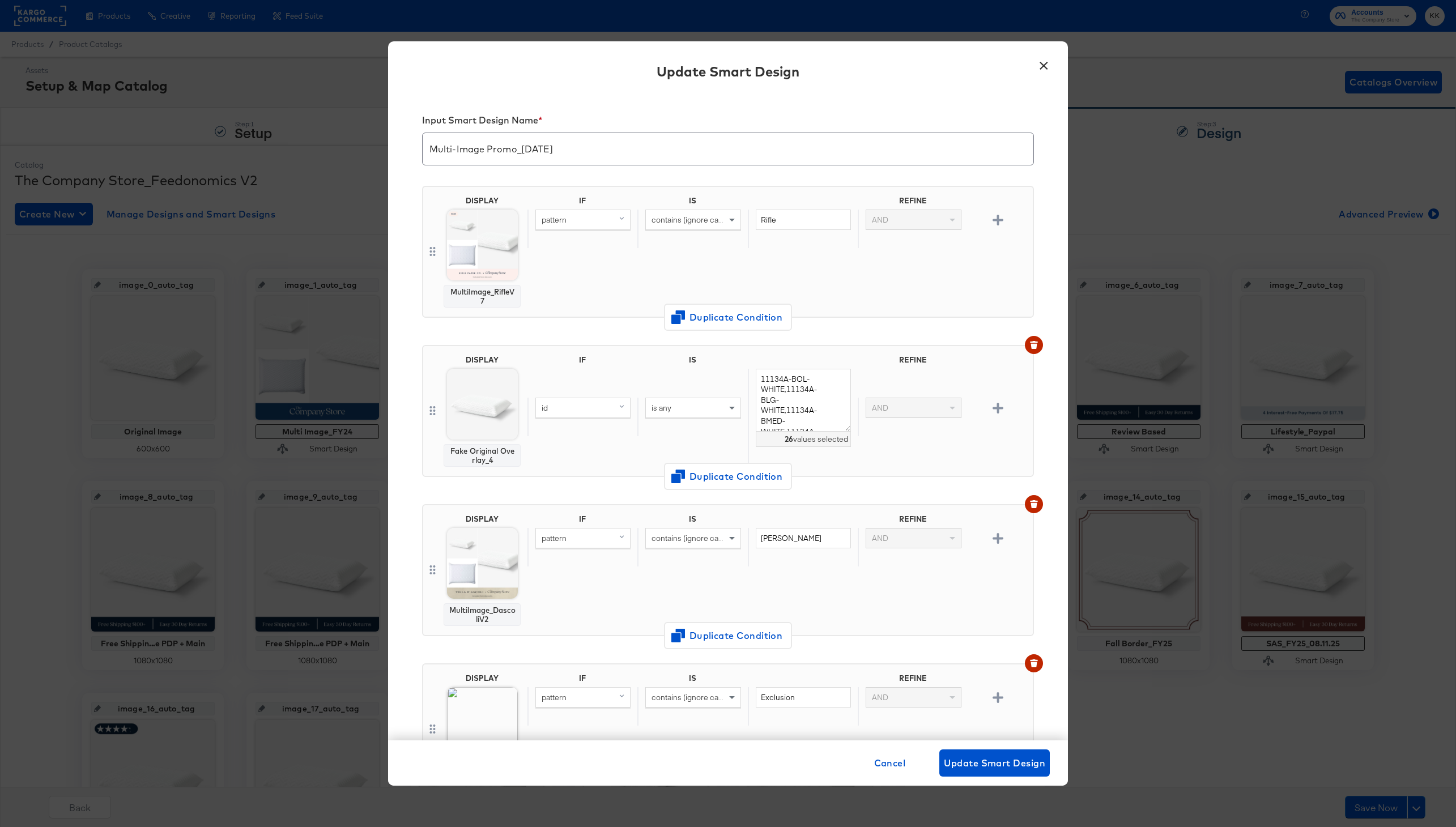
click at [543, 145] on input "Multi-Image Promo_[DATE]" at bounding box center [728, 145] width 610 height 32
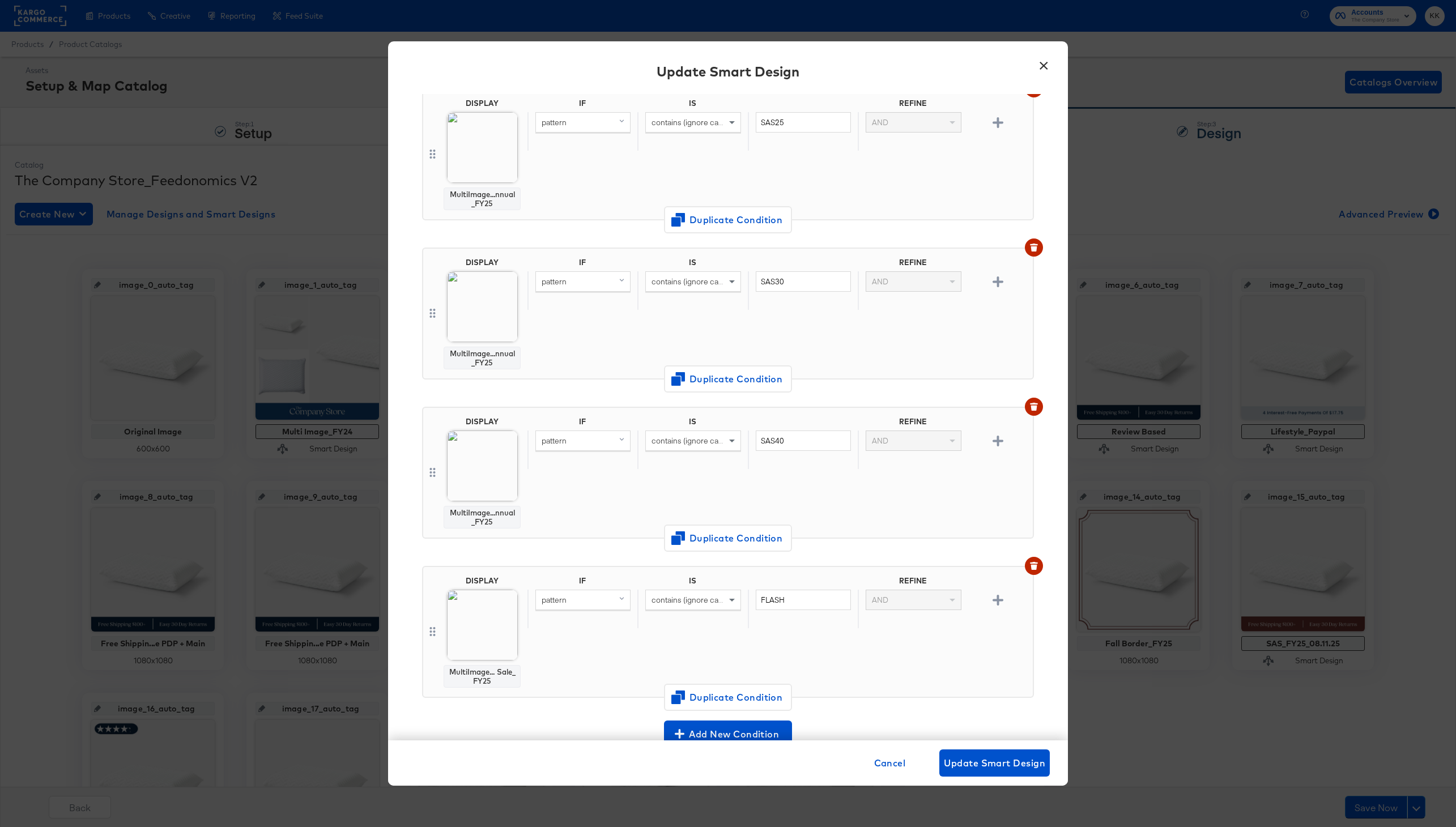
scroll to position [1057, 0]
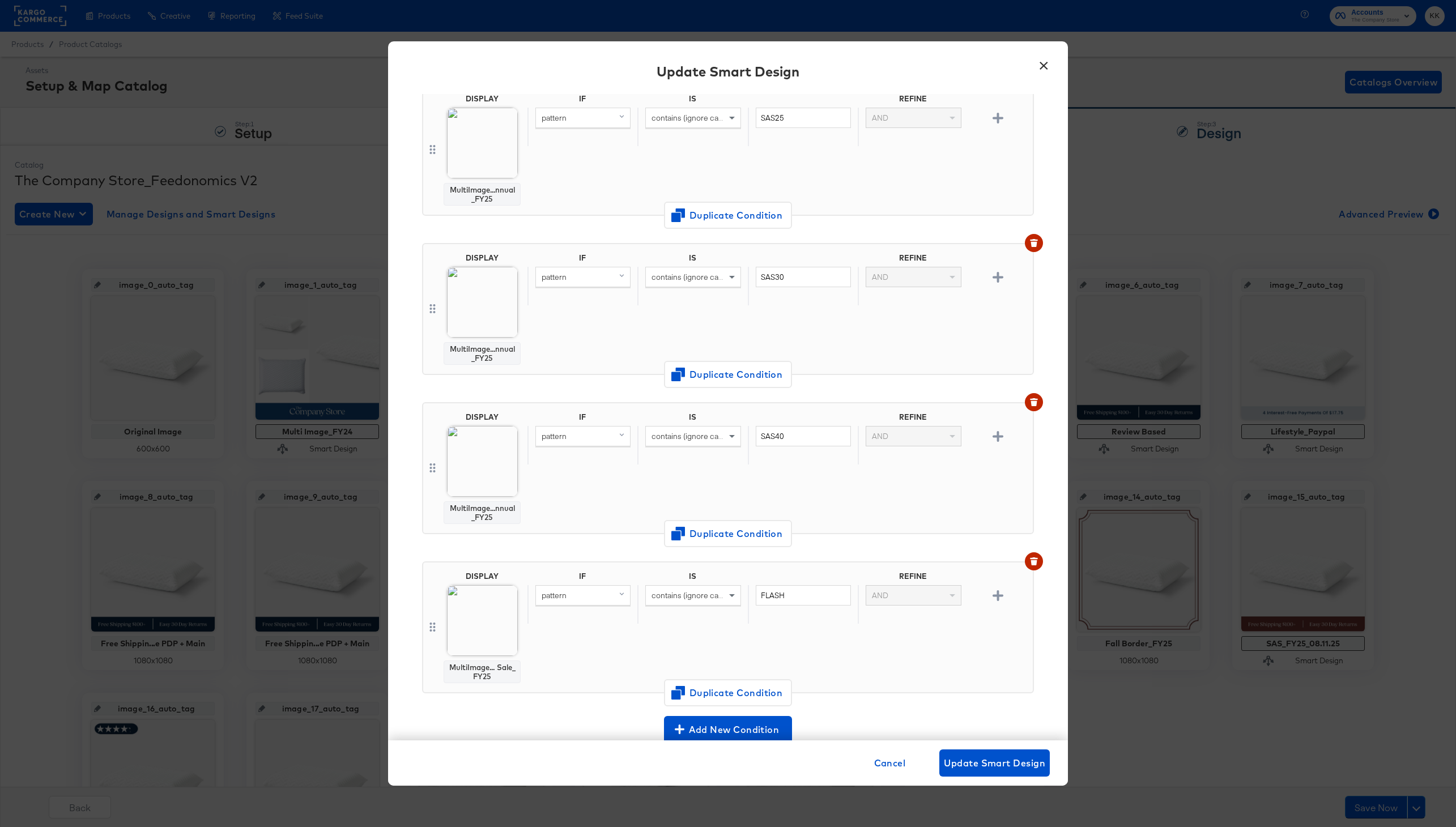
type input "Multi-Image Promo_[DATE]"
click at [1027, 564] on button "button" at bounding box center [1034, 562] width 18 height 18
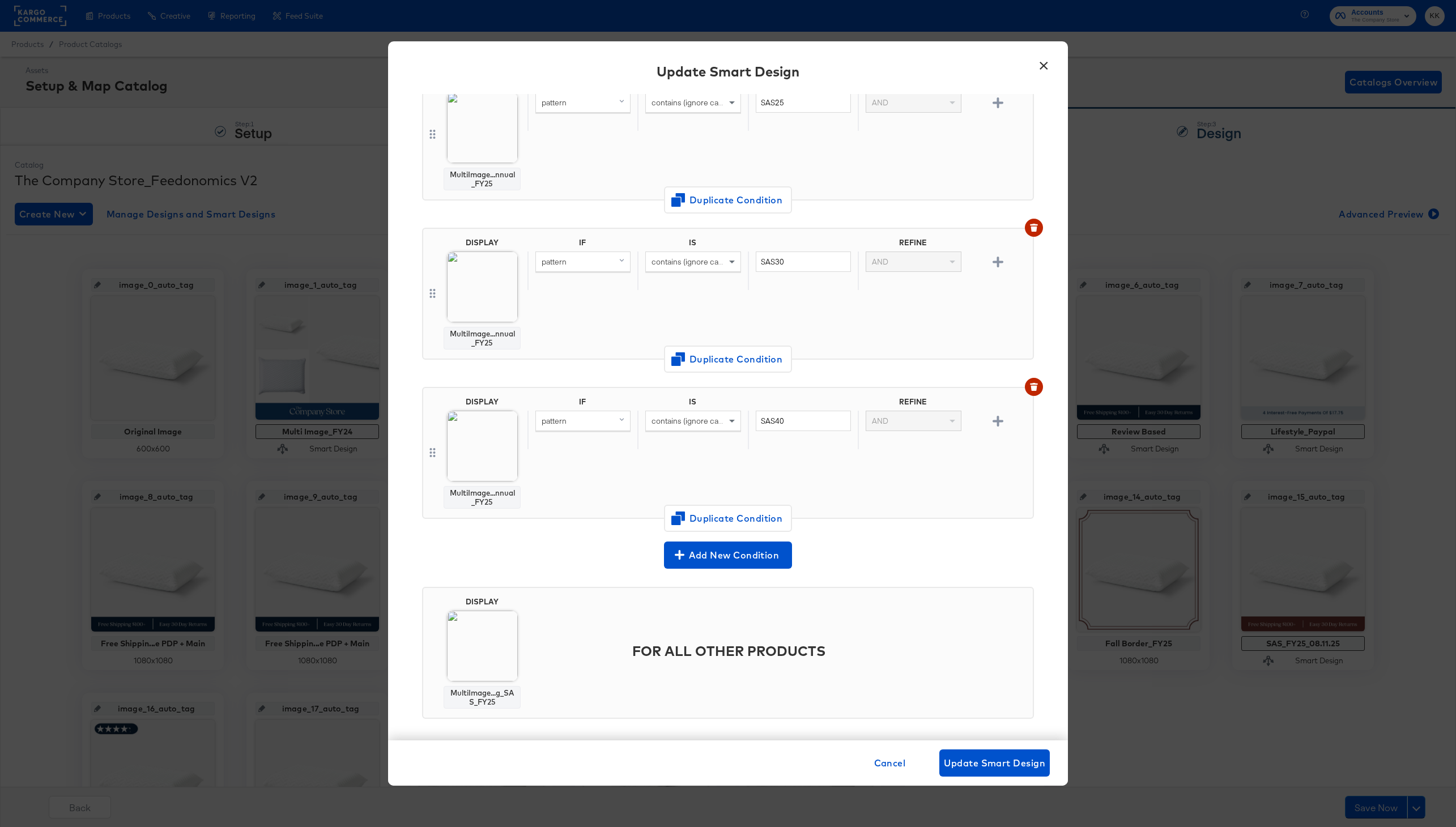
scroll to position [1081, 0]
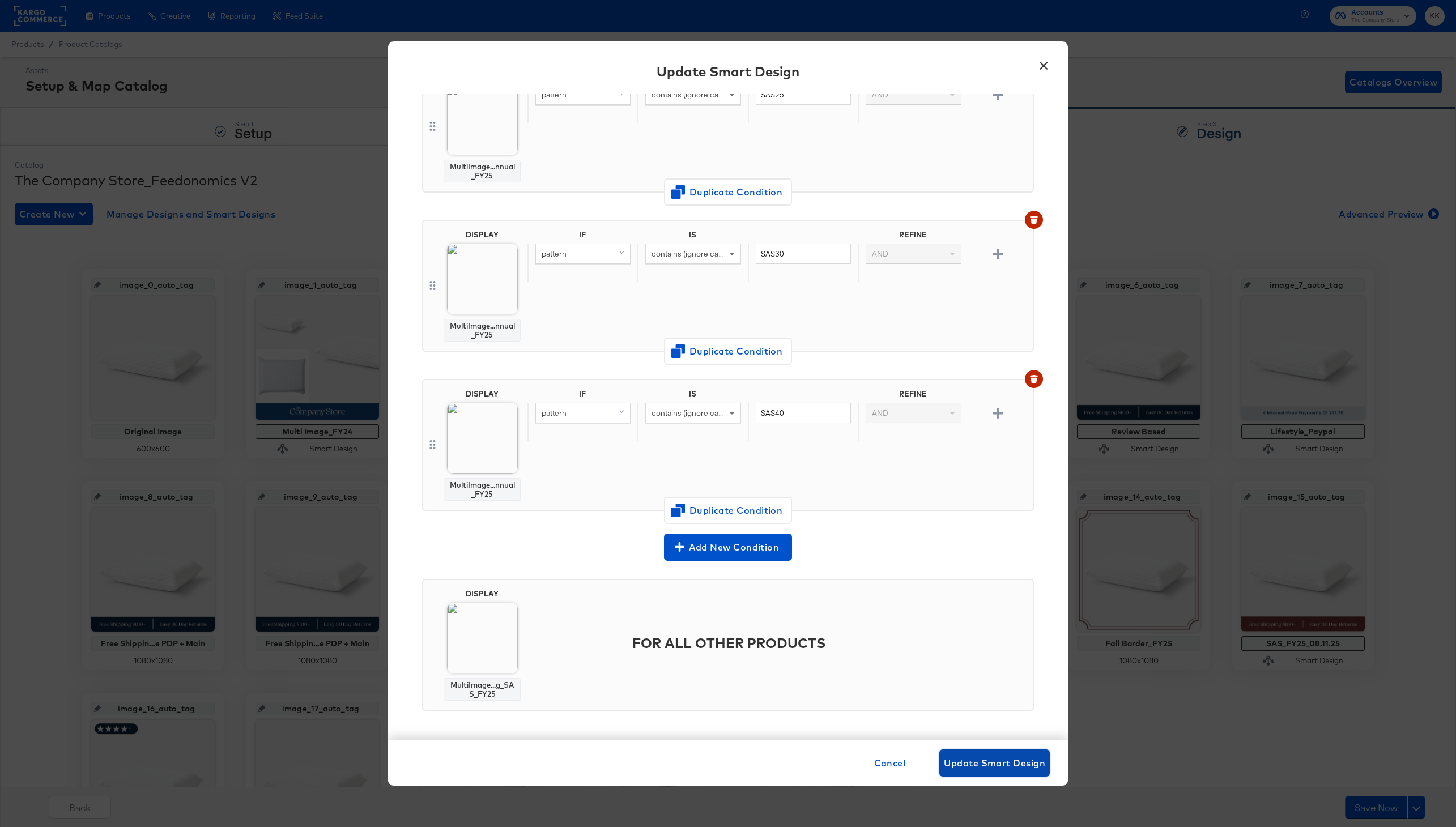
click at [996, 764] on span "Update Smart Design" at bounding box center [994, 763] width 101 height 16
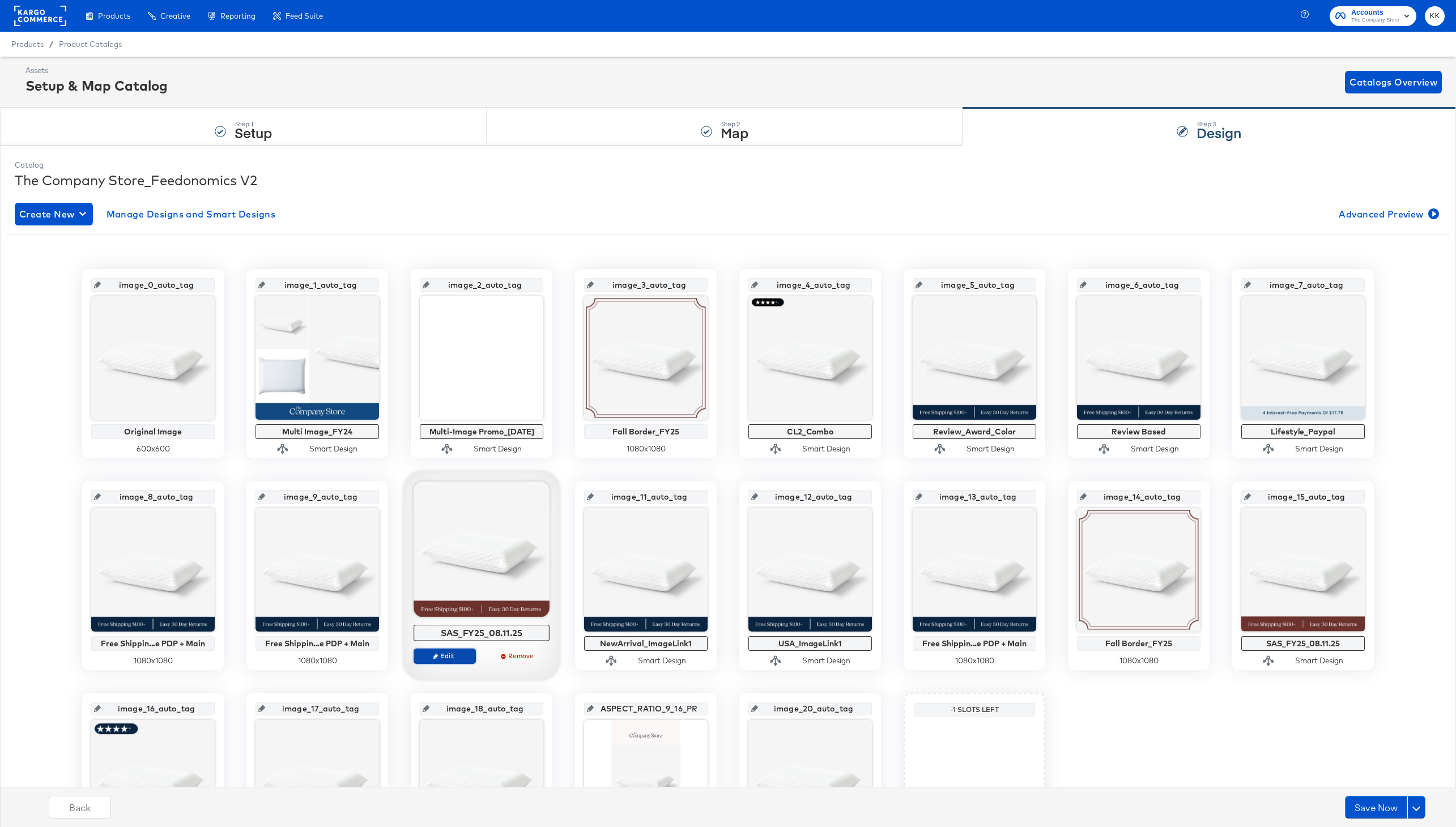
click at [460, 651] on span "Edit" at bounding box center [445, 656] width 52 height 8
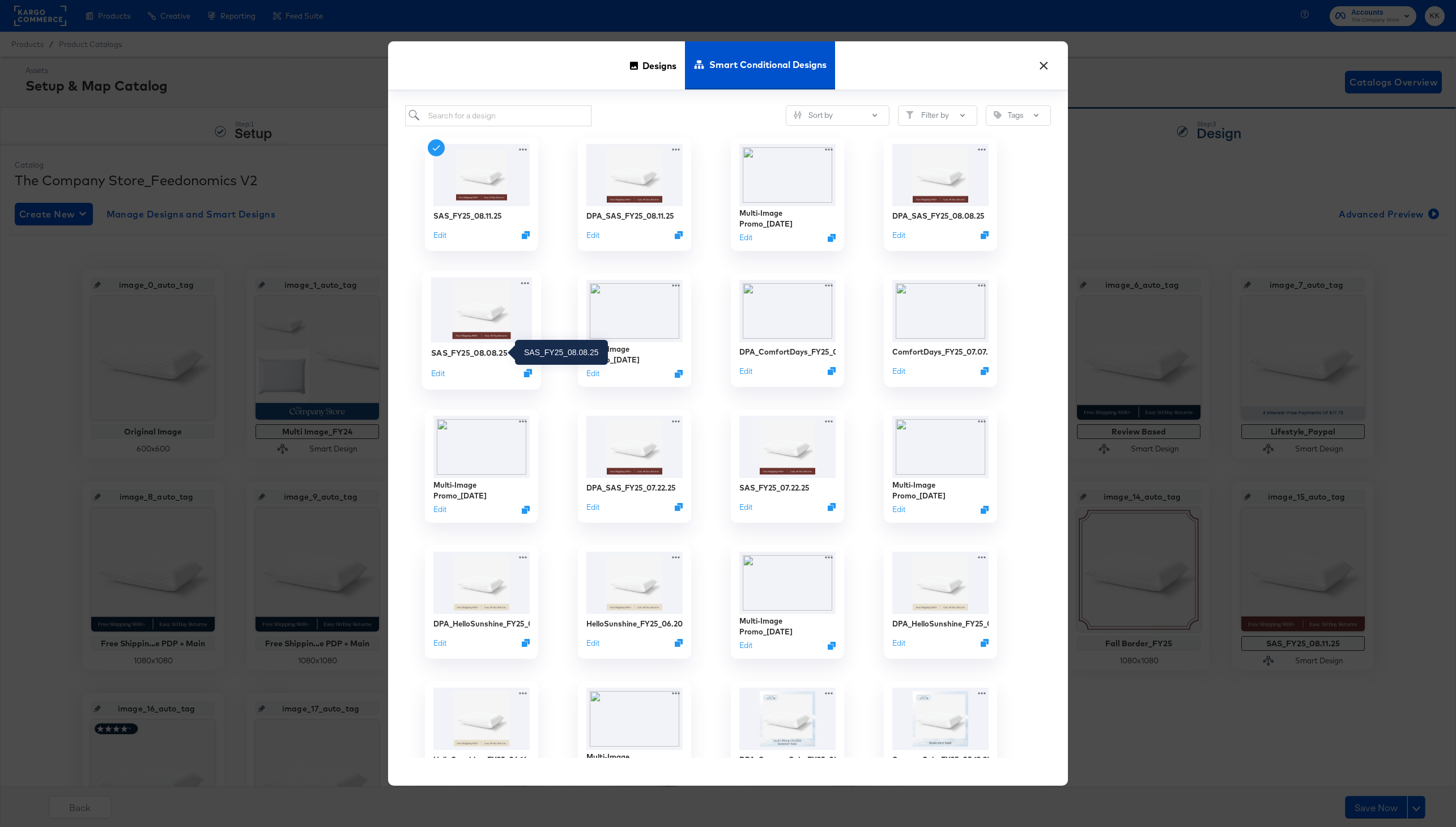
click at [479, 351] on div "SAS_FY25_08.08.25" at bounding box center [469, 353] width 77 height 11
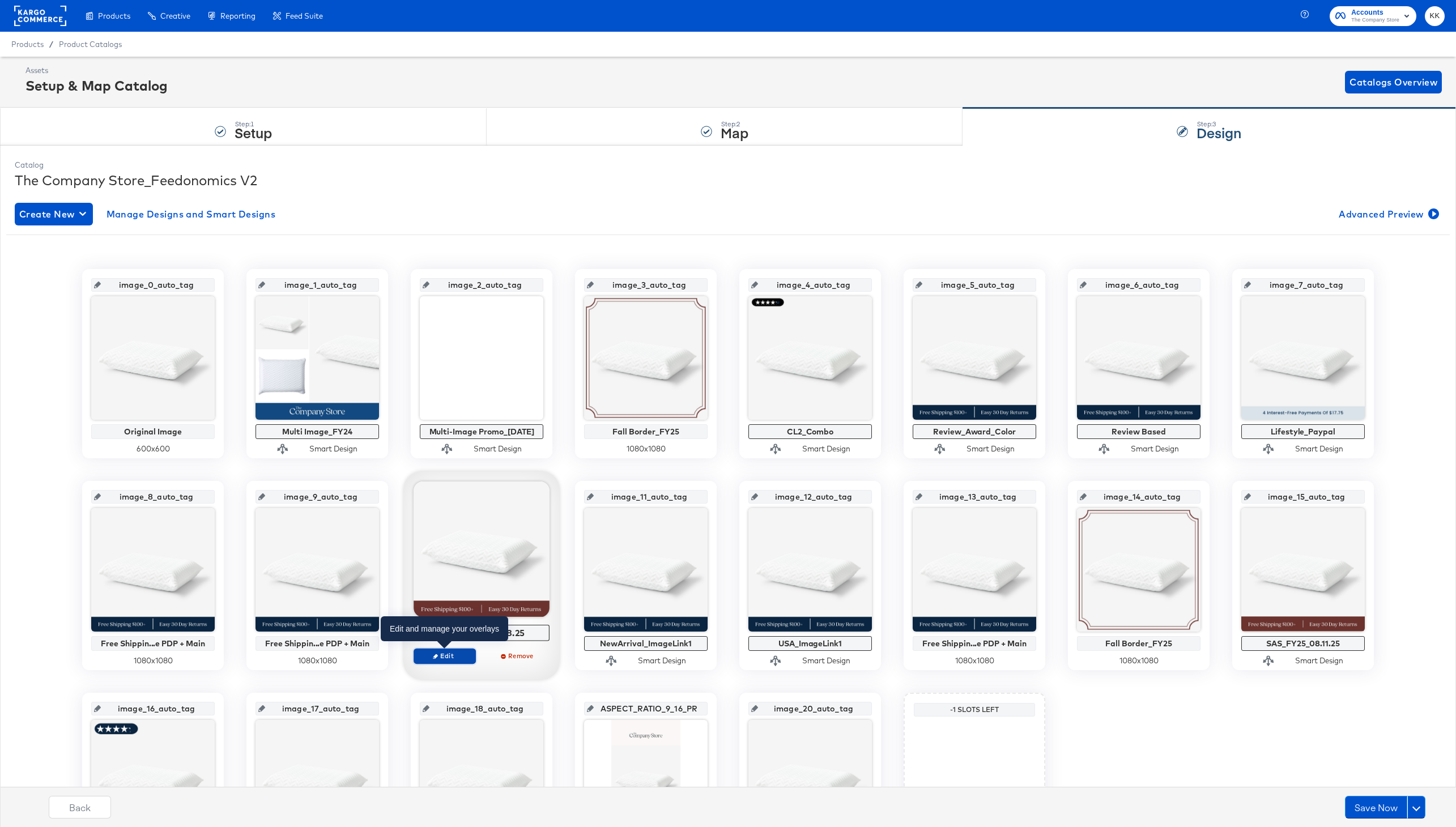
click at [452, 652] on span "Edit" at bounding box center [445, 656] width 52 height 8
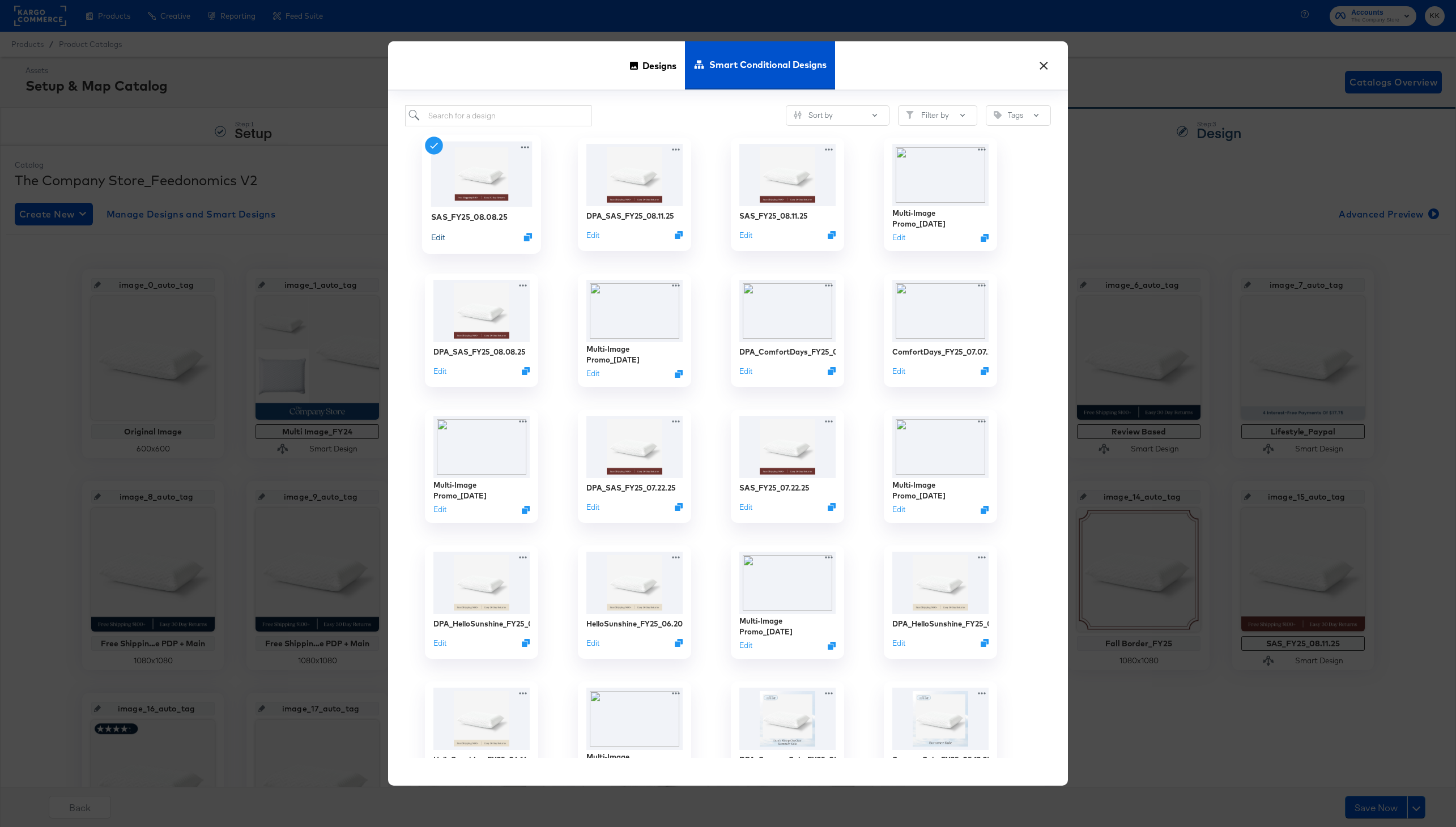
click at [445, 241] on button "Edit" at bounding box center [437, 236] width 14 height 11
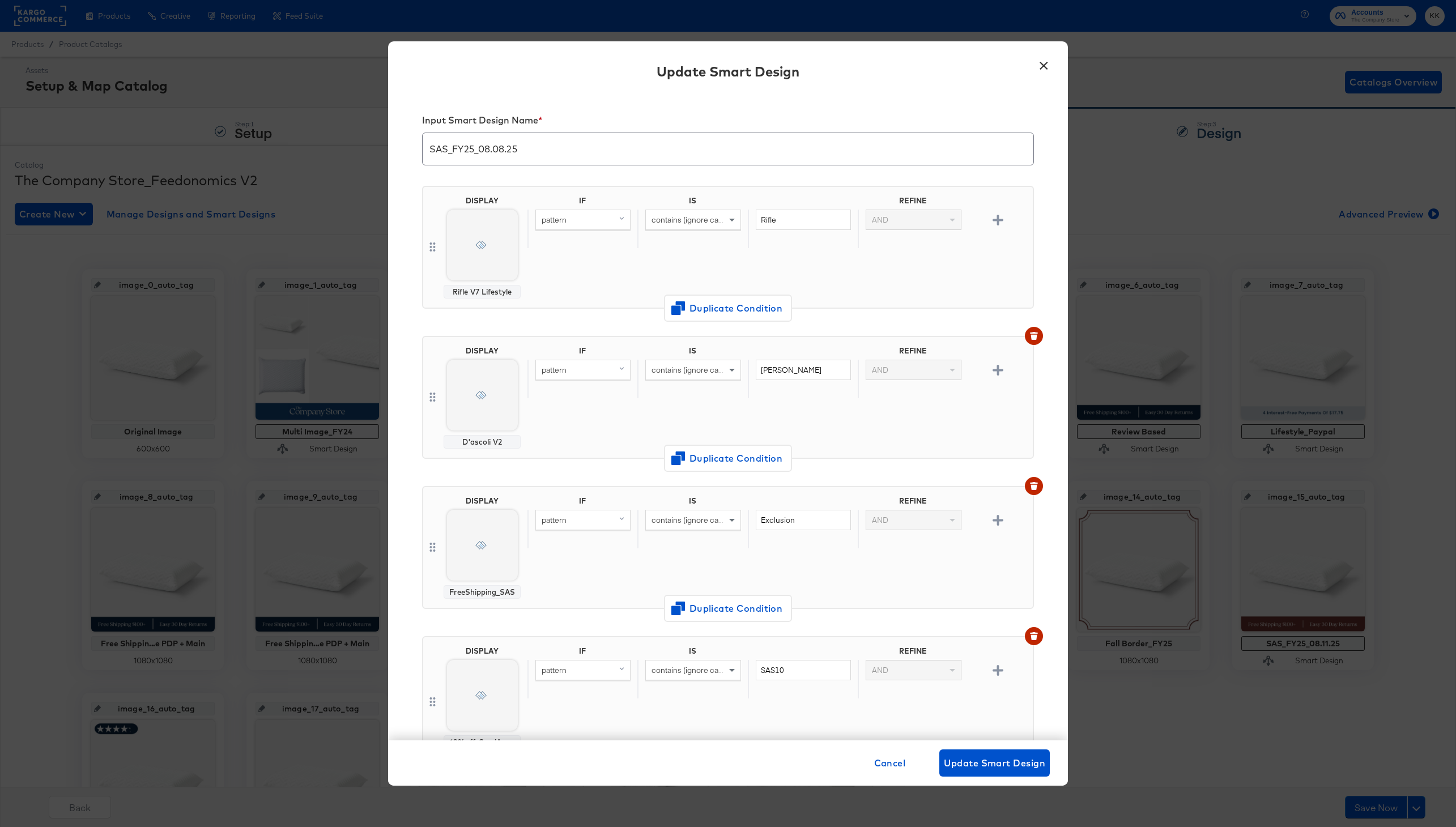
click at [500, 150] on input "SAS_FY25_08.08.25" at bounding box center [728, 145] width 610 height 32
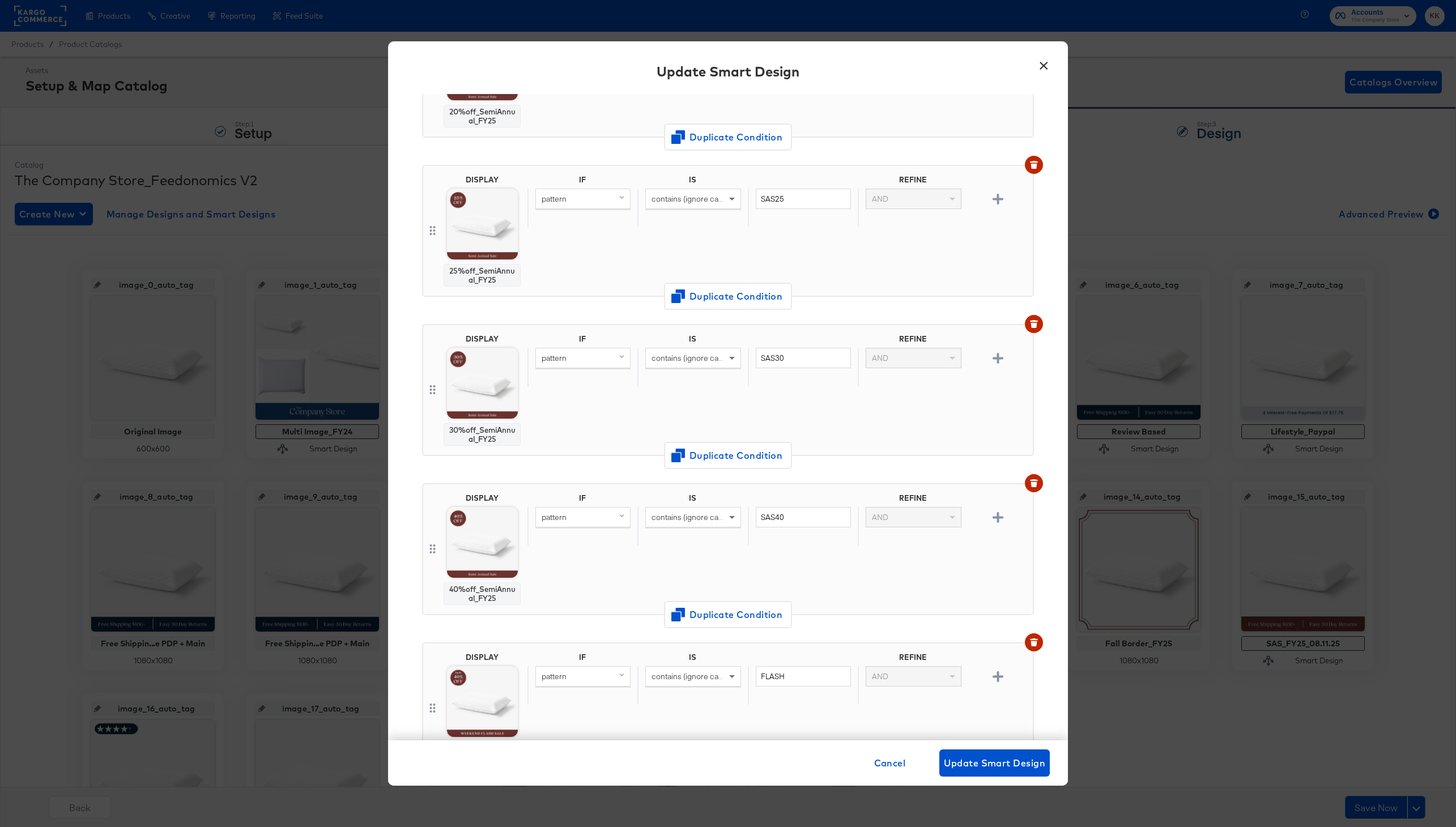
scroll to position [790, 0]
type input "SAS_FY25_08.18.25"
click at [1037, 643] on icon "button" at bounding box center [1034, 644] width 7 height 5
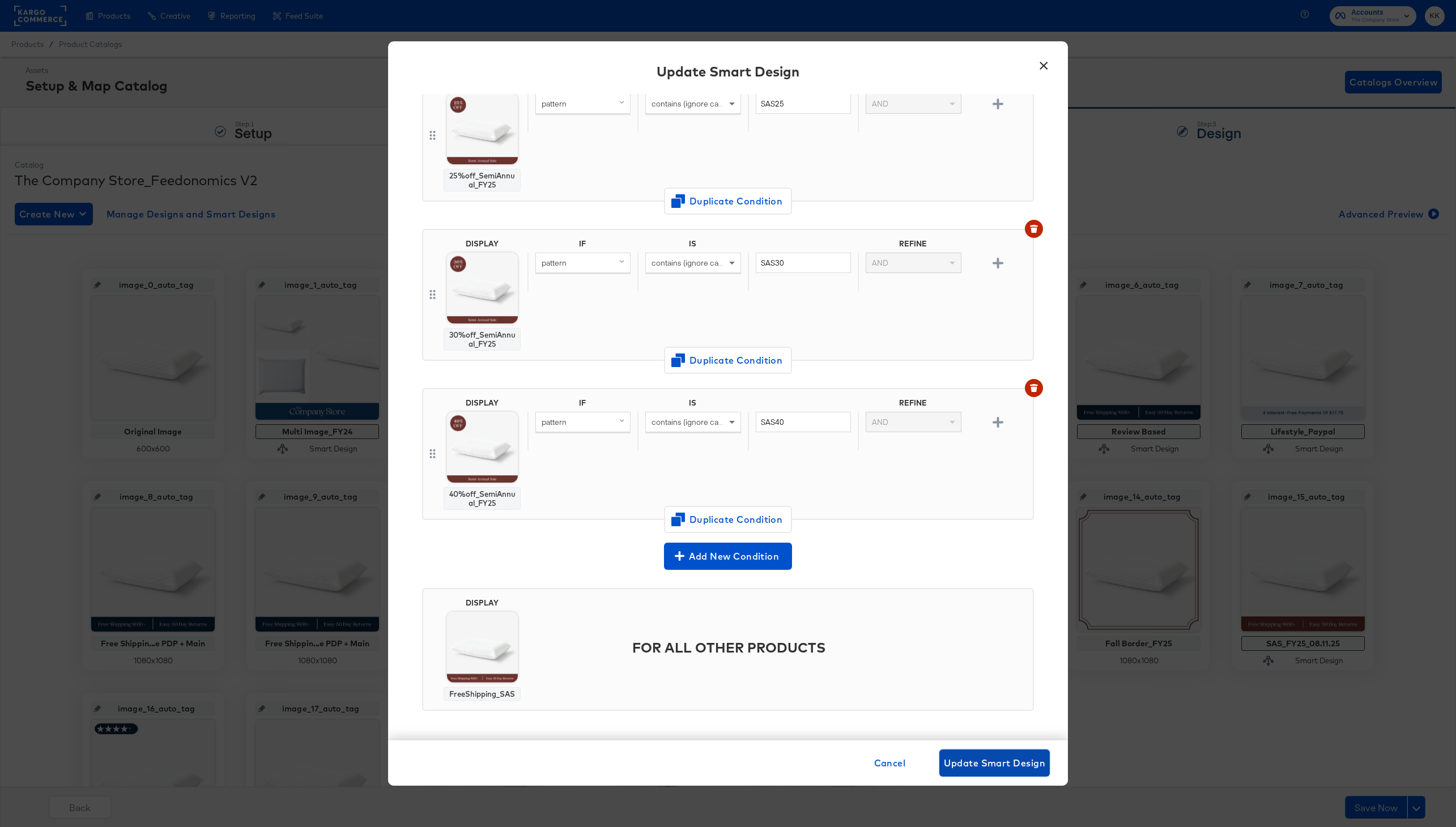
click at [1005, 770] on span "Update Smart Design" at bounding box center [994, 763] width 101 height 16
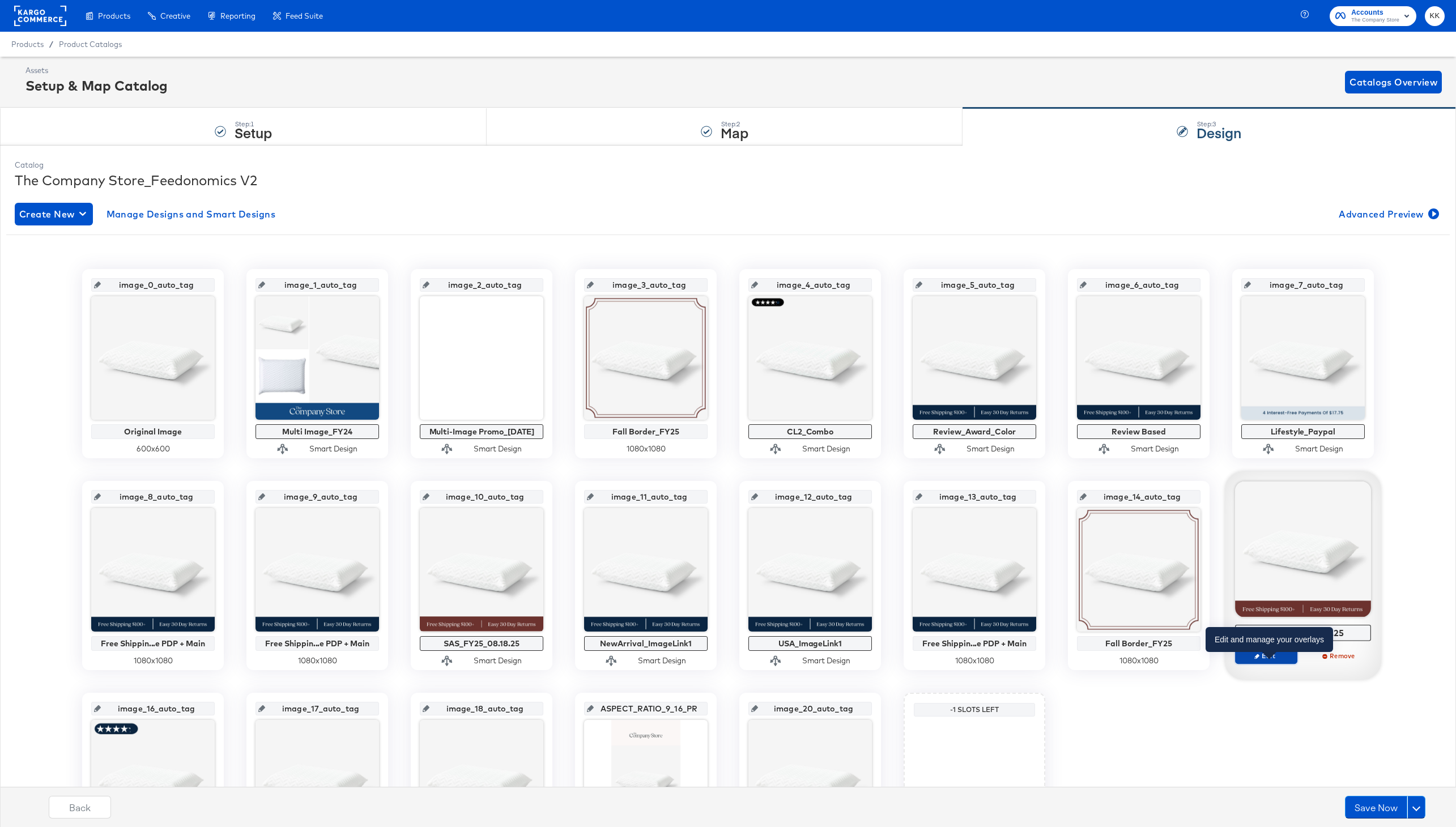
click at [1272, 653] on span "Edit" at bounding box center [1266, 656] width 52 height 8
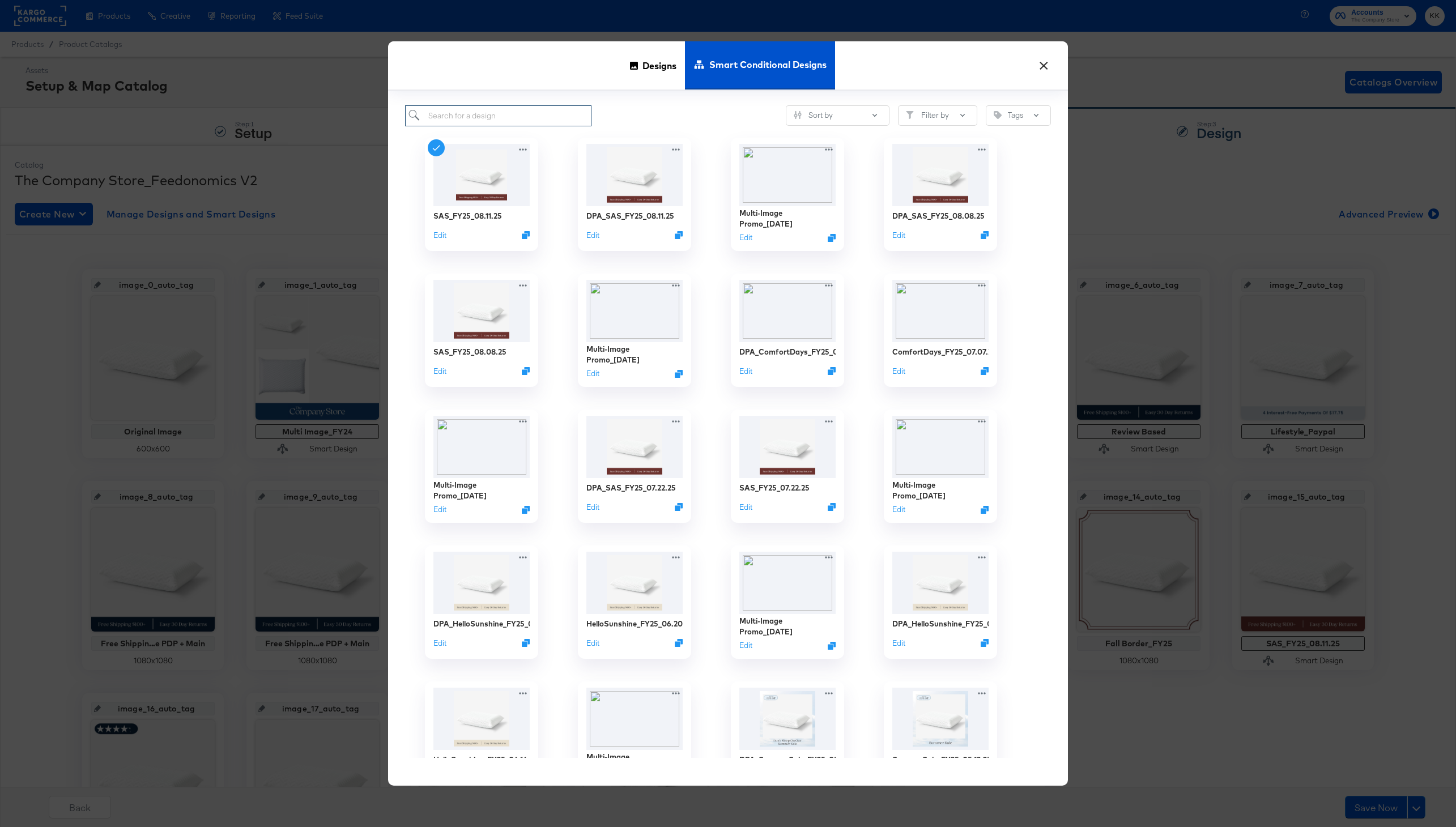
click at [520, 114] on input "search" at bounding box center [498, 116] width 186 height 21
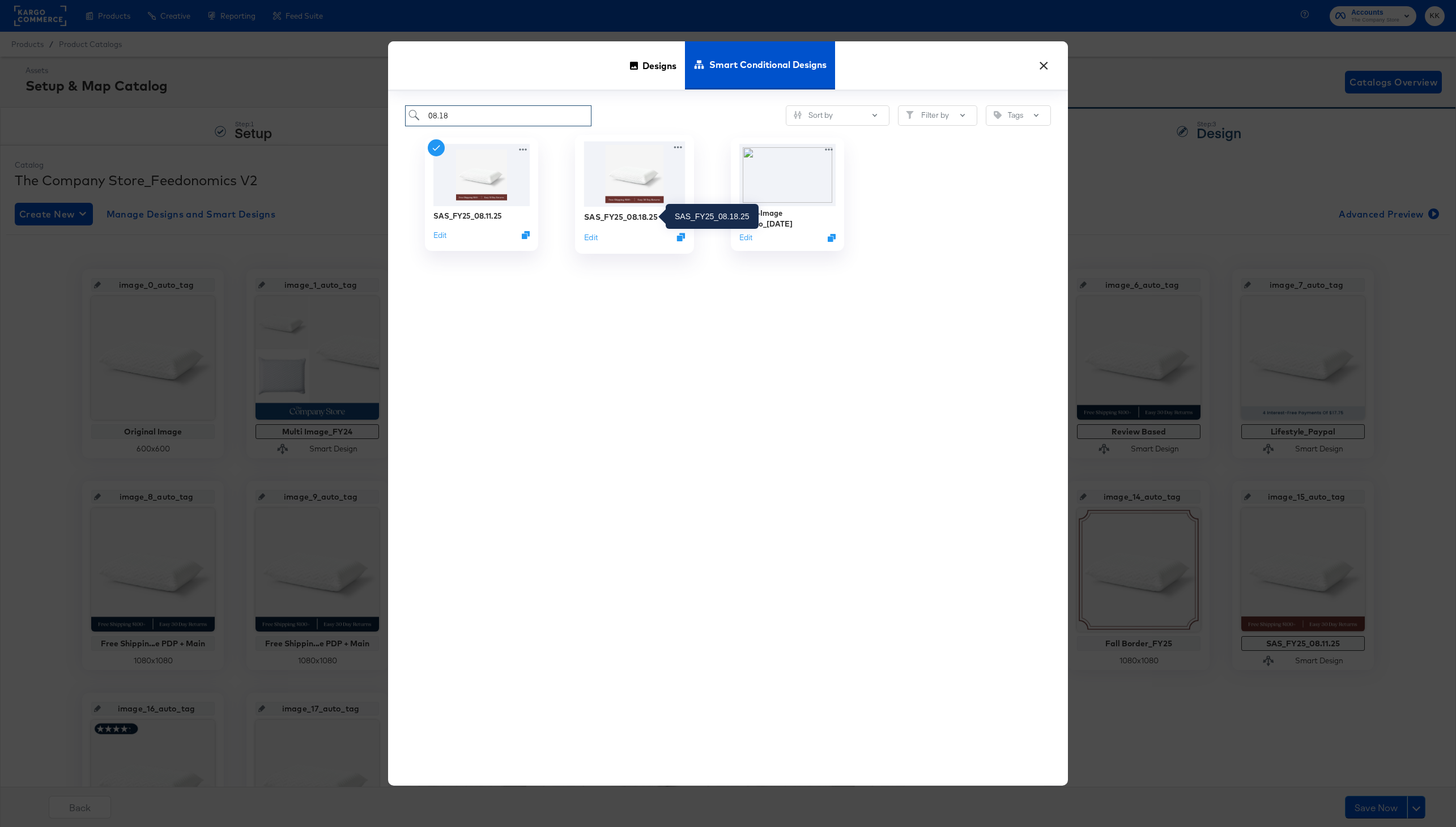
type input "08.18"
click at [627, 218] on div "SAS_FY25_08.18.25" at bounding box center [621, 216] width 73 height 11
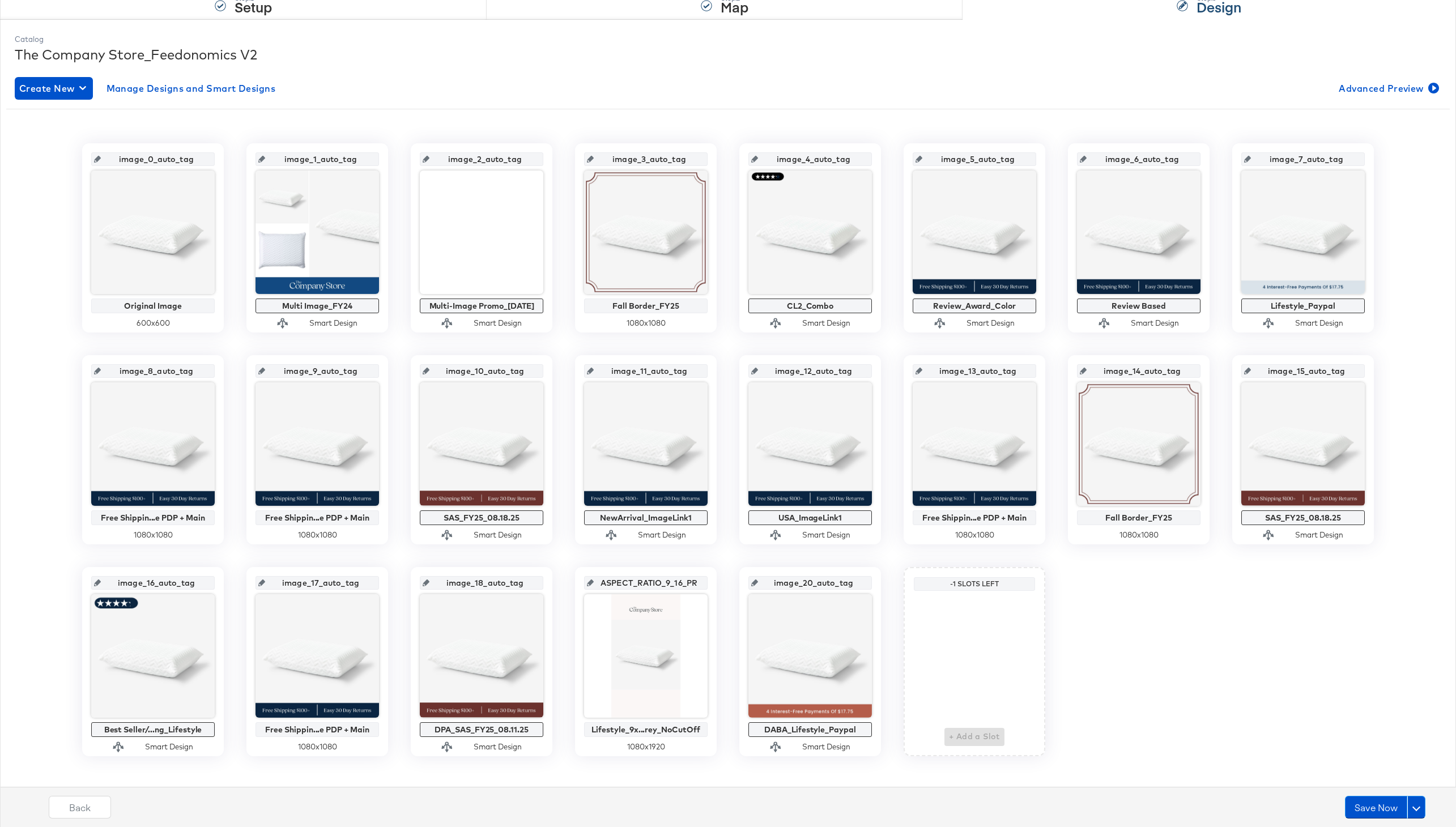
scroll to position [137, 0]
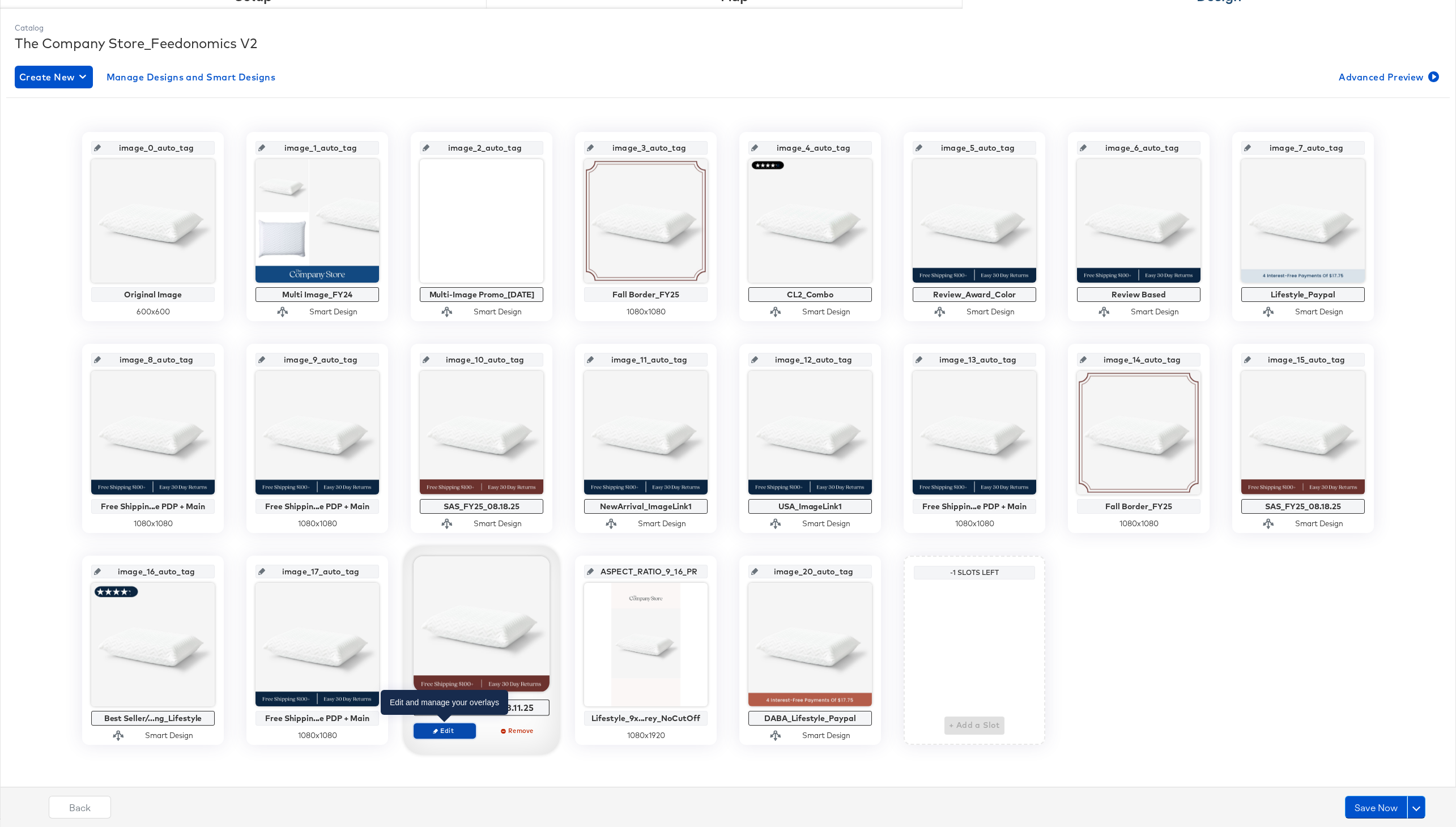
click at [457, 732] on span "Edit" at bounding box center [445, 731] width 52 height 8
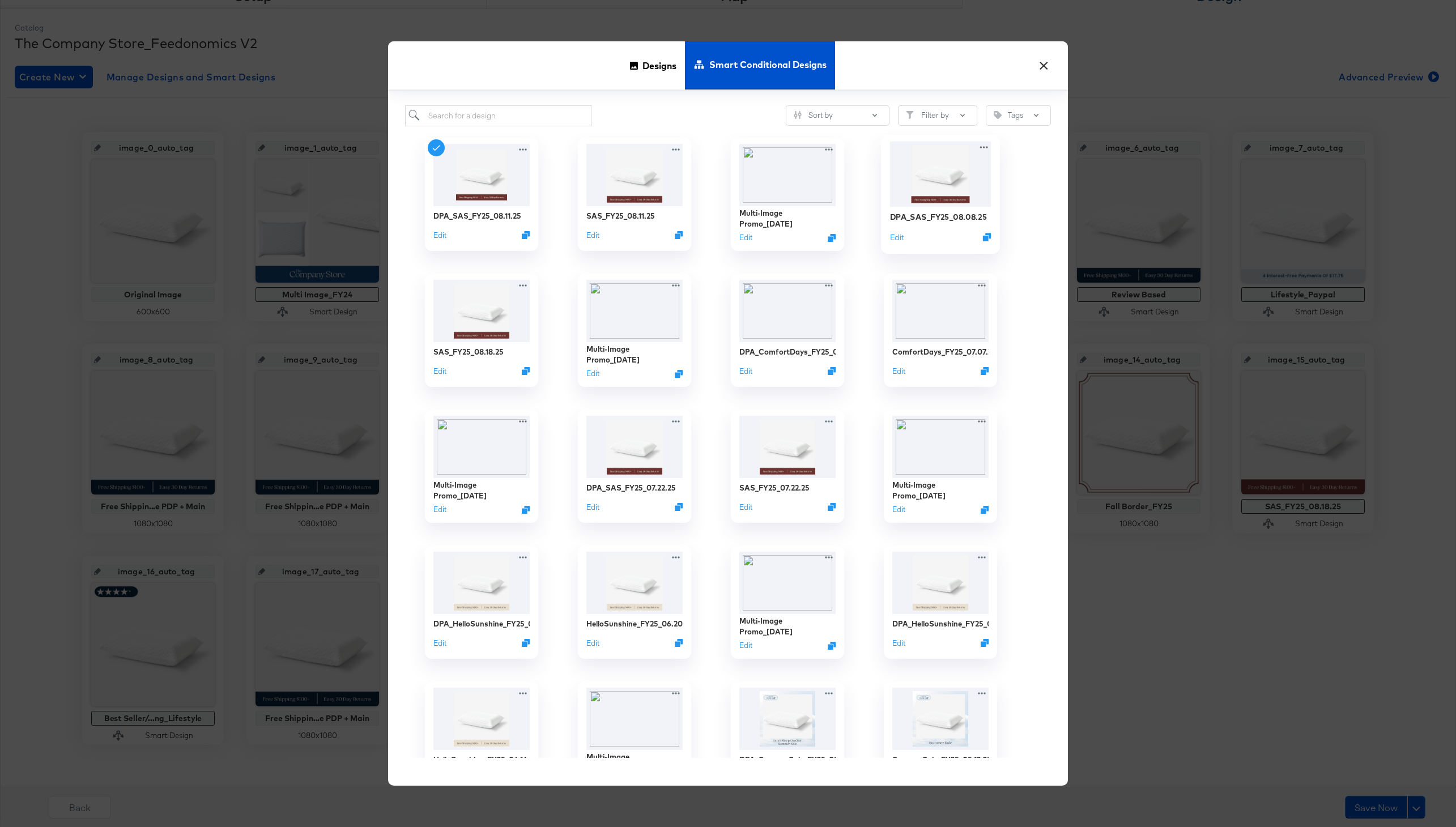
click at [948, 218] on div "DPA_SAS_FY25_08.08.25" at bounding box center [939, 216] width 97 height 11
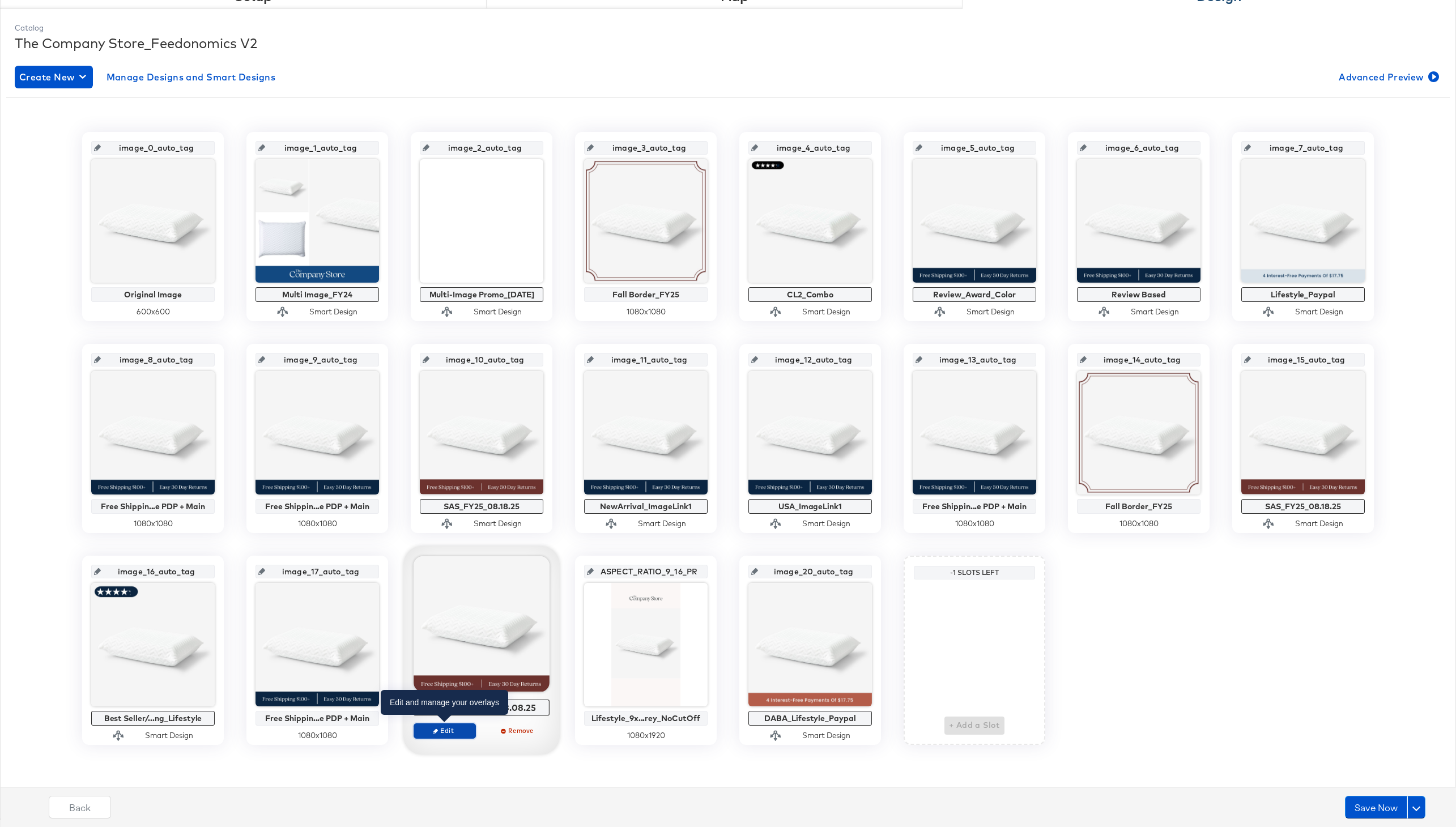
click at [442, 728] on span "Edit" at bounding box center [445, 731] width 52 height 8
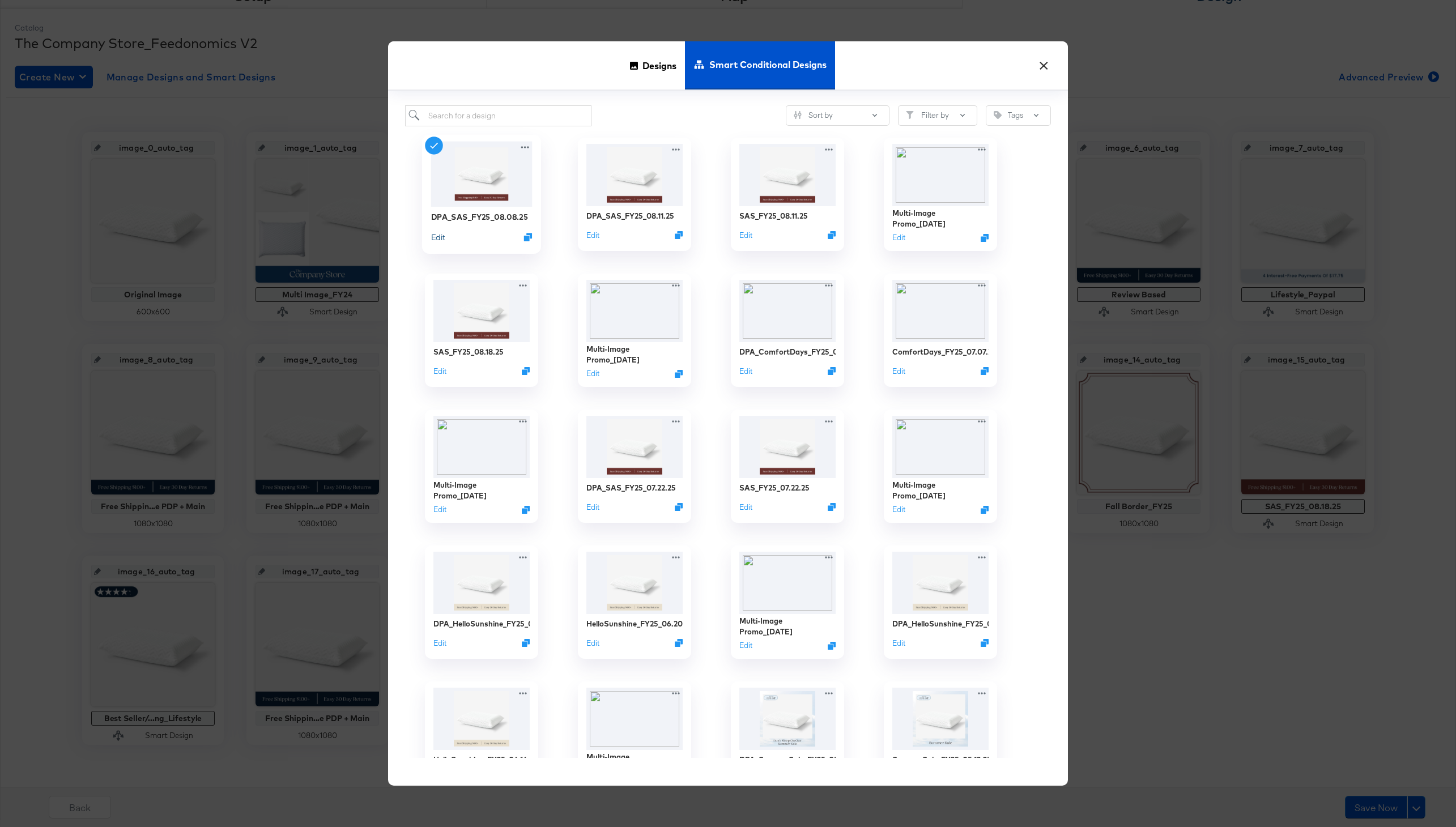
click at [436, 233] on button "Edit" at bounding box center [437, 236] width 14 height 11
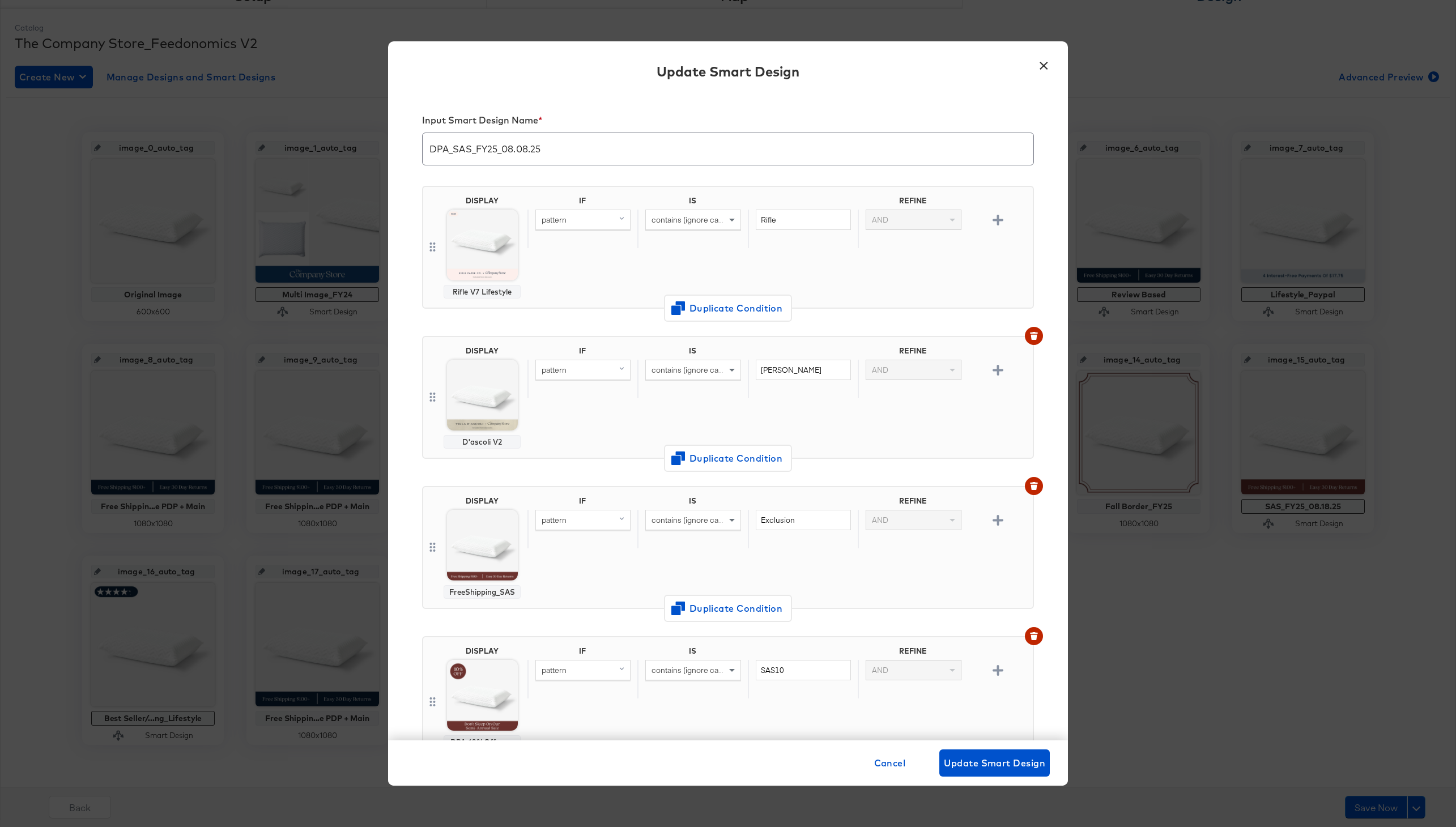
click at [523, 145] on input "DPA_SAS_FY25_08.08.25" at bounding box center [728, 145] width 610 height 32
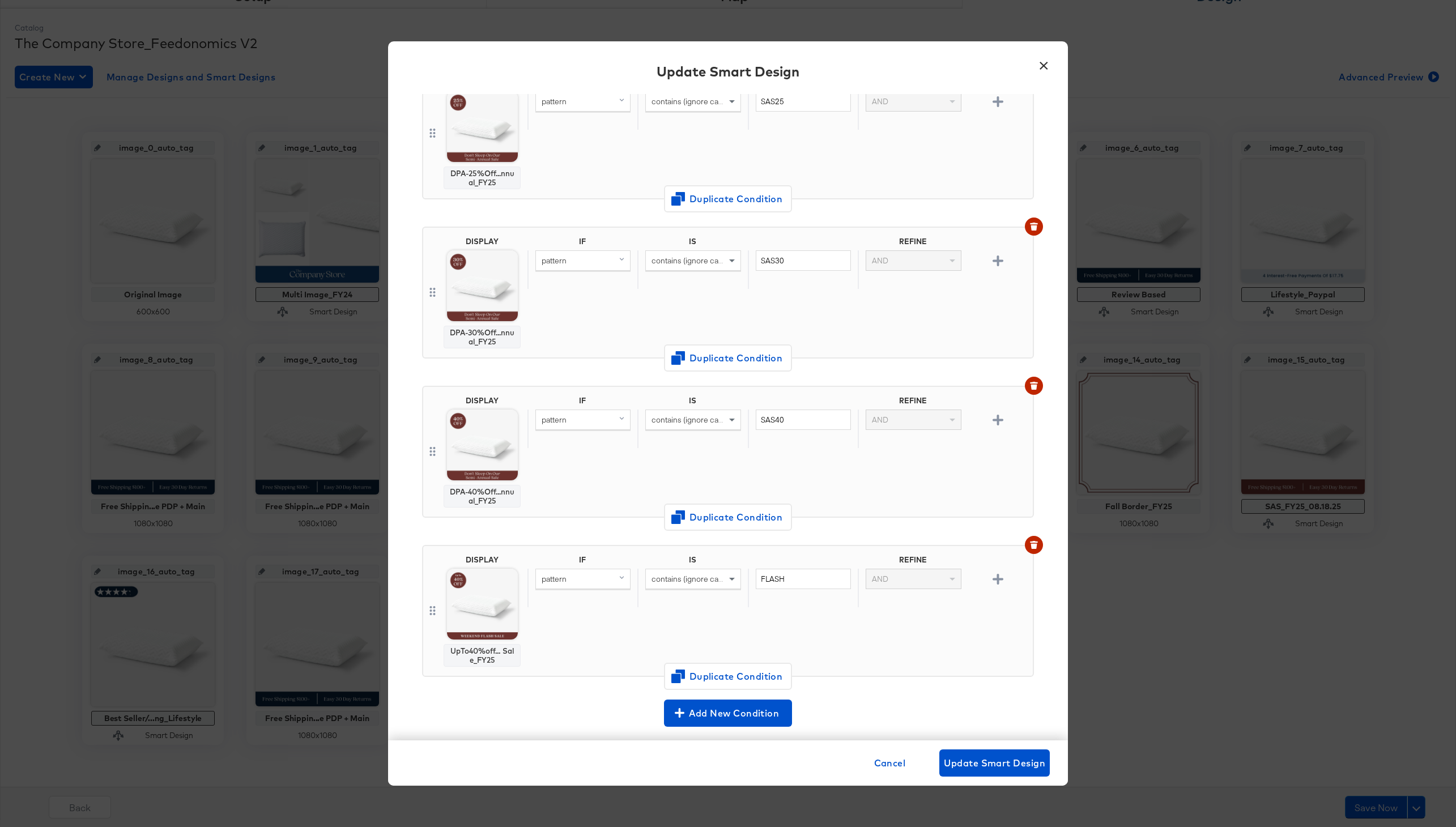
scroll to position [887, 0]
type input "DPA_SAS_FY25_08.18.25"
click at [1027, 543] on button "button" at bounding box center [1034, 546] width 18 height 18
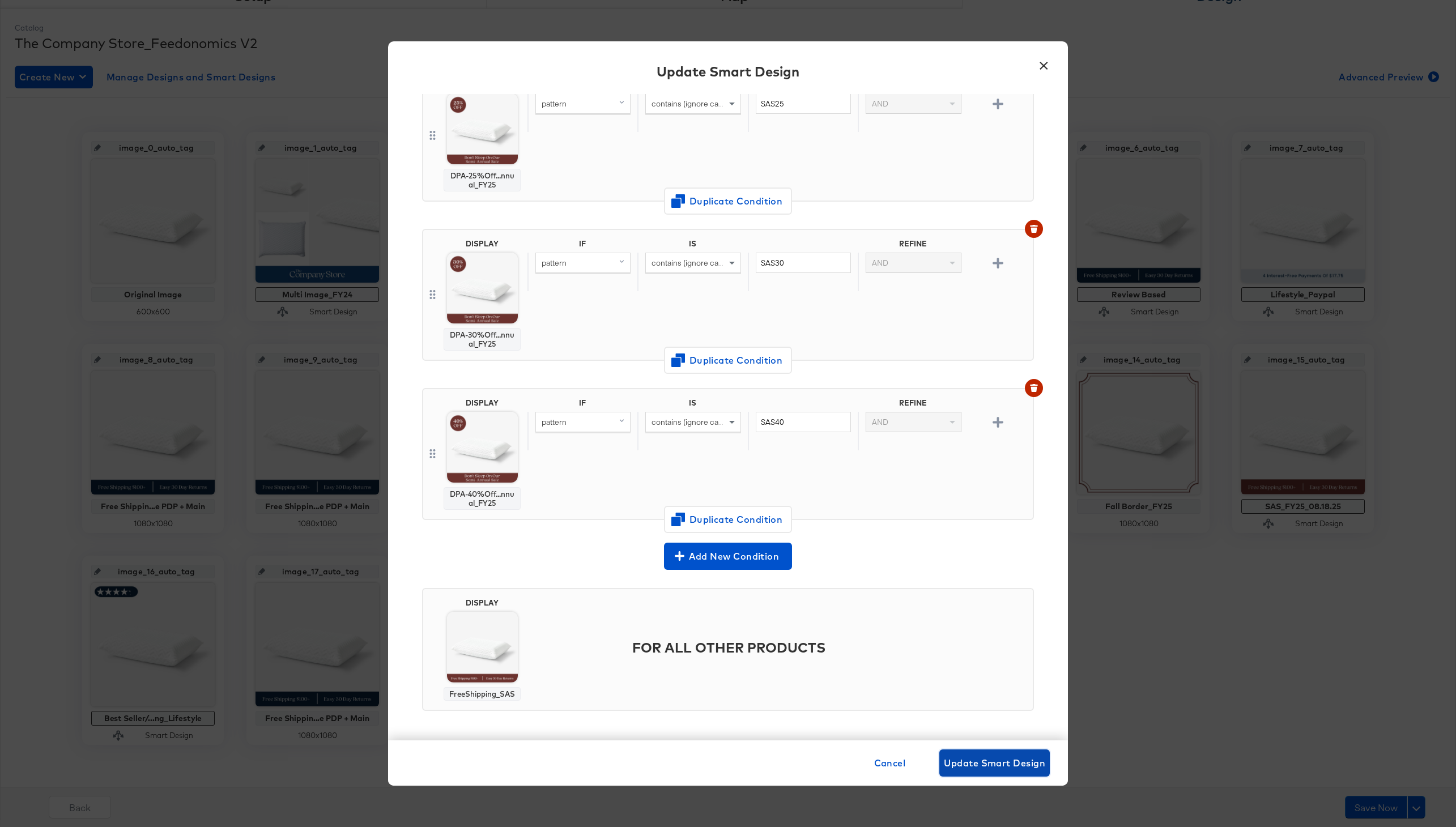
click at [1010, 751] on button "Update Smart Design" at bounding box center [994, 763] width 110 height 27
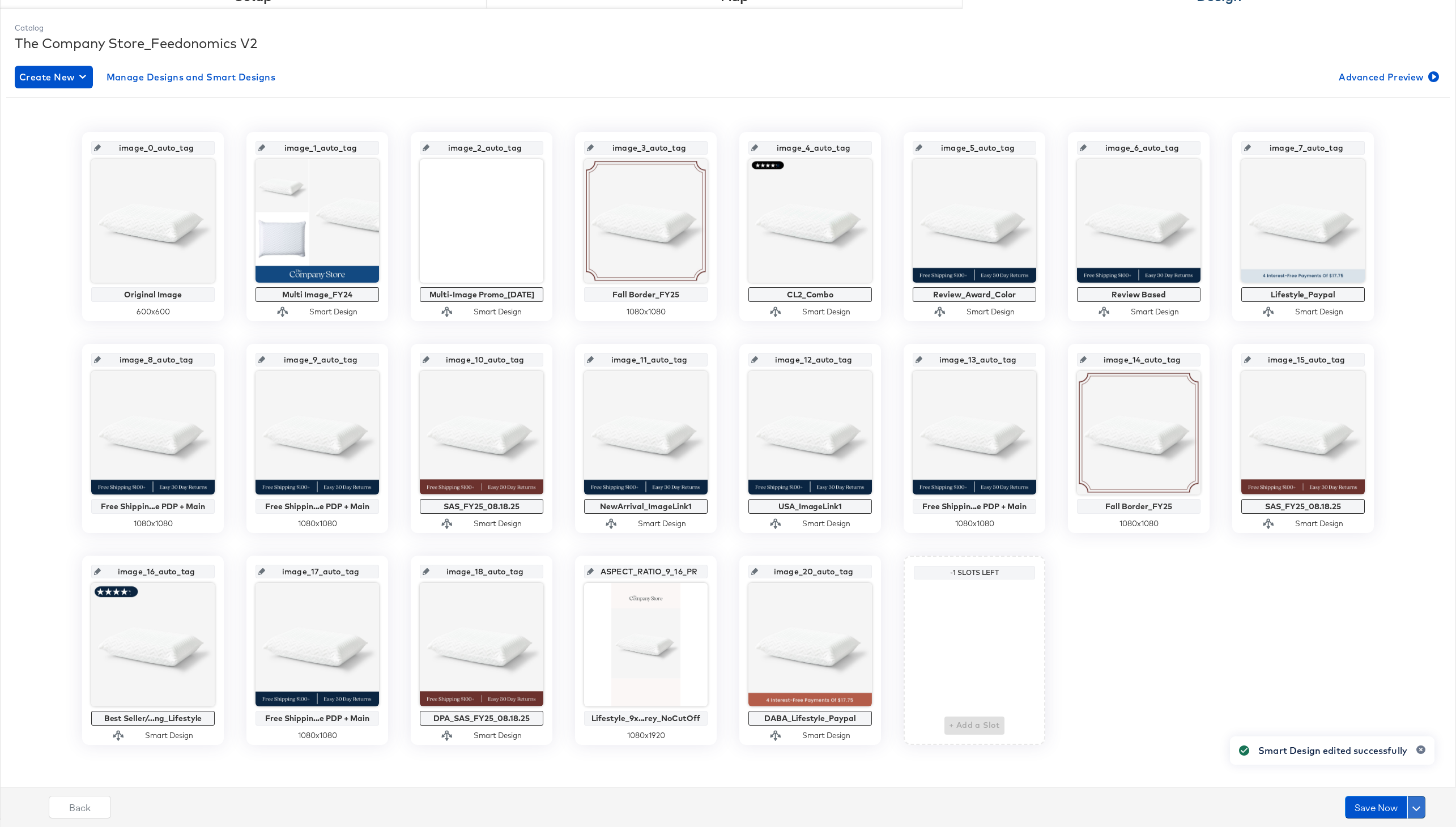
click at [1413, 812] on button at bounding box center [1416, 807] width 18 height 23
click at [1379, 790] on div "Assets Setup & Map Catalog Catalogs Overview Step: 1 Setup Step: 2 Map Step: 3 …" at bounding box center [728, 373] width 1456 height 908
click at [1414, 799] on button at bounding box center [1416, 807] width 18 height 23
click at [1377, 789] on div "Schedule Save" at bounding box center [1389, 785] width 51 height 11
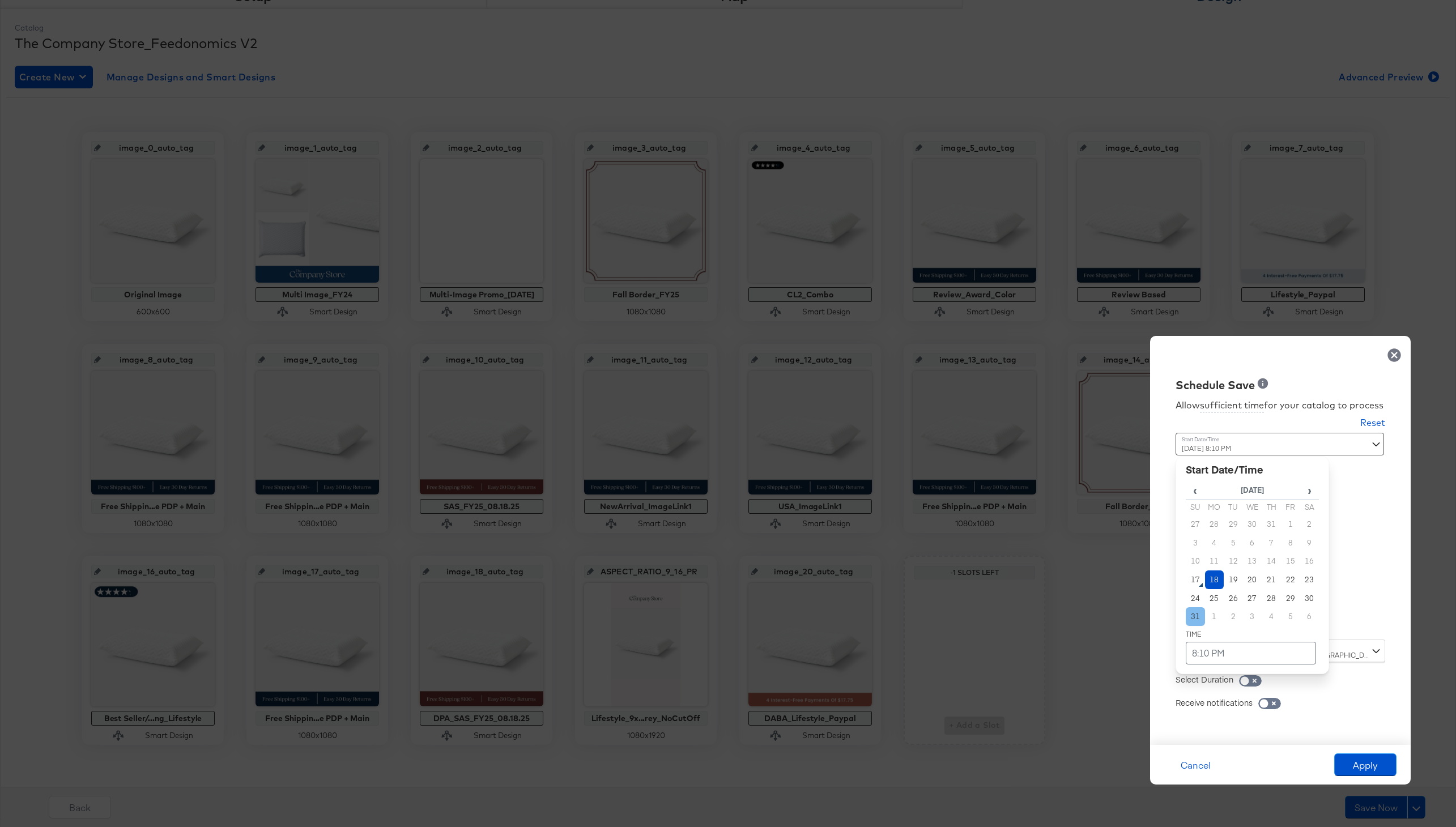
click at [1197, 619] on div "[DATE] 8:10 PM ‹ [DATE] › Su Mo Tu We Th Fr Sa 27 28 29 30 31 1 2 3 4 5 6 7 8 9…" at bounding box center [1252, 531] width 153 height 198
click at [1216, 580] on td "18" at bounding box center [1214, 580] width 20 height 19
click at [1216, 631] on table "‹ [DATE] › Su Mo Tu We Th Fr Sa 27 28 29 30 31 1 2 3 4 5 6 7 8 9 10 11 12 13 14…" at bounding box center [1252, 572] width 133 height 183
click at [1216, 656] on td "8:10 PM" at bounding box center [1251, 653] width 131 height 23
click at [1231, 559] on span "▼" at bounding box center [1229, 568] width 23 height 23
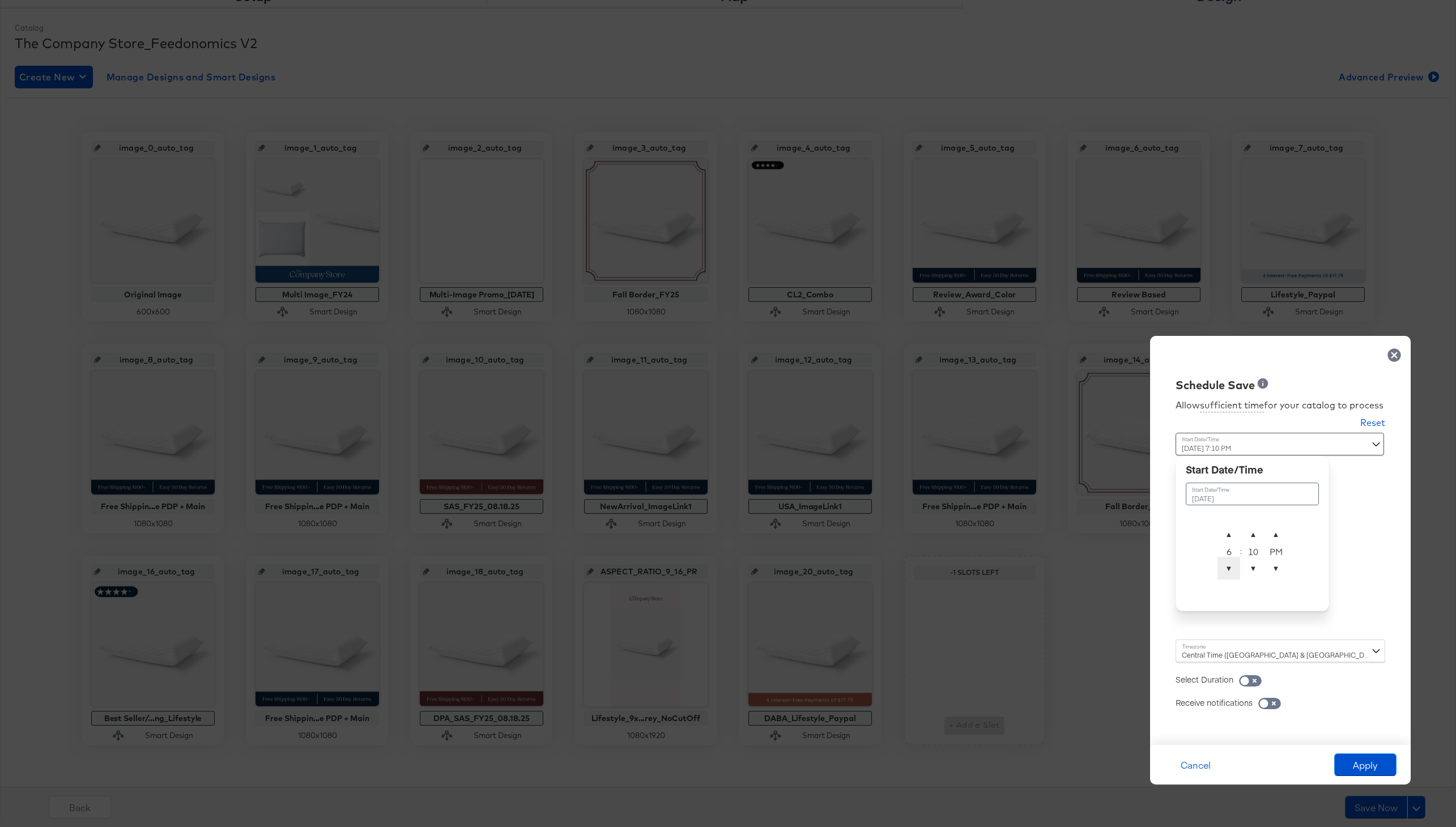
click at [1231, 559] on span "▼" at bounding box center [1229, 568] width 23 height 23
click at [1248, 566] on span "▼" at bounding box center [1254, 568] width 23 height 23
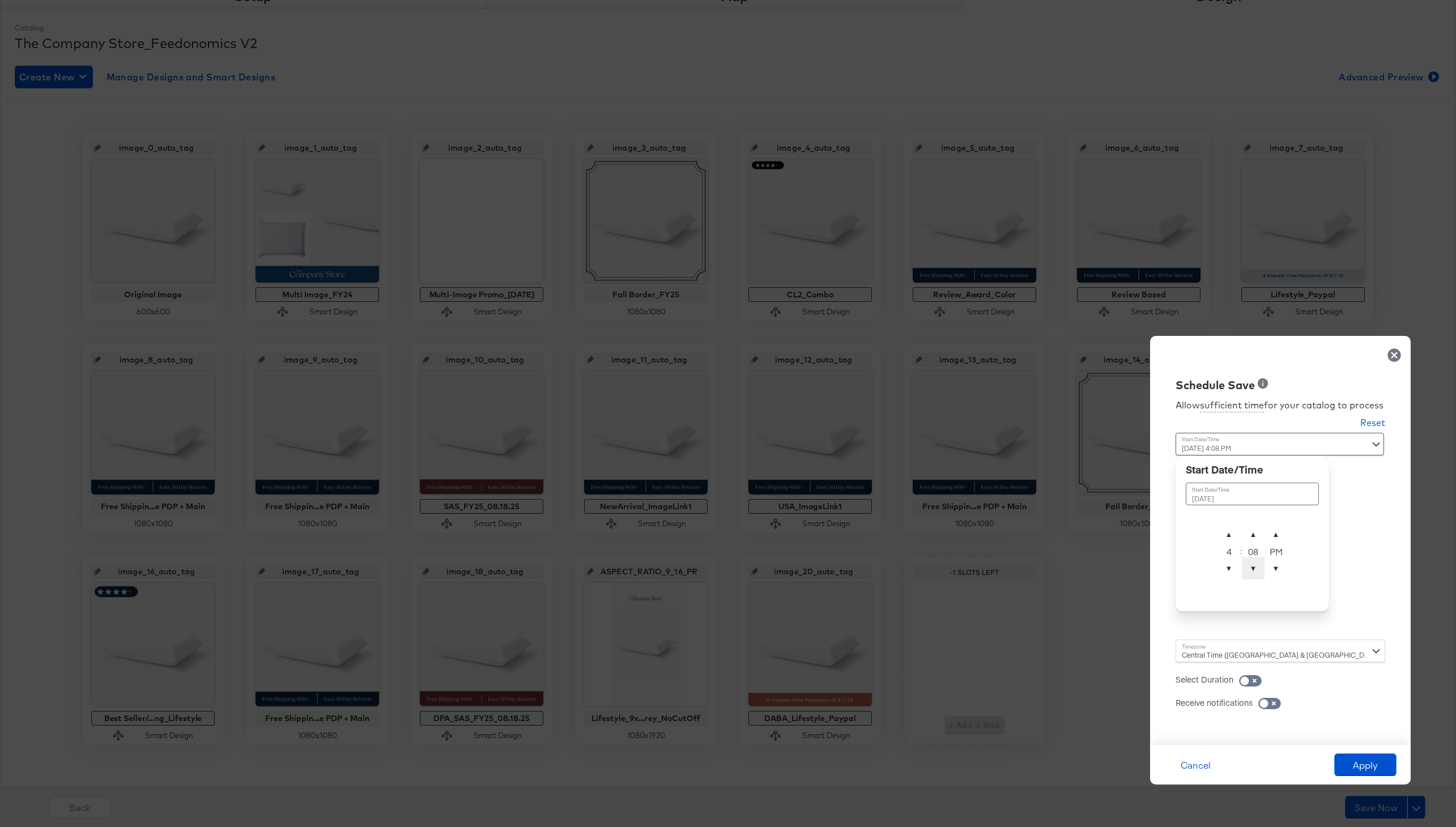
click at [1248, 566] on span "▼" at bounding box center [1254, 568] width 23 height 23
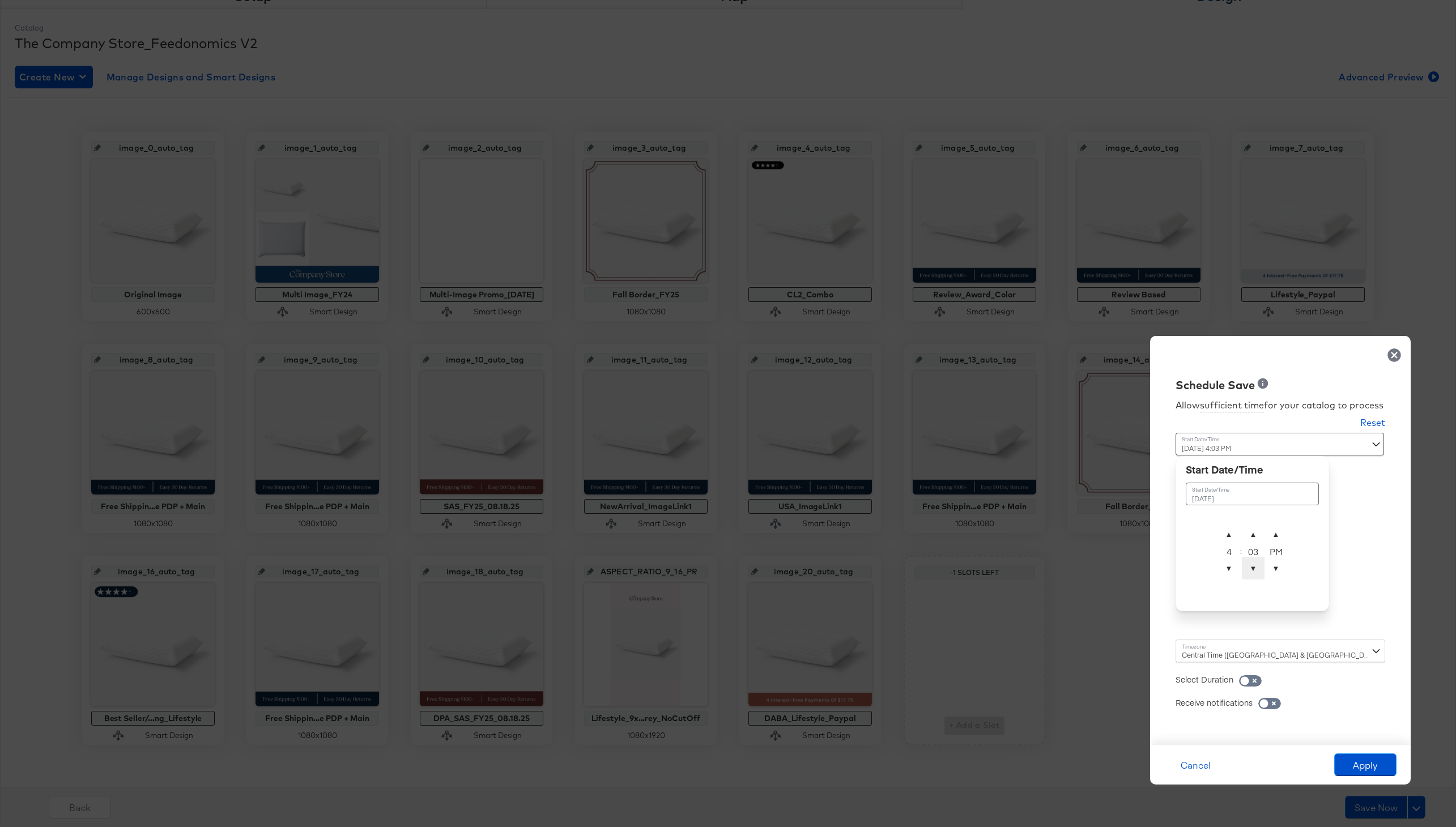
click at [1248, 566] on span "▼" at bounding box center [1254, 568] width 23 height 23
type input "[DATE] 4:00 AM"
click at [1283, 527] on span "▲" at bounding box center [1276, 535] width 23 height 23
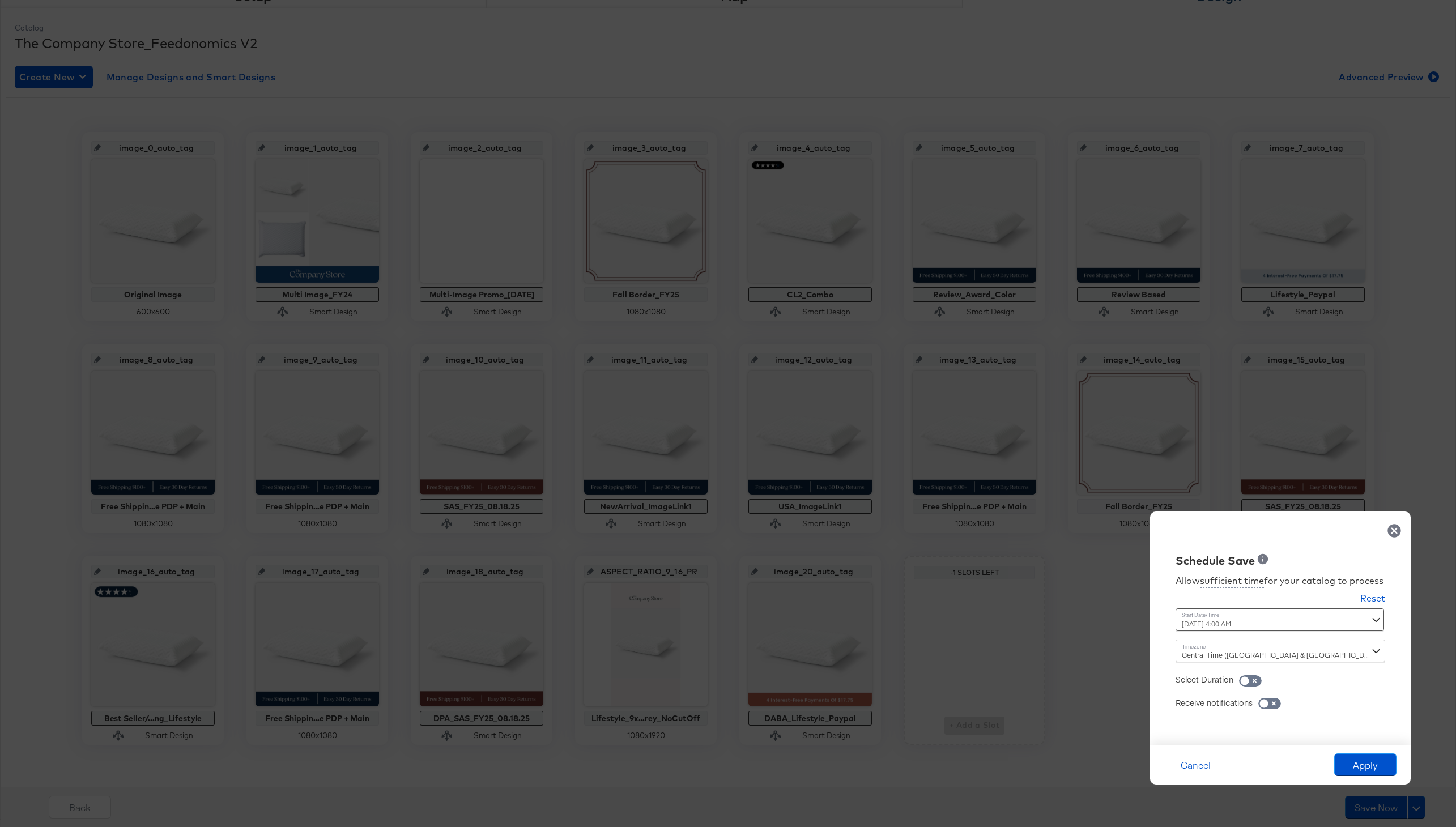
click at [1214, 638] on div "Time : [DATE] 4:00 AM August 18th 2025 ▲ 4 ▼ : ▲ 00 ▼ ▲ AM ▼" at bounding box center [1252, 625] width 153 height 31
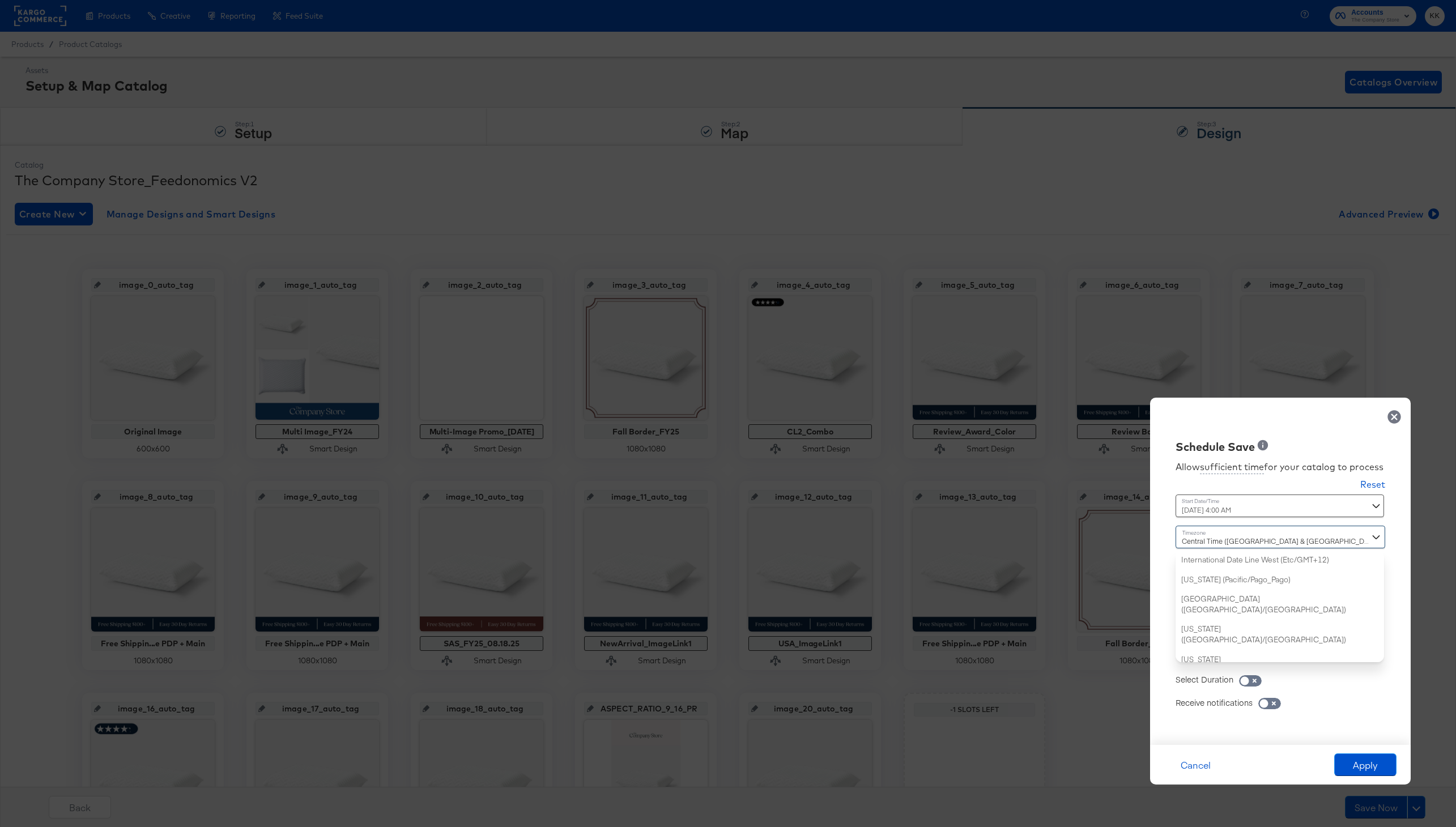
click at [1211, 647] on div "Central Time ([GEOGRAPHIC_DATA] & [GEOGRAPHIC_DATA]) ([GEOGRAPHIC_DATA]/[GEOGRA…" at bounding box center [1280, 594] width 210 height 136
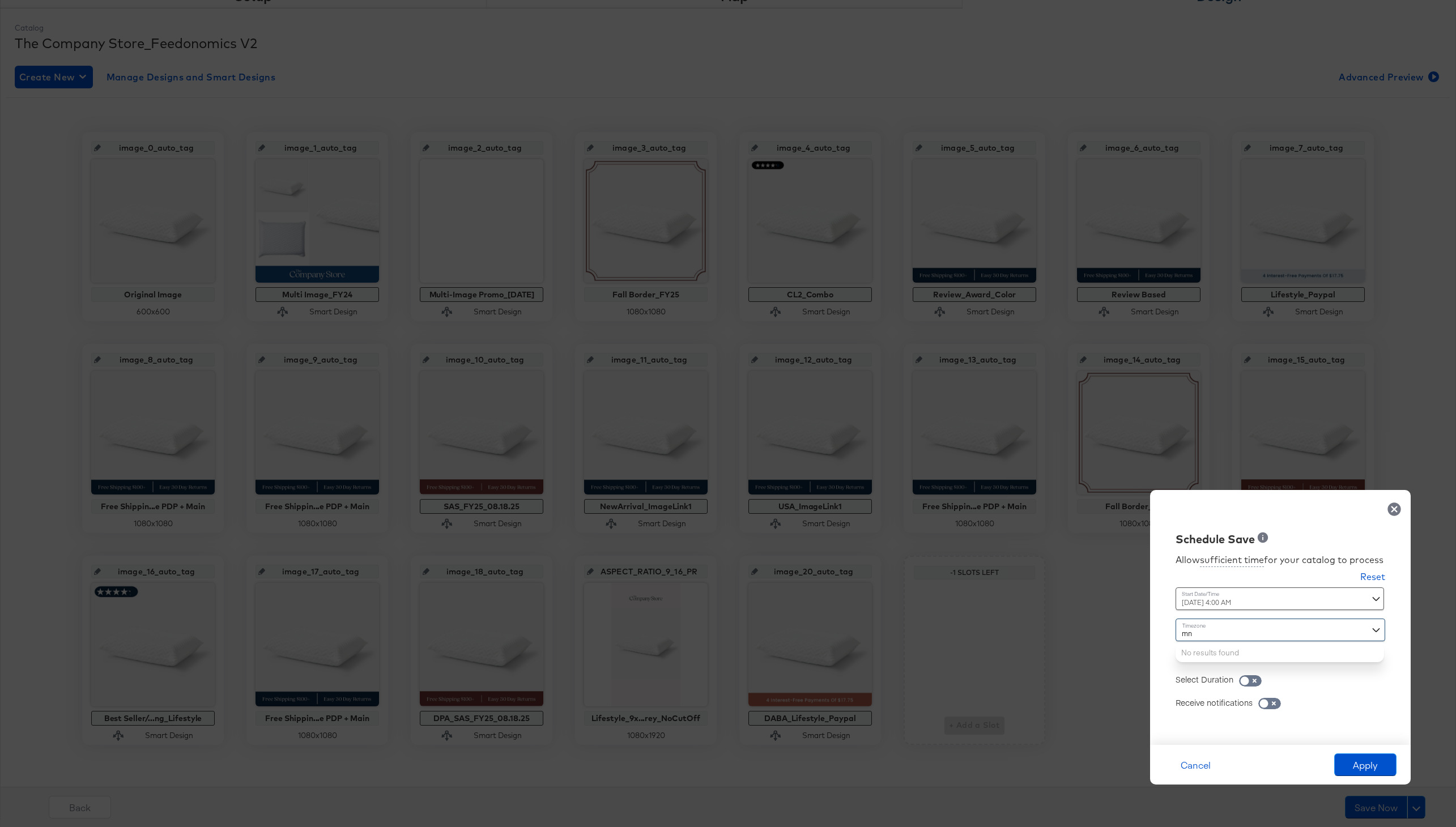
type input "m"
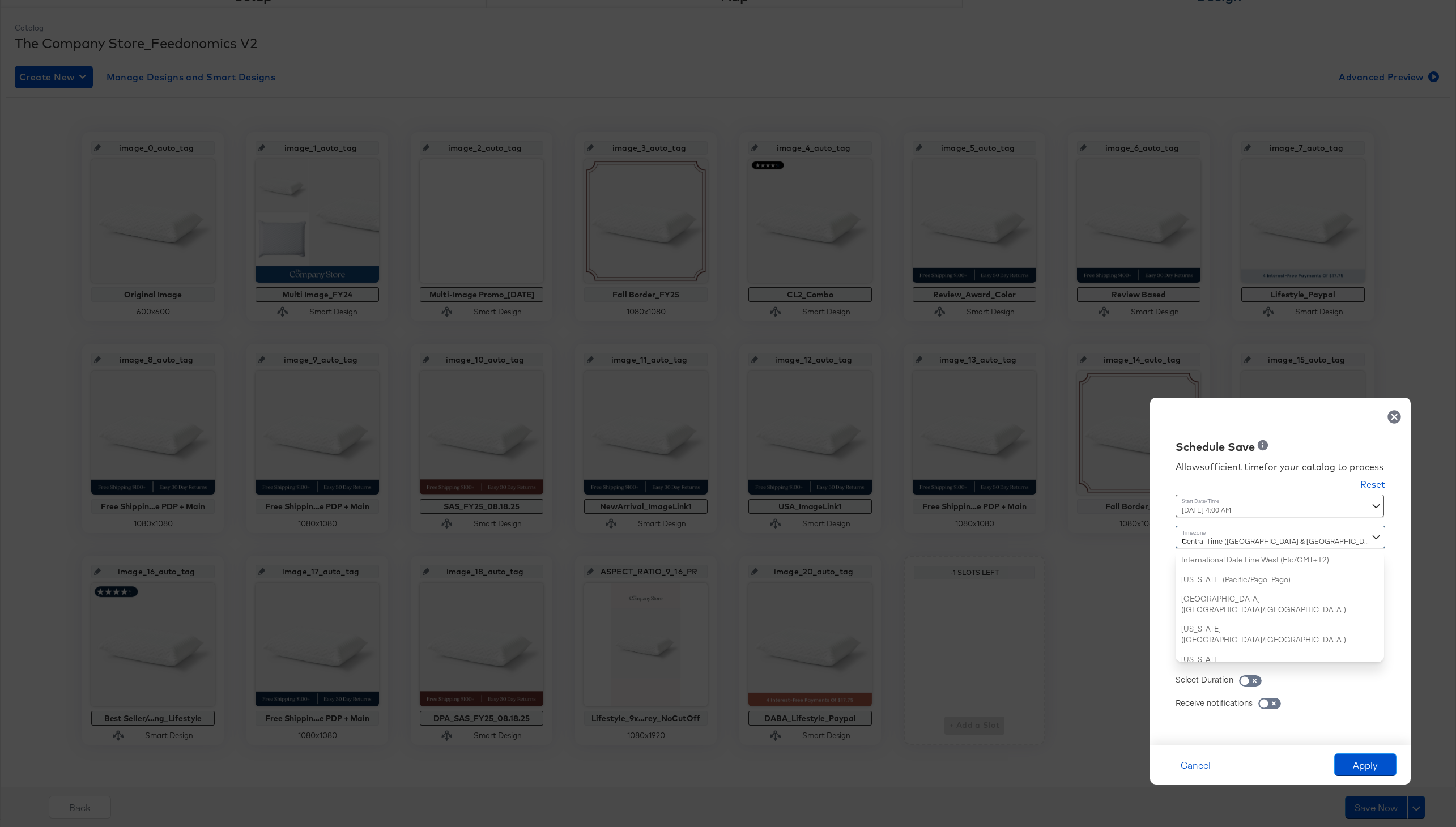
type input "new"
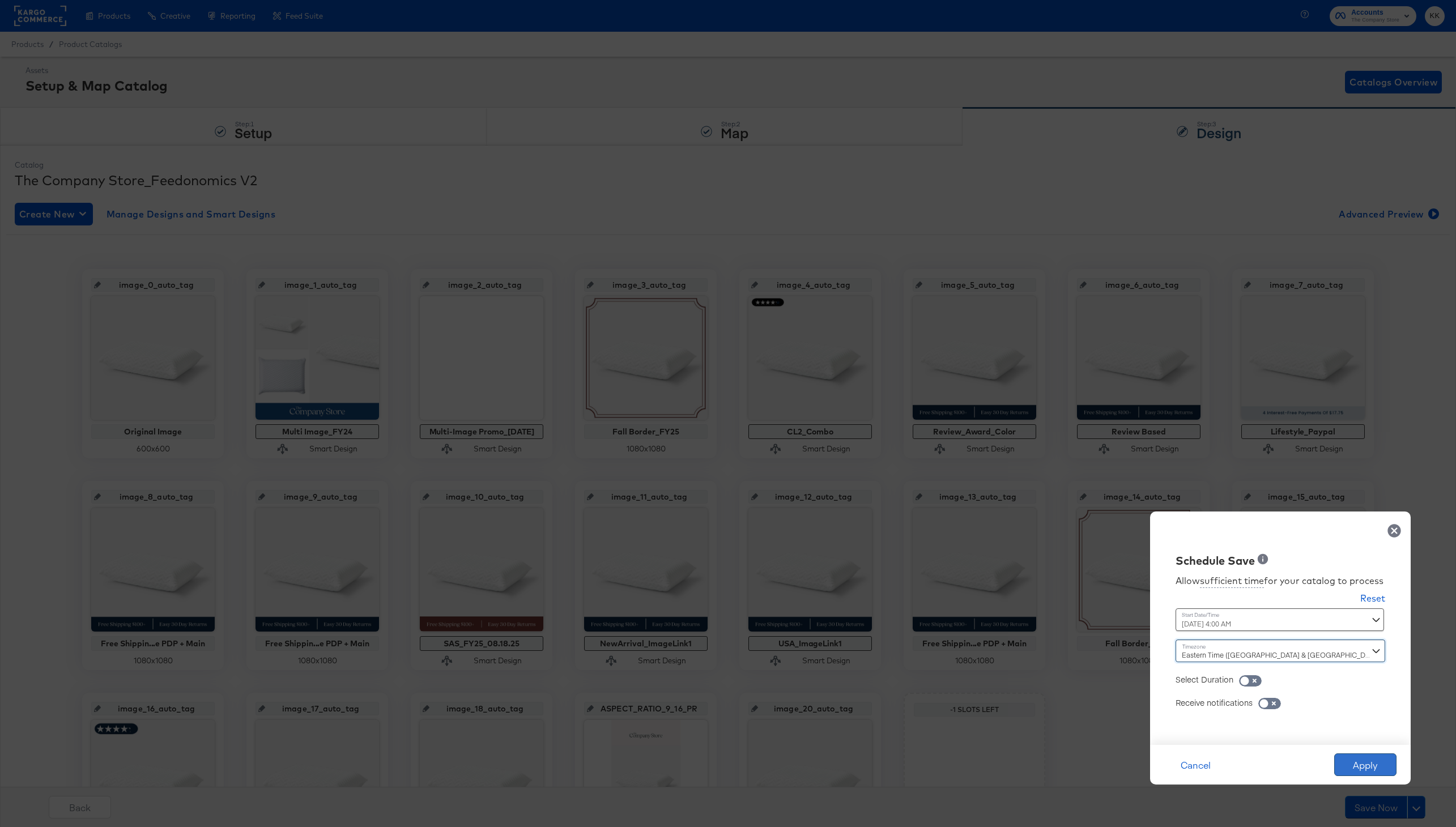
click at [1369, 754] on button "Apply" at bounding box center [1365, 765] width 62 height 23
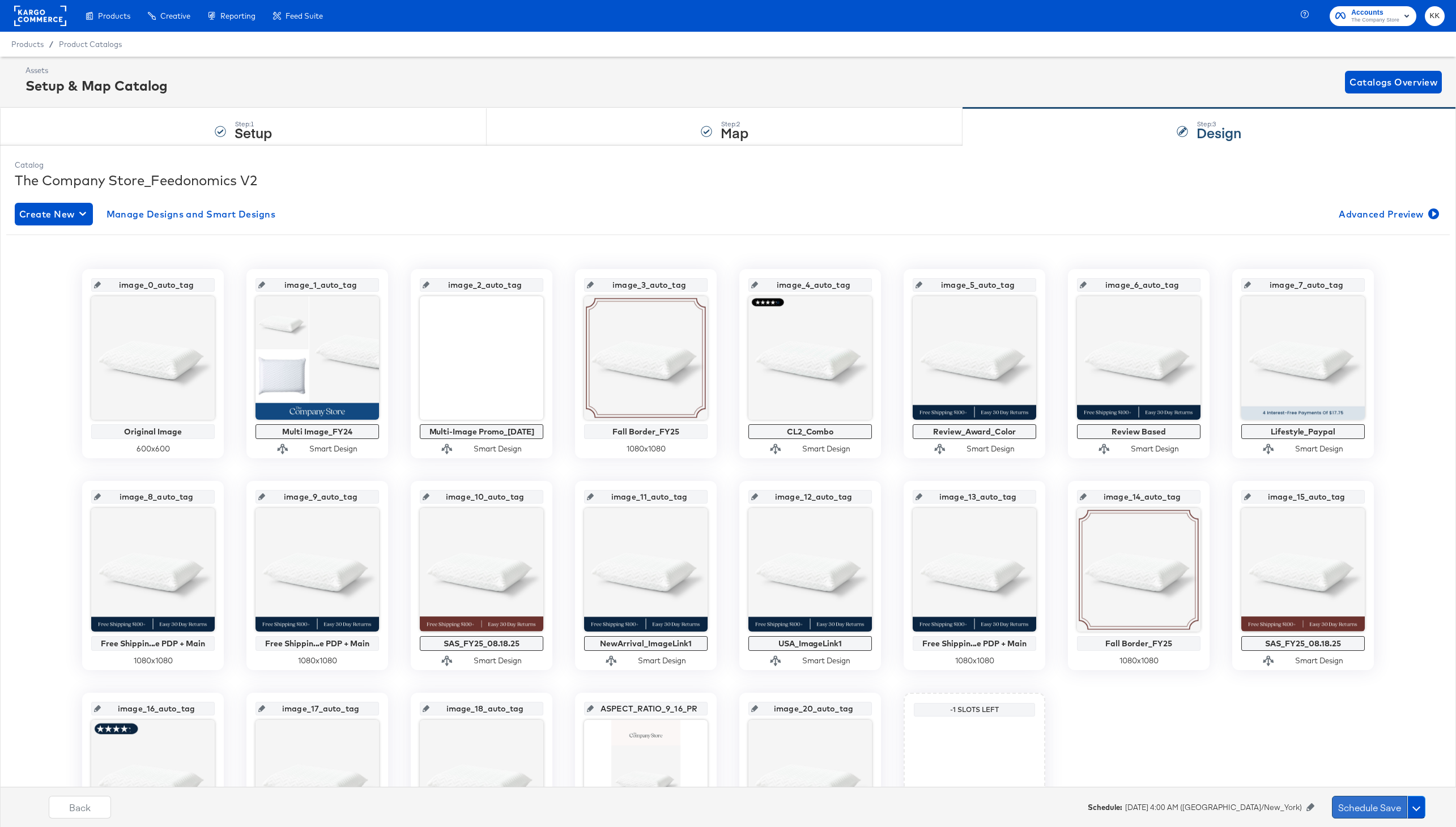
click at [1373, 811] on button "Schedule Save" at bounding box center [1369, 807] width 75 height 23
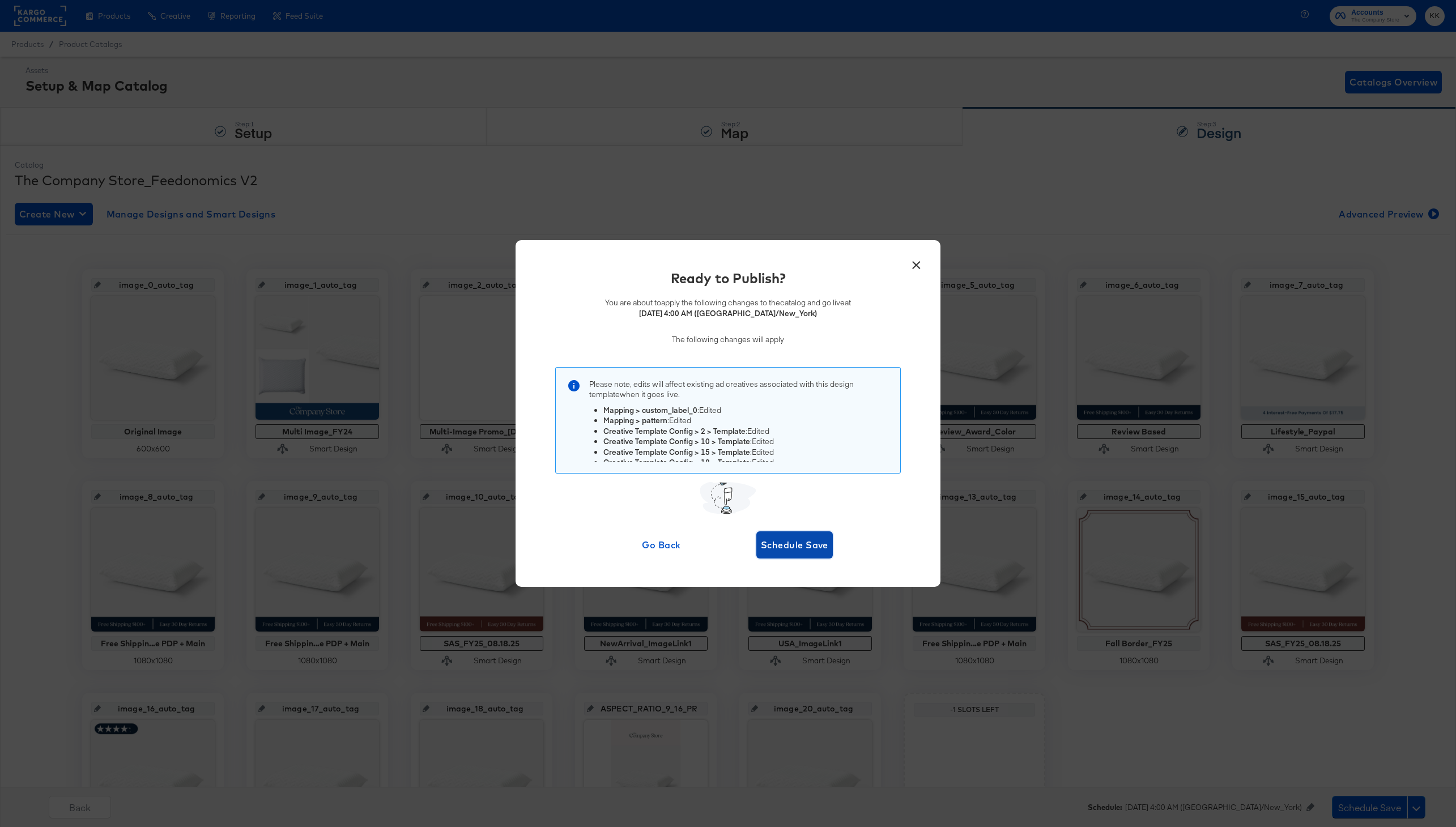
click at [805, 551] on span "Schedule Save" at bounding box center [794, 545] width 68 height 16
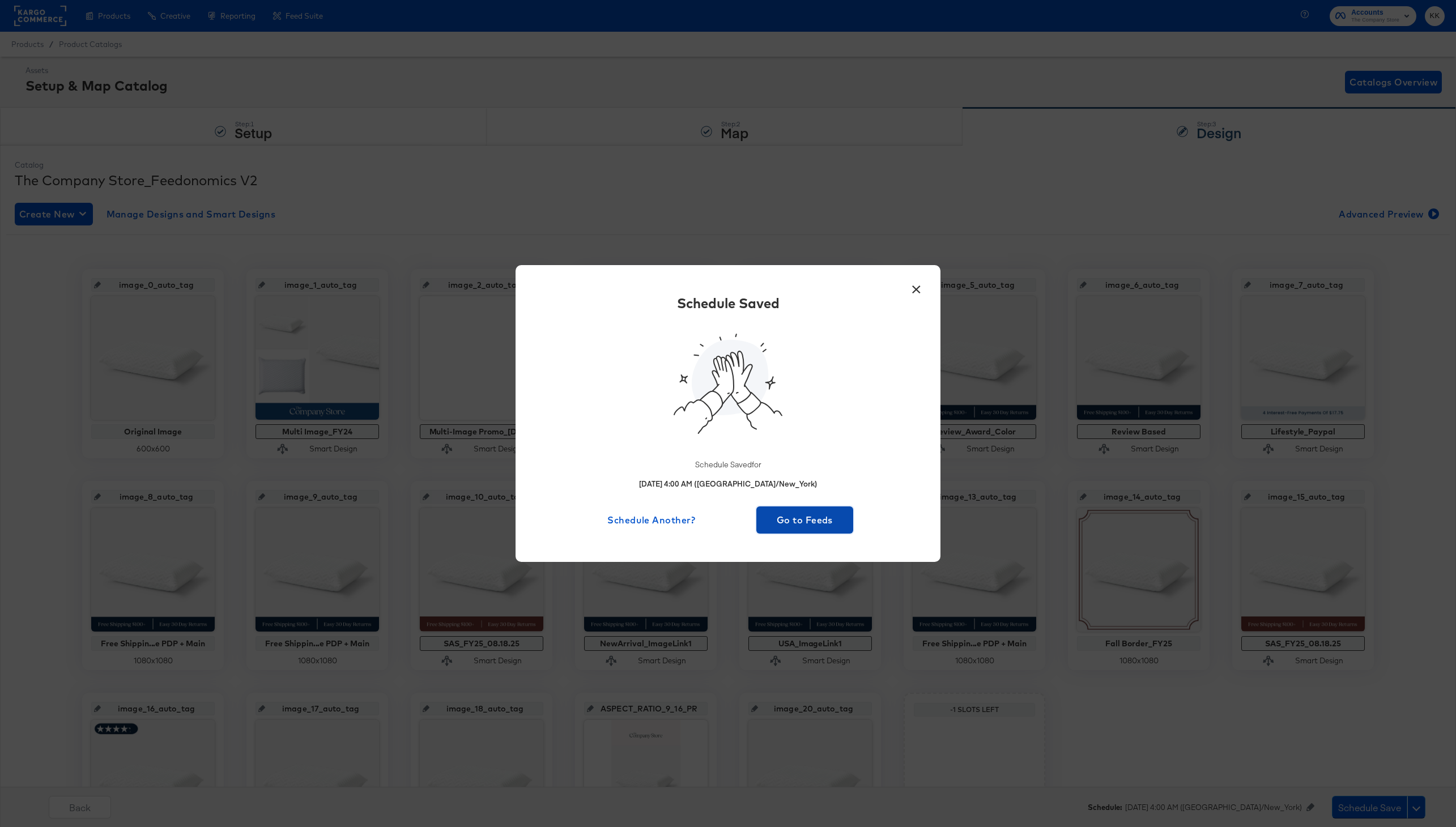
click at [806, 522] on span "Go to Feeds" at bounding box center [805, 520] width 88 height 16
